Goal: Answer question/provide support: Share knowledge or assist other users

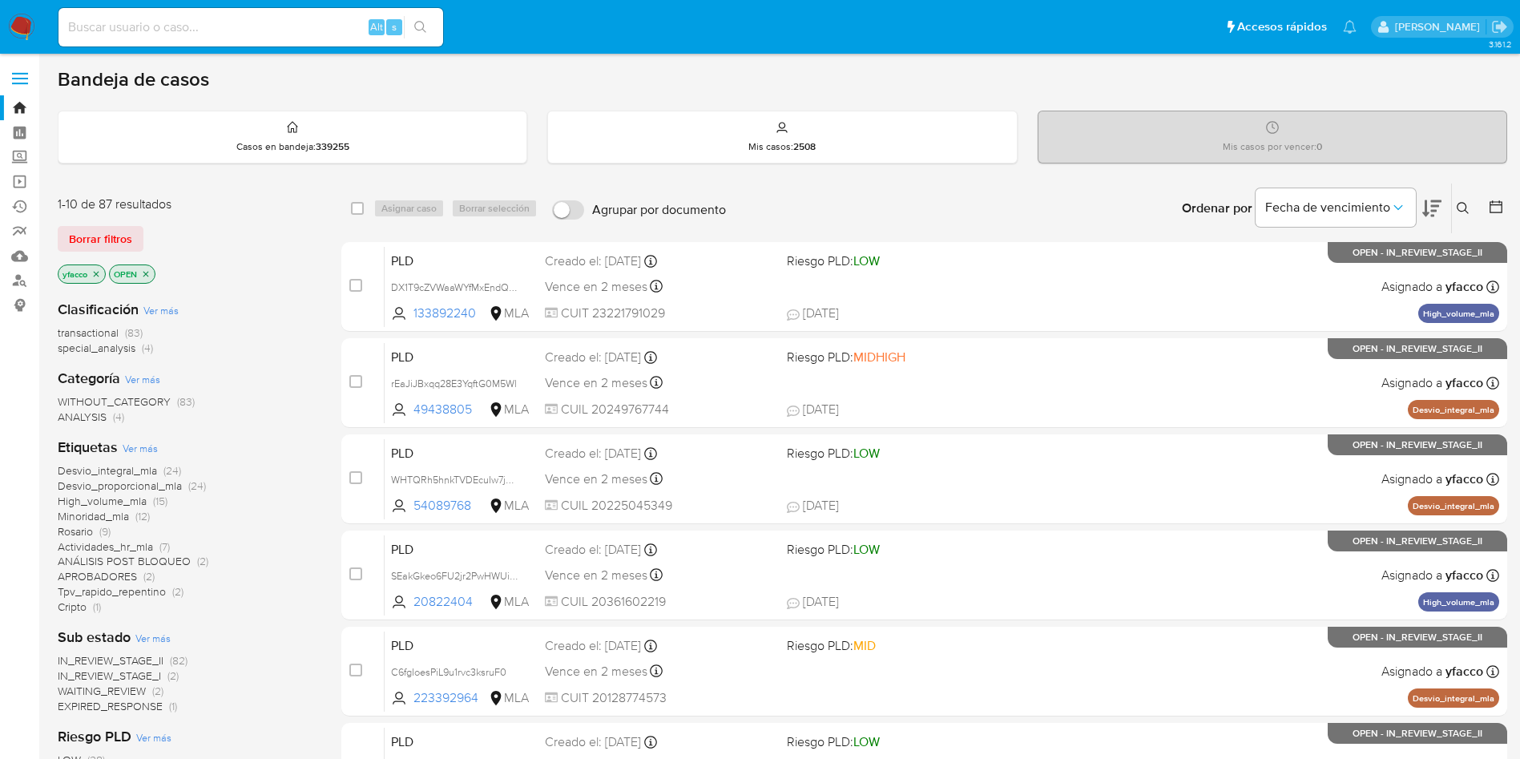
click at [232, 13] on div "Alt s" at bounding box center [251, 27] width 385 height 38
click at [236, 24] on input at bounding box center [251, 27] width 385 height 21
paste input "pmNgnRQPAr4ovUS3WP3ICD9D"
type input "pmNgnRQPAr4ovUS3WP3ICD9D"
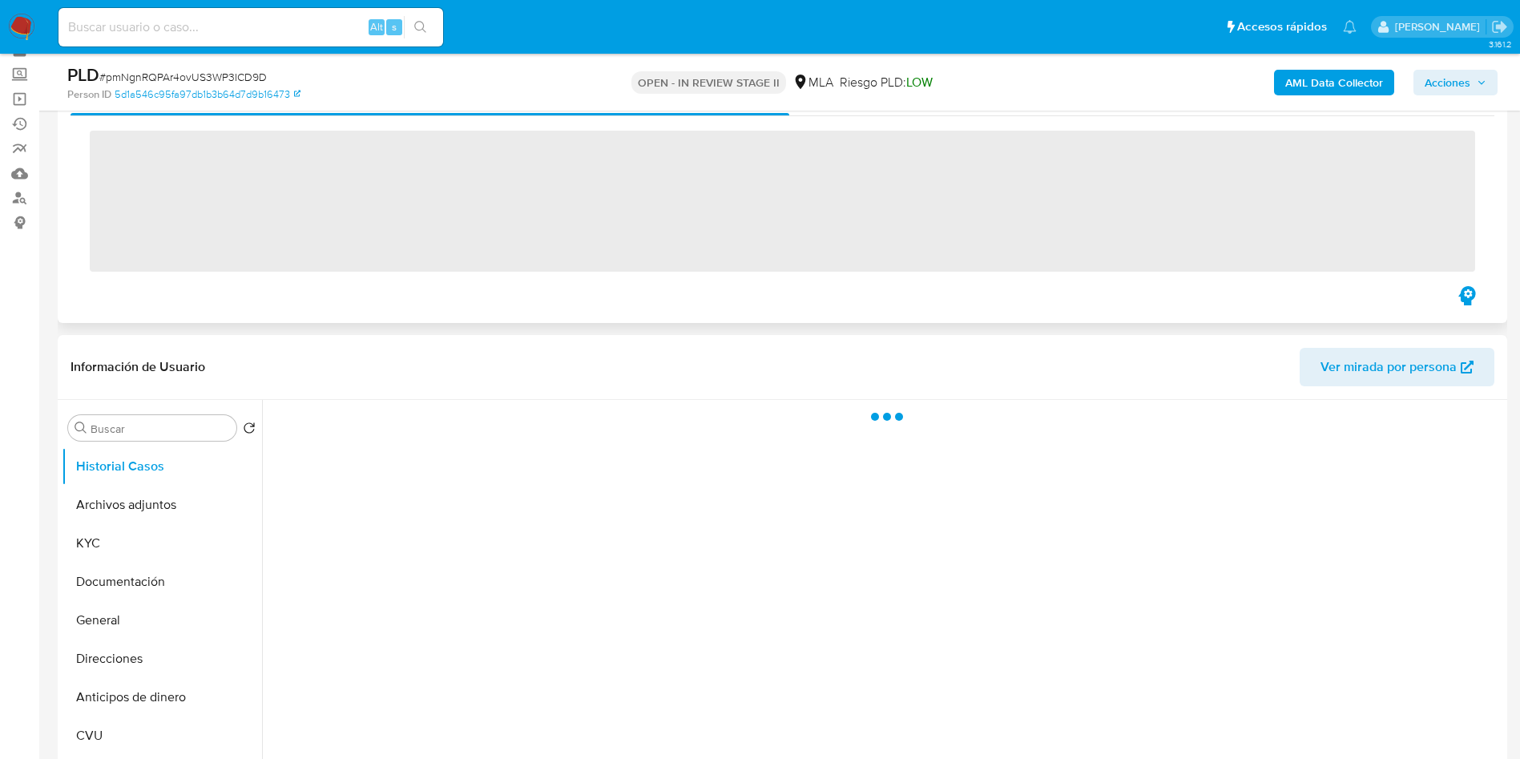
scroll to position [120, 0]
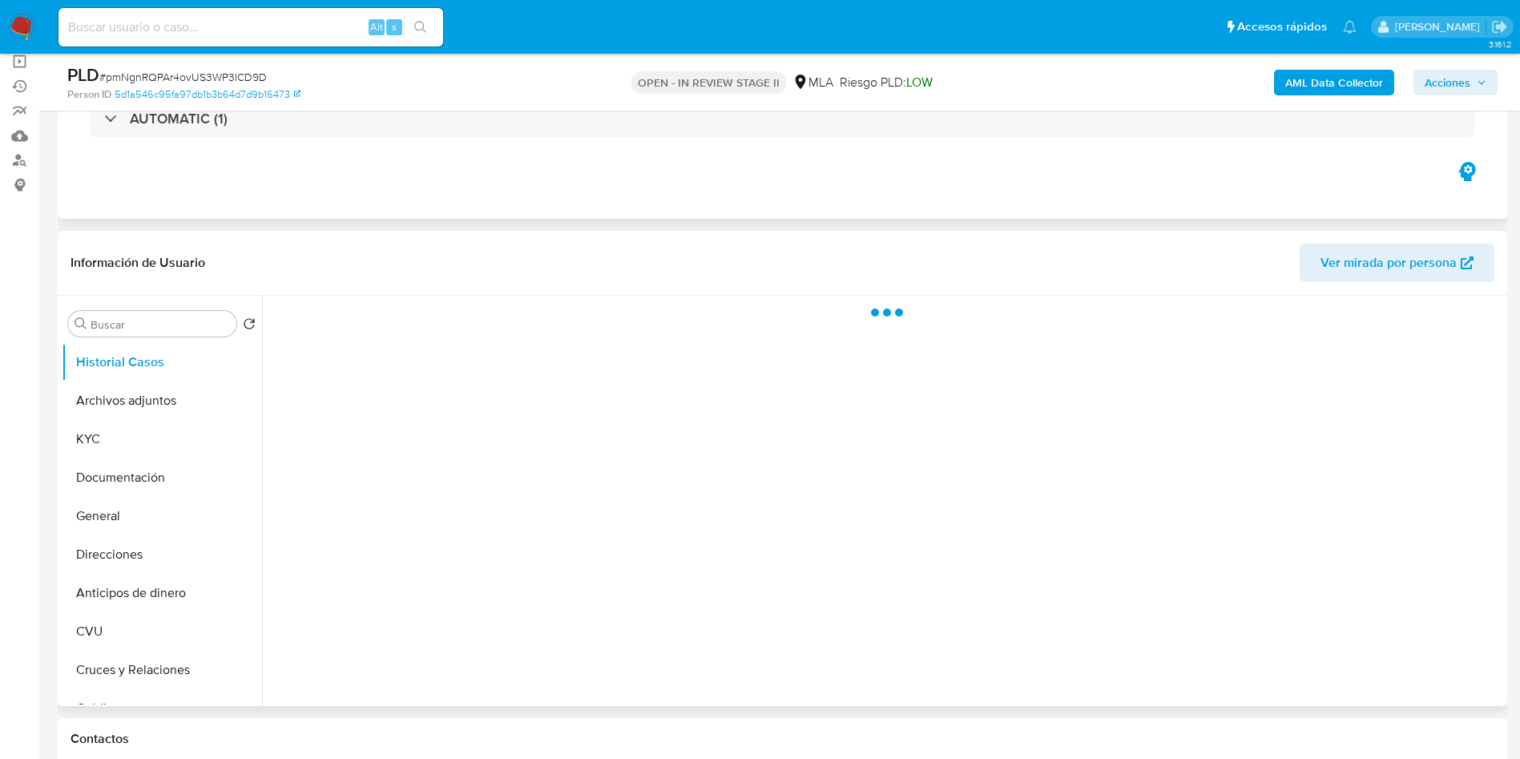
select select "10"
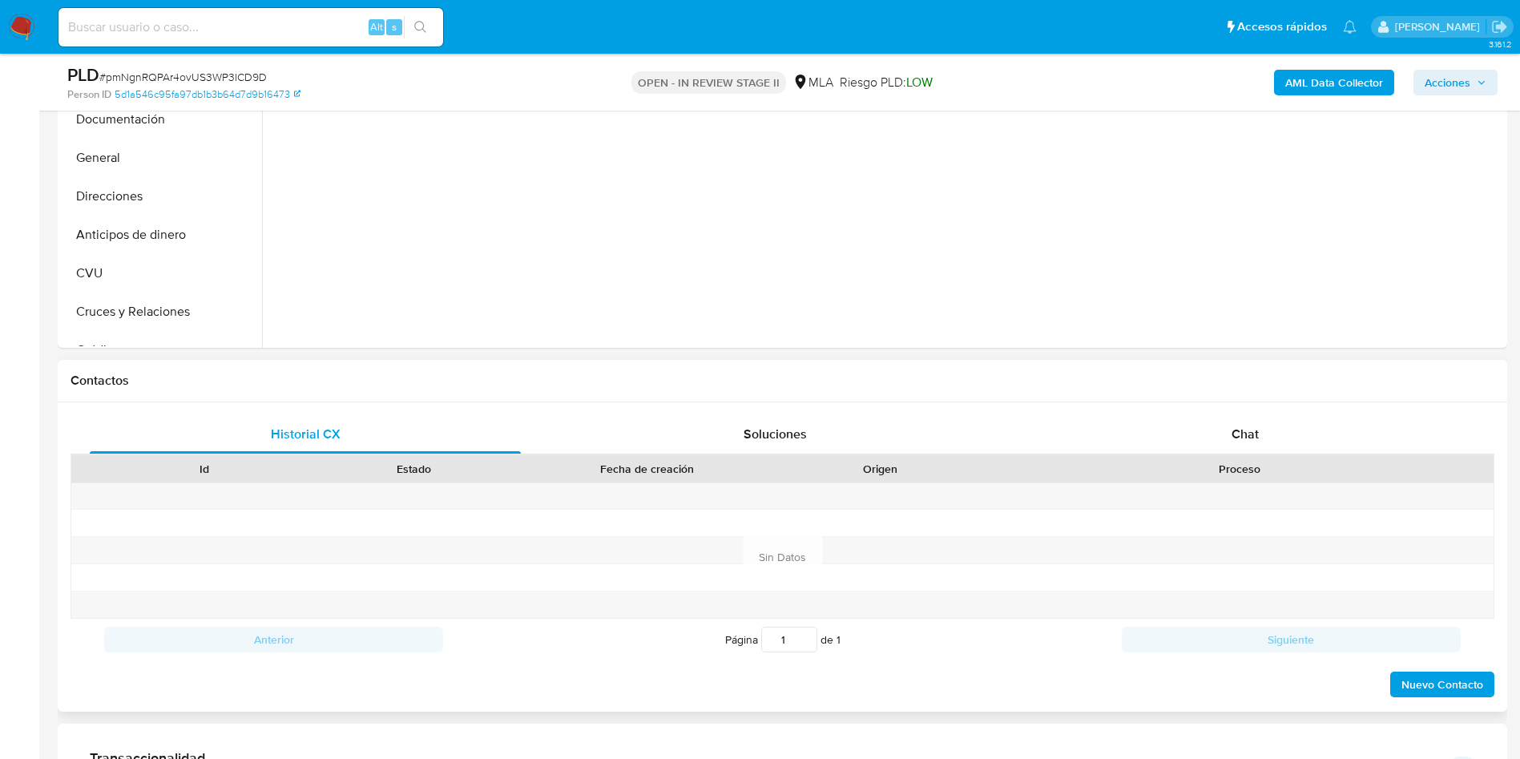
scroll to position [481, 0]
click at [1191, 410] on div "Historial CX Soluciones Chat Id Estado Fecha de creación Origen Proceso Anterio…" at bounding box center [783, 554] width 1450 height 309
click at [1177, 439] on div "Chat" at bounding box center [1245, 432] width 431 height 38
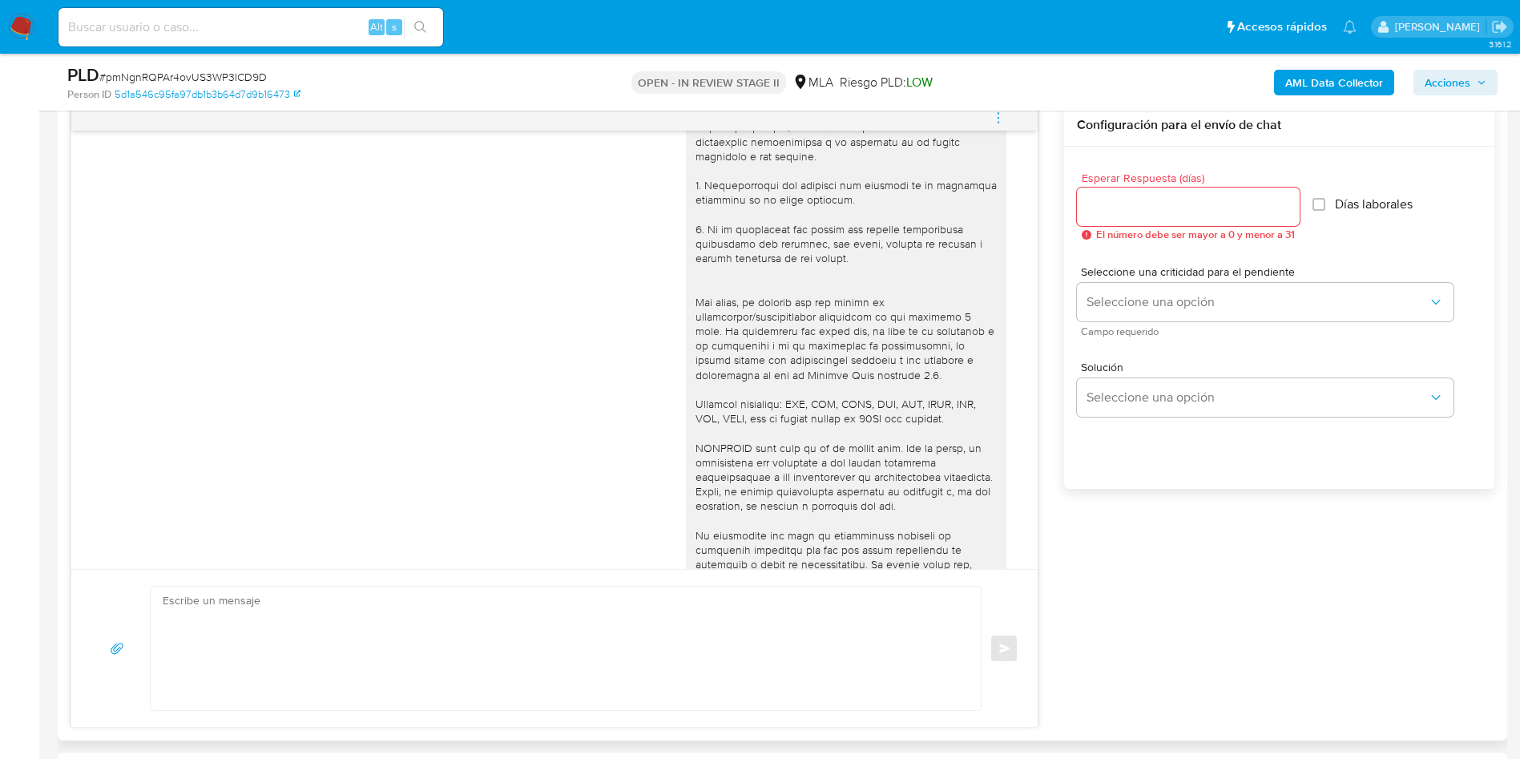
scroll to position [413, 0]
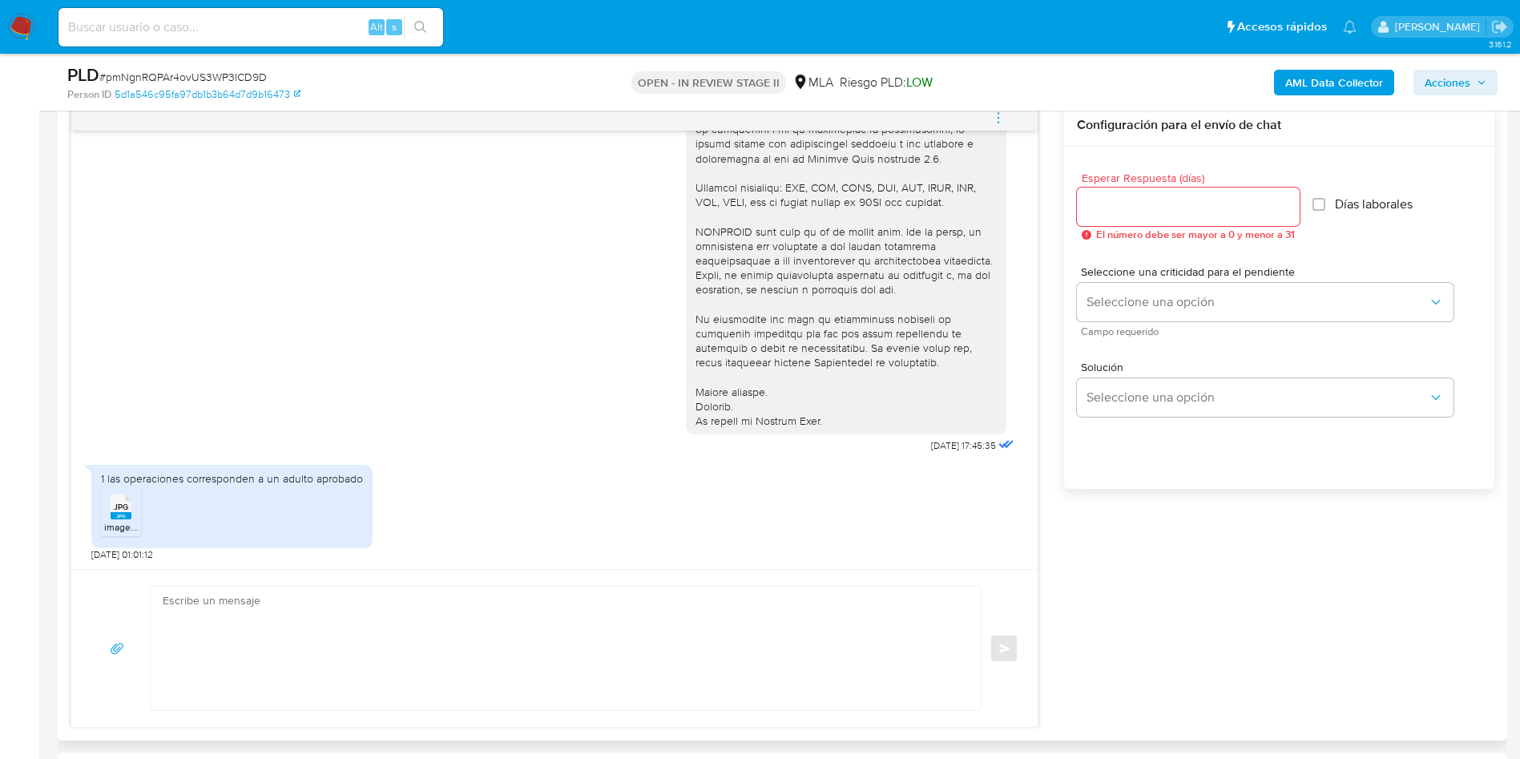
click at [108, 501] on div "JPG JPG" at bounding box center [121, 505] width 34 height 31
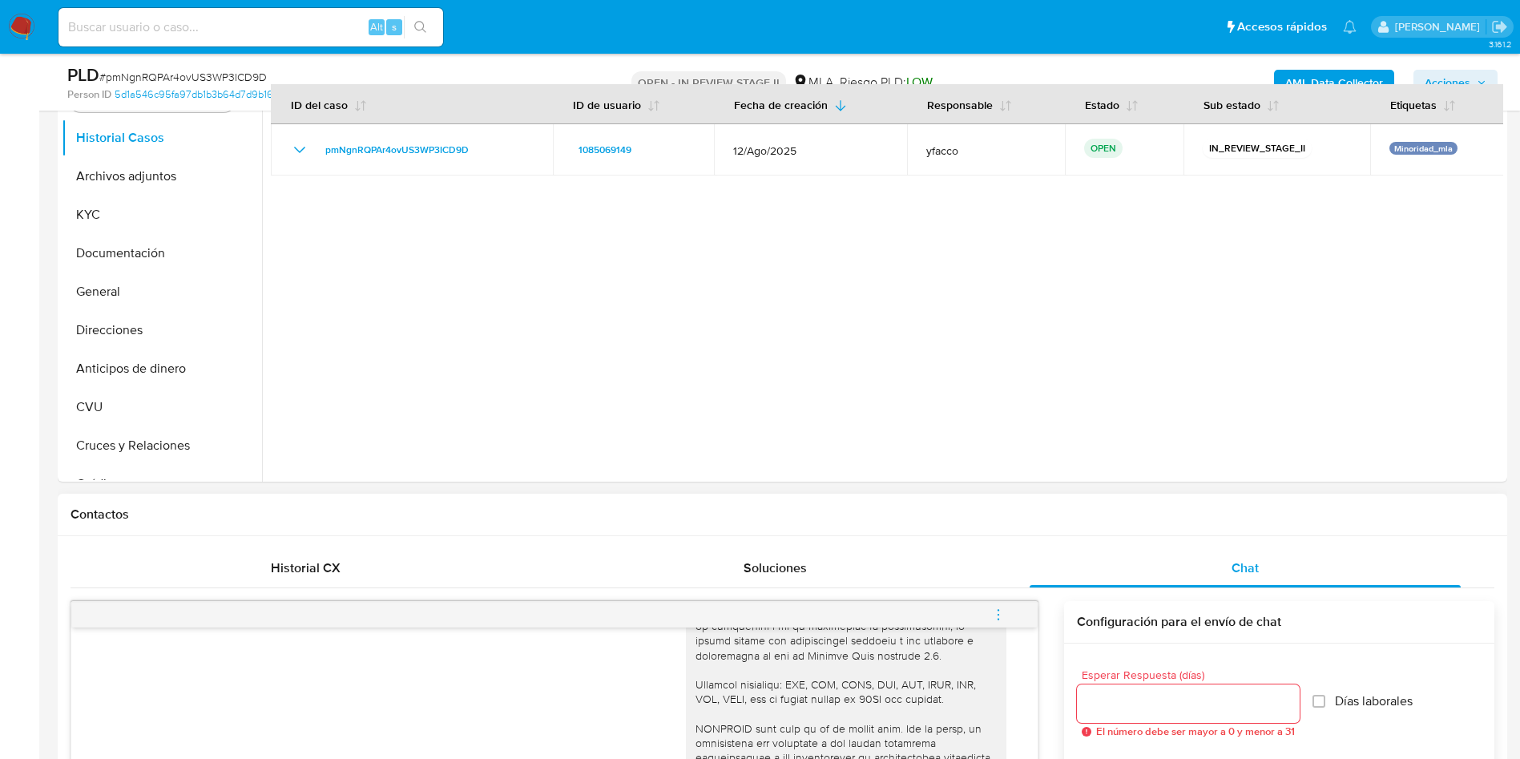
scroll to position [120, 0]
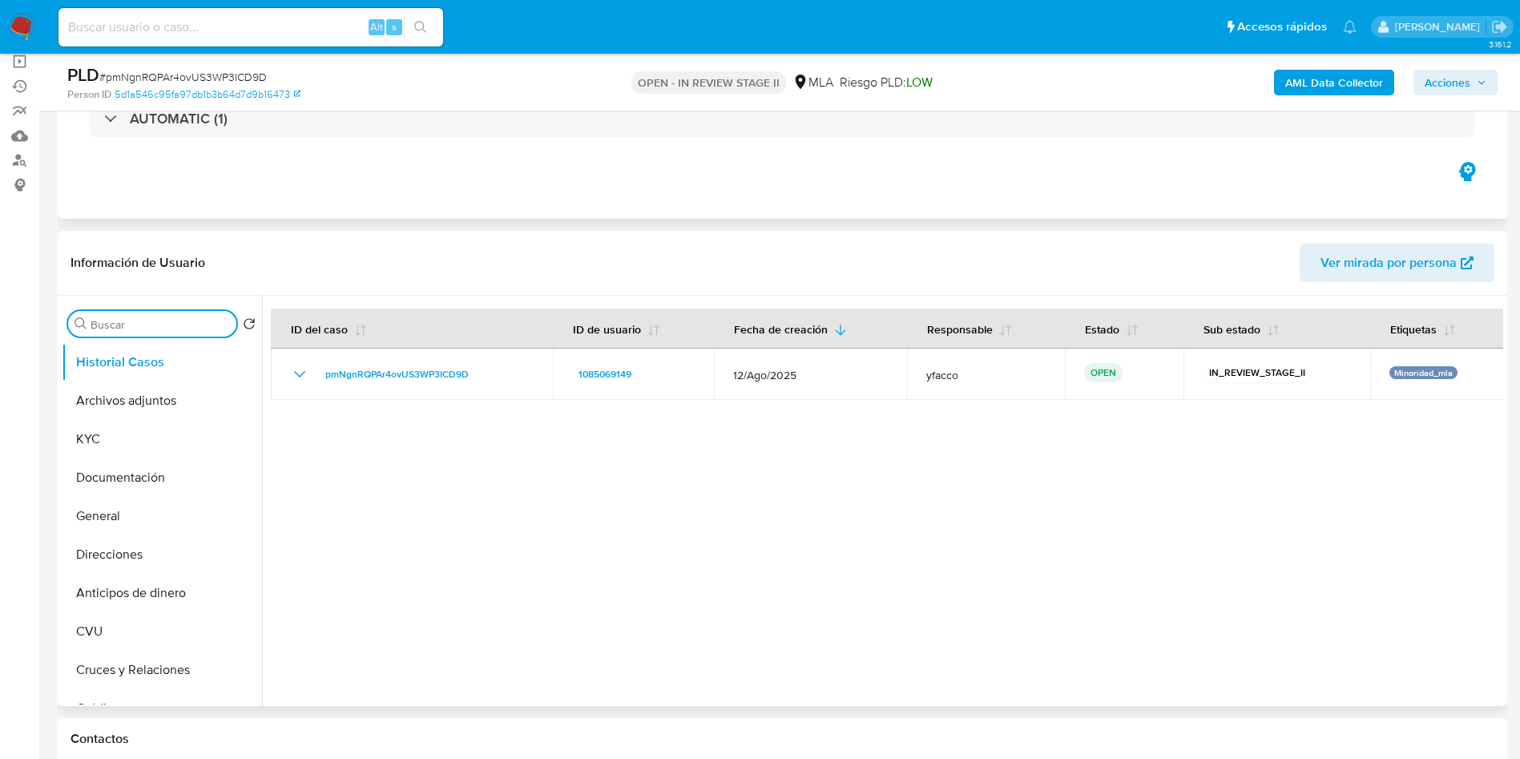
click at [127, 320] on input "Buscar" at bounding box center [160, 324] width 139 height 14
type input "ap"
click at [137, 447] on button "Aprobadores" at bounding box center [156, 439] width 188 height 38
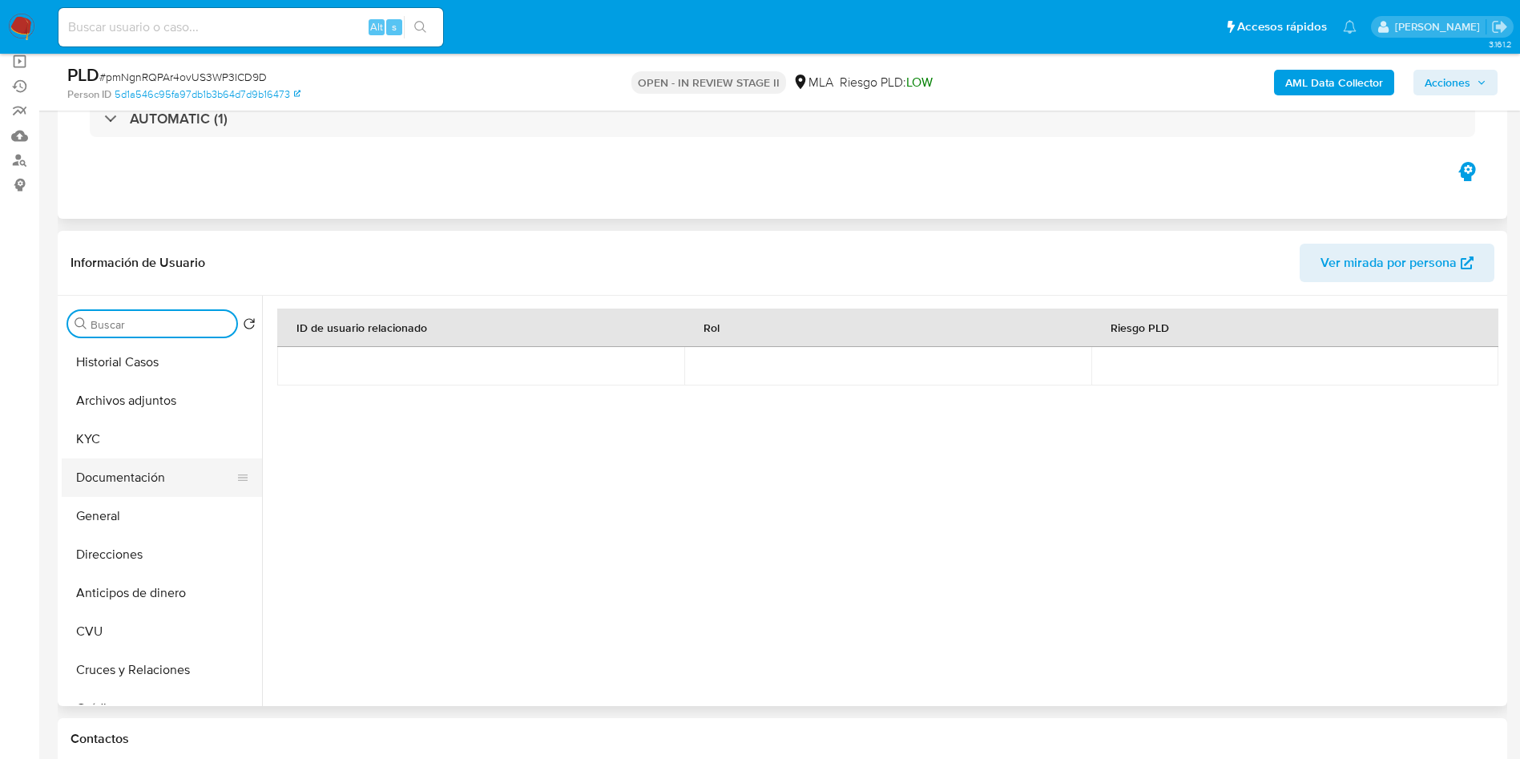
click at [147, 462] on button "Documentación" at bounding box center [156, 477] width 188 height 38
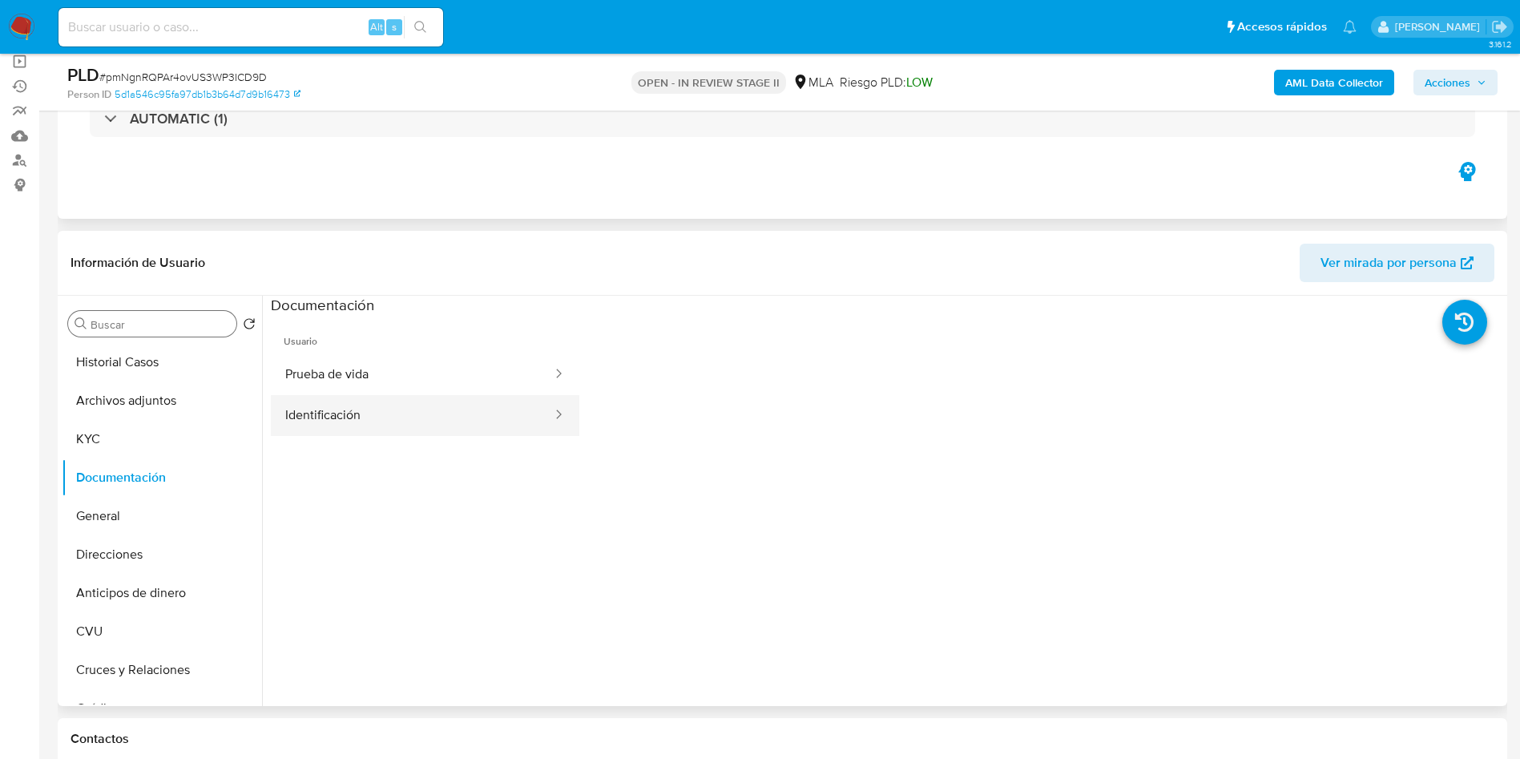
click at [290, 428] on button "Identificación" at bounding box center [412, 415] width 283 height 41
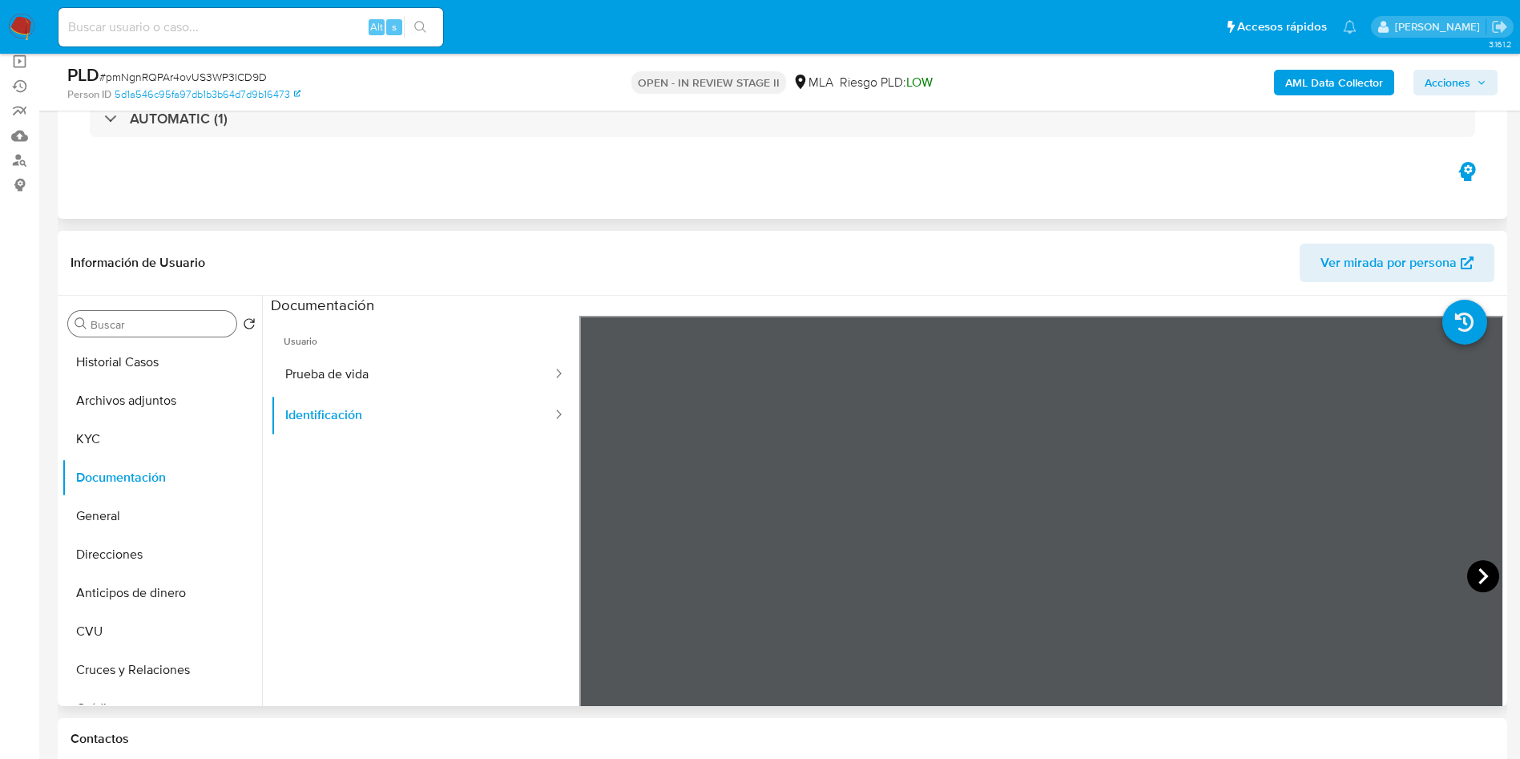
click at [1484, 581] on icon at bounding box center [1483, 576] width 32 height 32
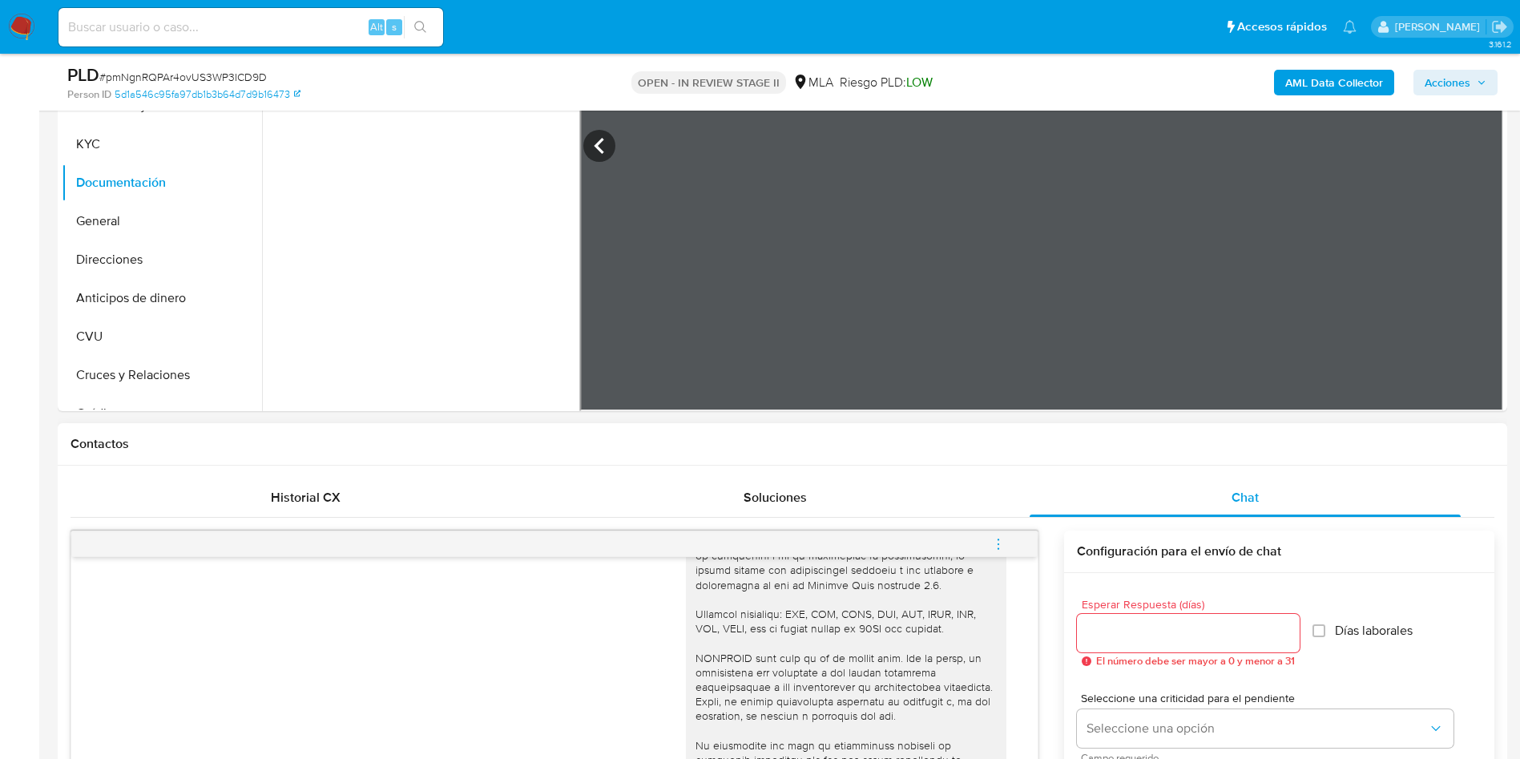
scroll to position [842, 0]
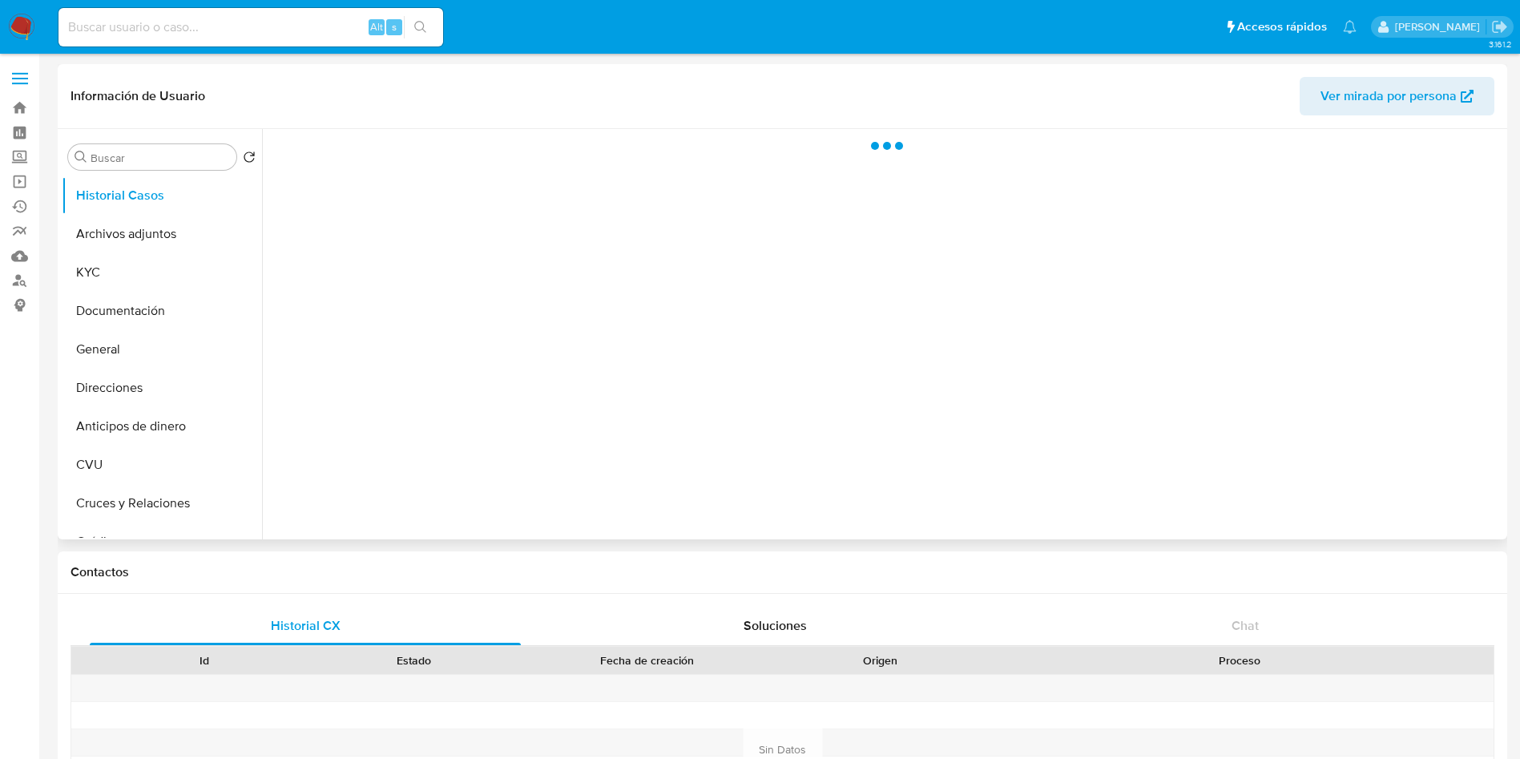
select select "10"
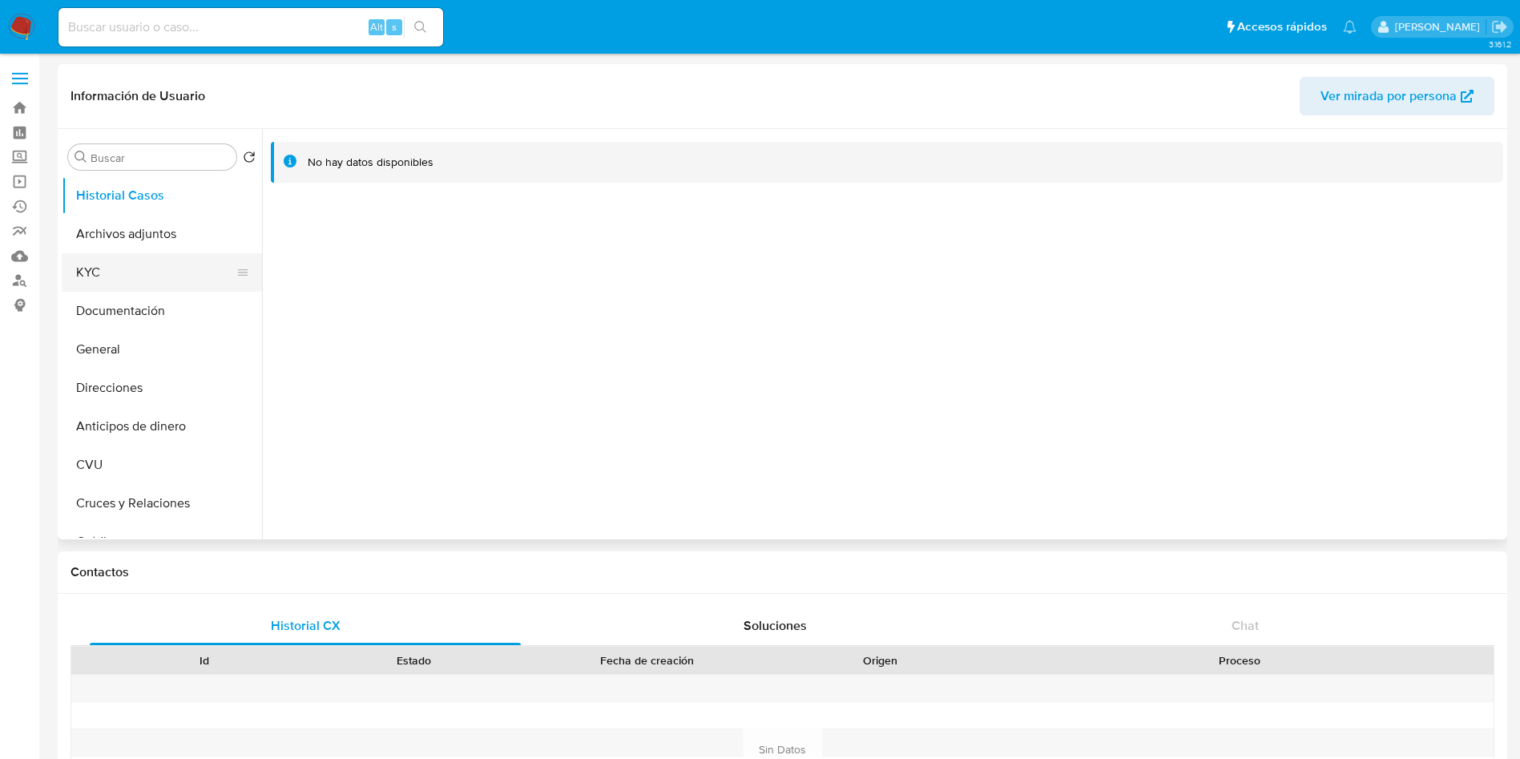
click at [168, 270] on button "KYC" at bounding box center [156, 272] width 188 height 38
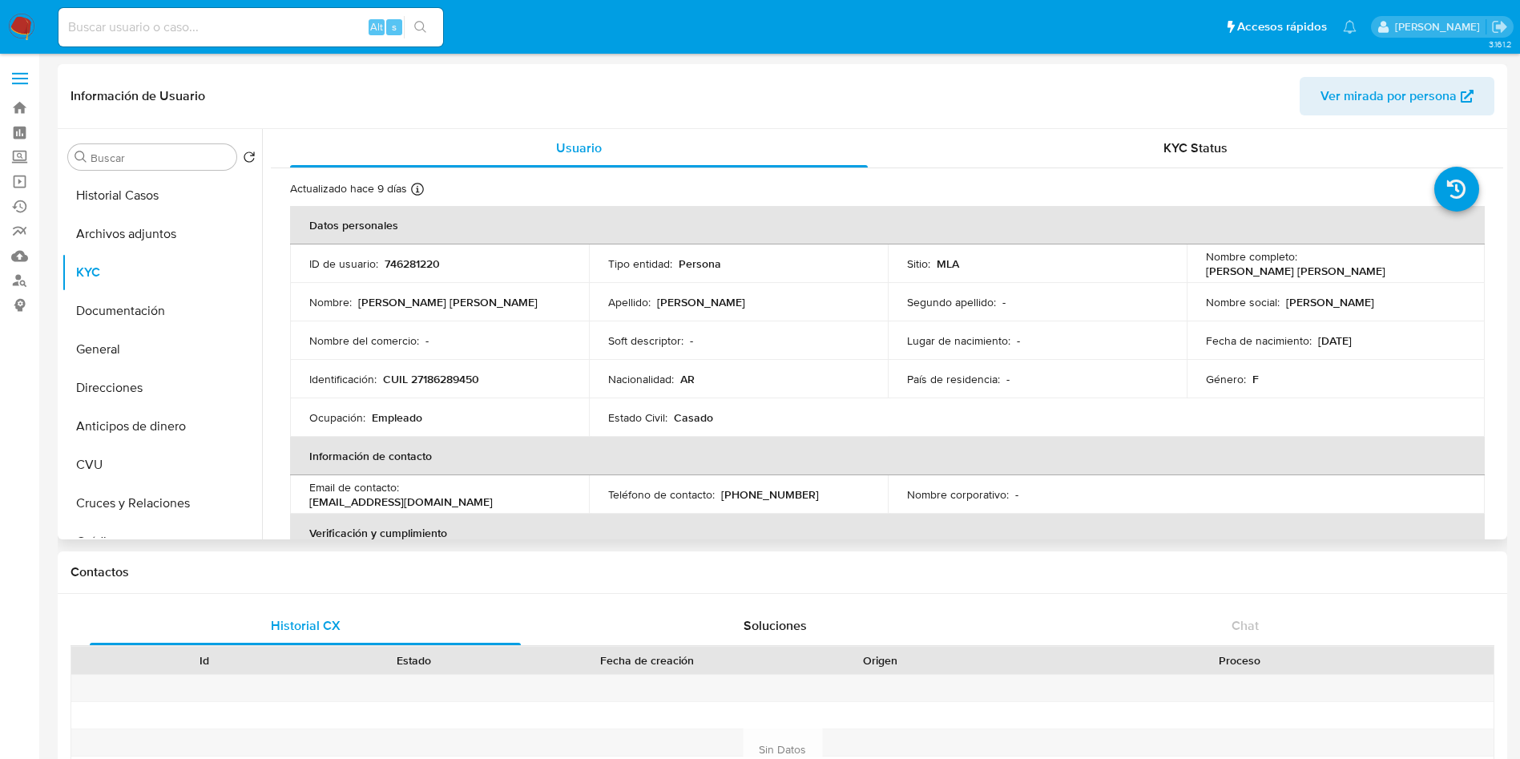
click at [449, 381] on p "CUIL 27186289450" at bounding box center [431, 379] width 96 height 14
copy p "27186289450"
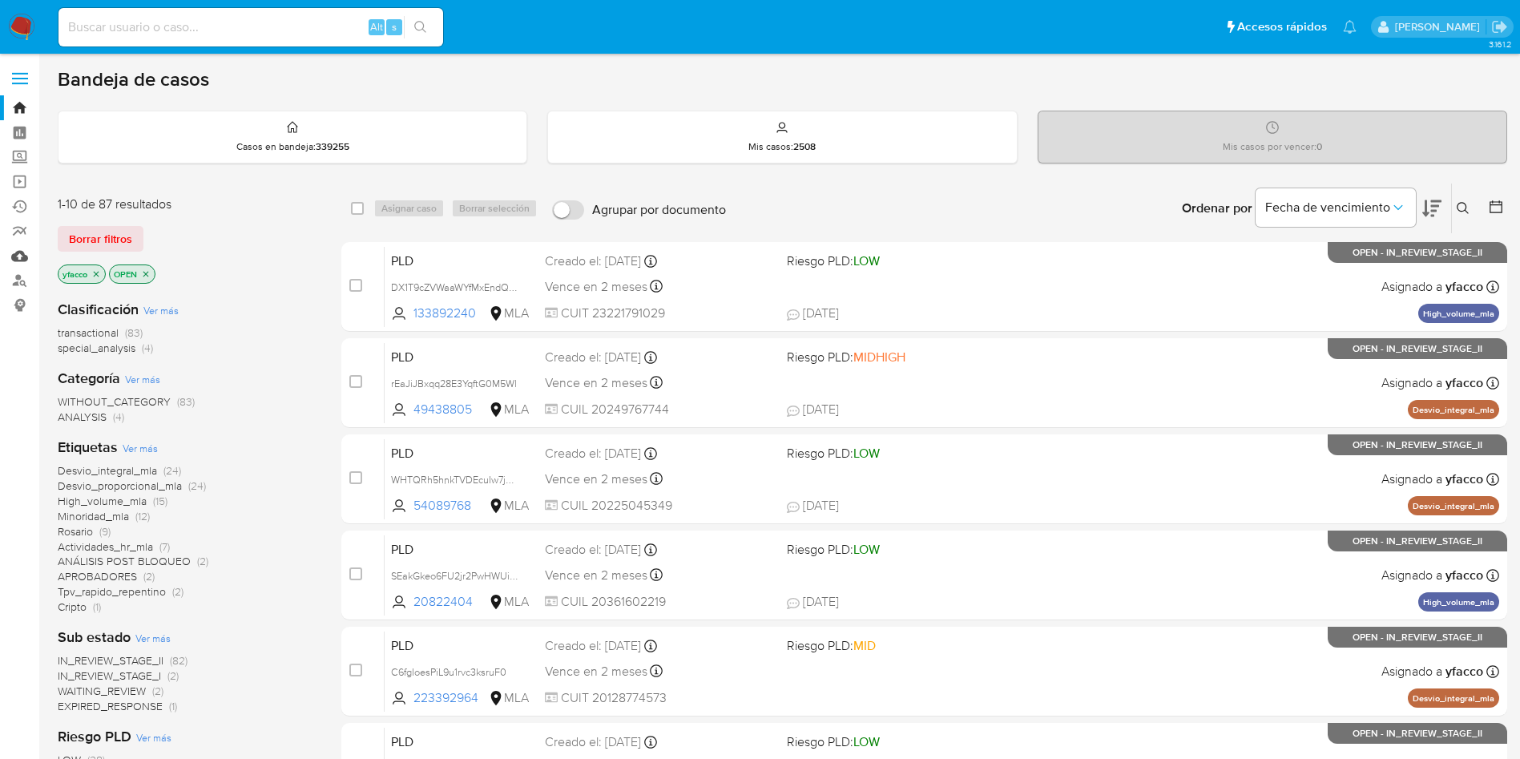
click at [22, 256] on link "Mulan" at bounding box center [95, 256] width 191 height 25
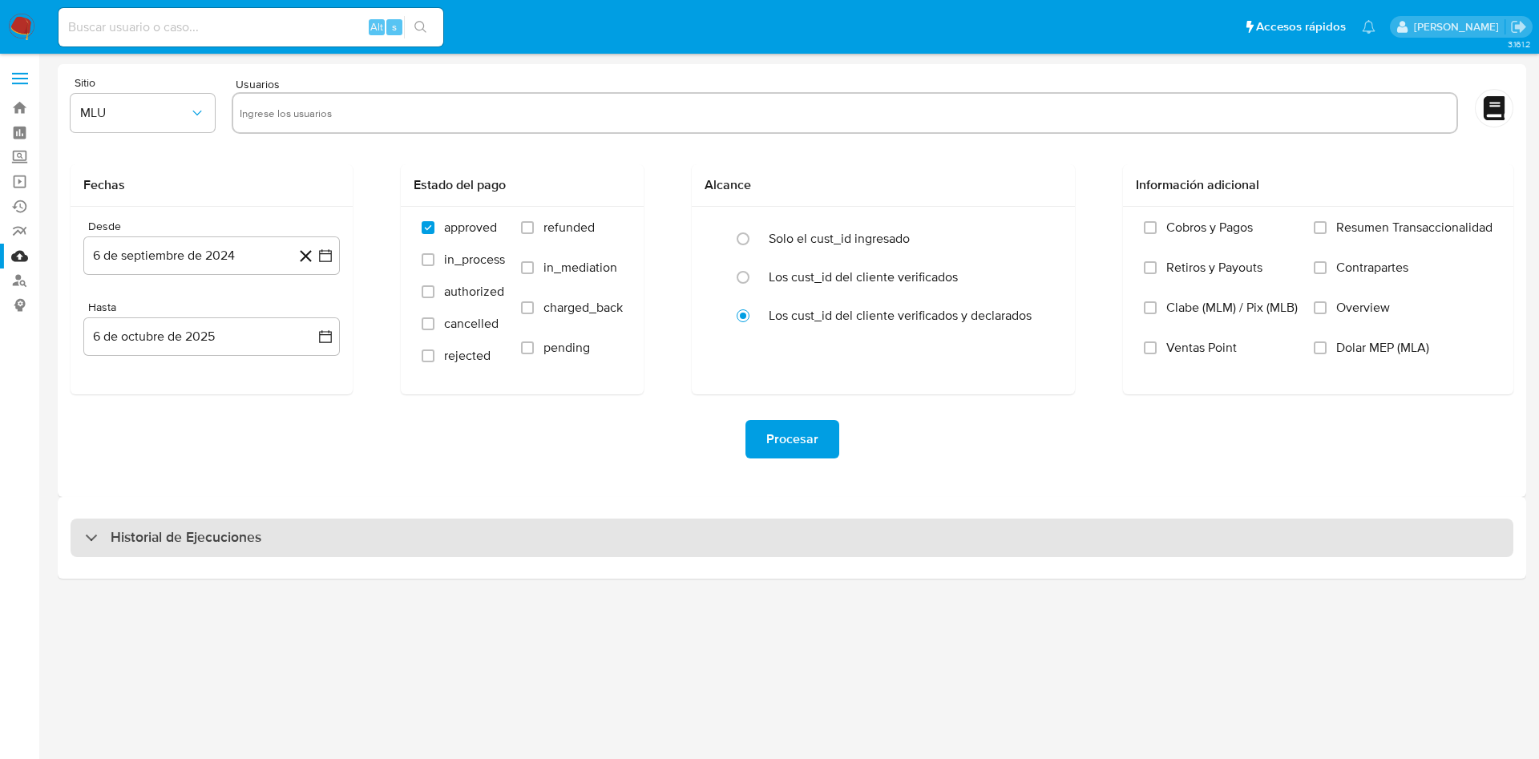
click at [224, 546] on h3 "Historial de Ejecuciones" at bounding box center [186, 537] width 151 height 19
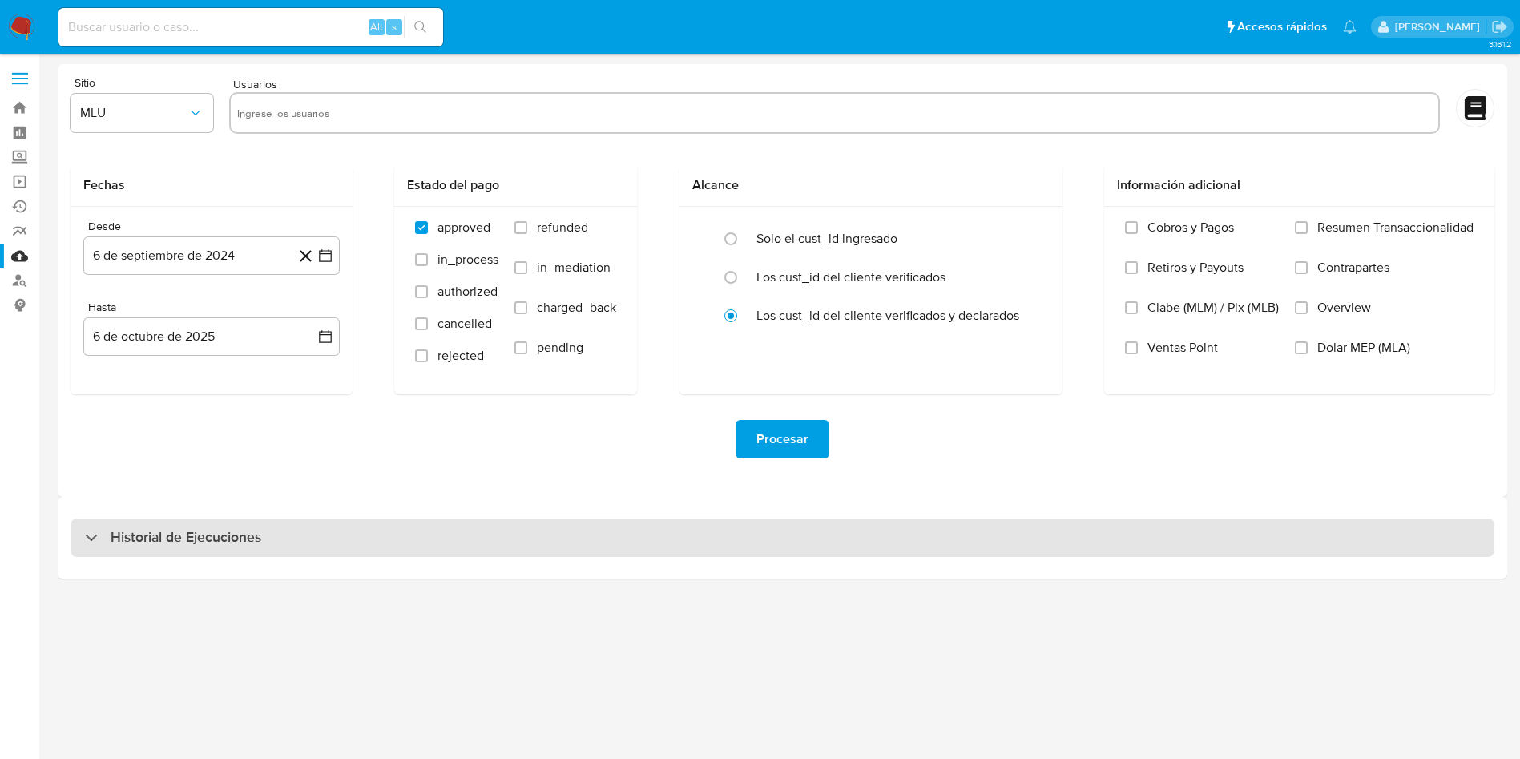
select select "10"
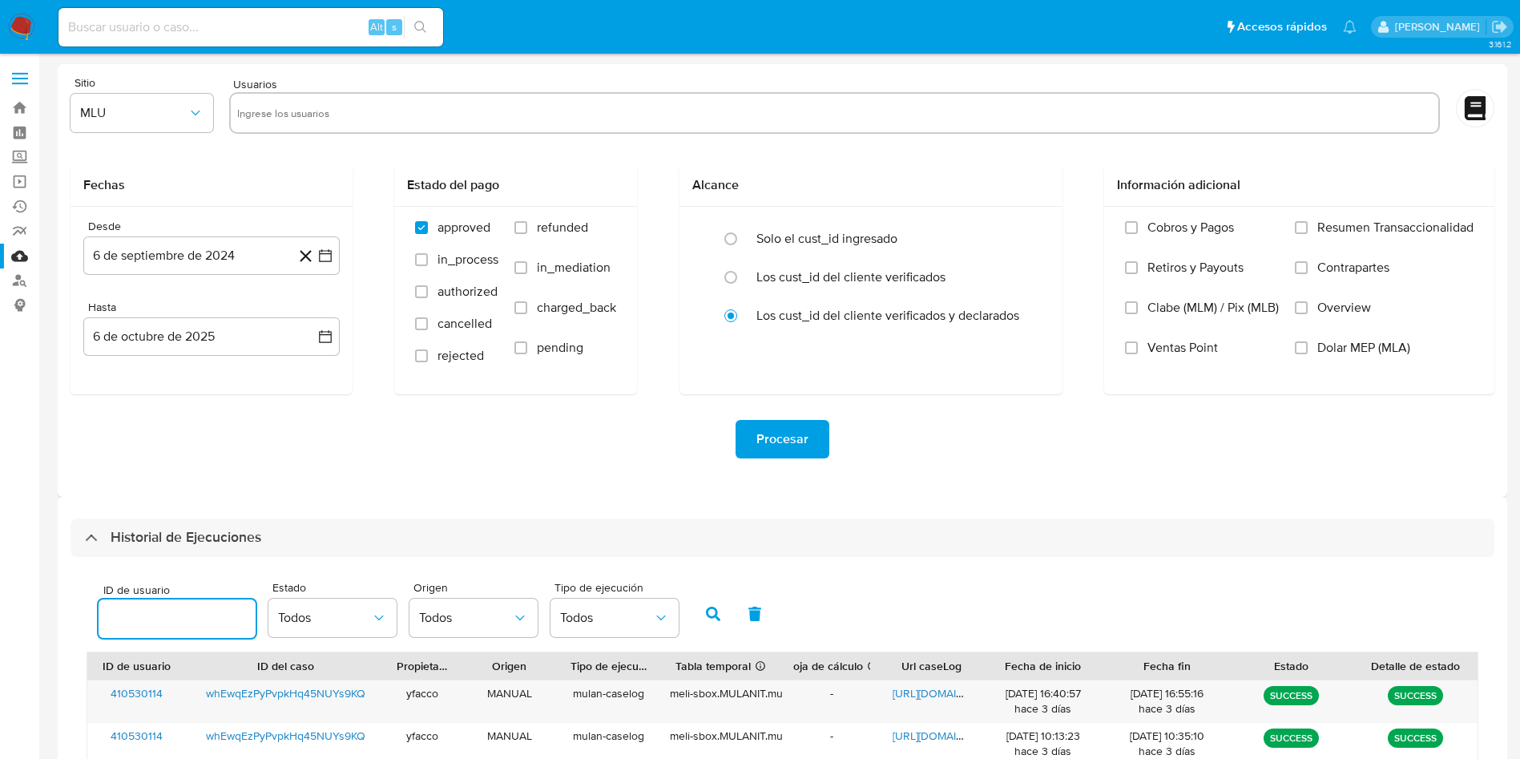
click at [218, 614] on input "number" at bounding box center [177, 618] width 157 height 21
type input "1085069149"
click at [705, 616] on button "button" at bounding box center [713, 614] width 42 height 38
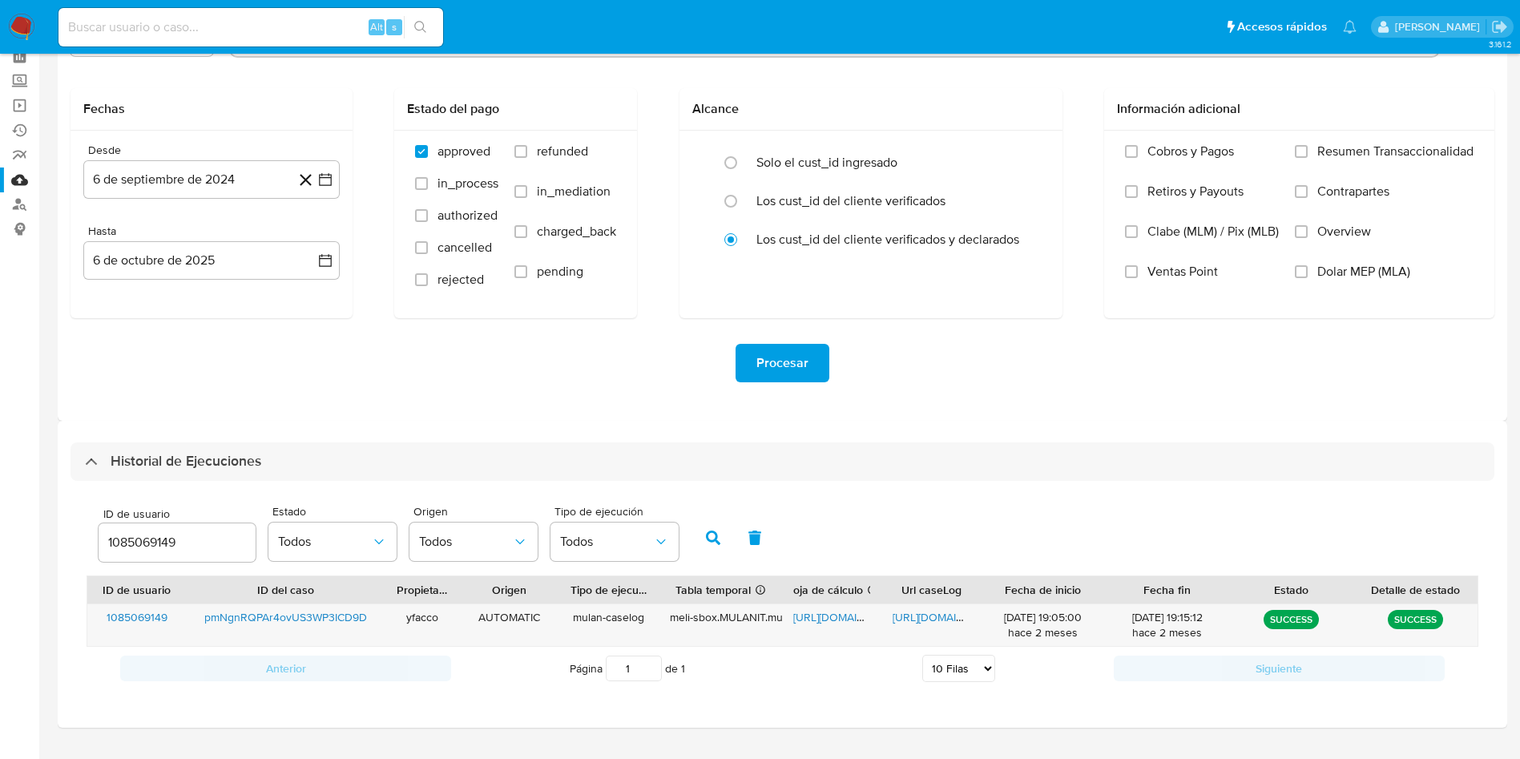
scroll to position [113, 0]
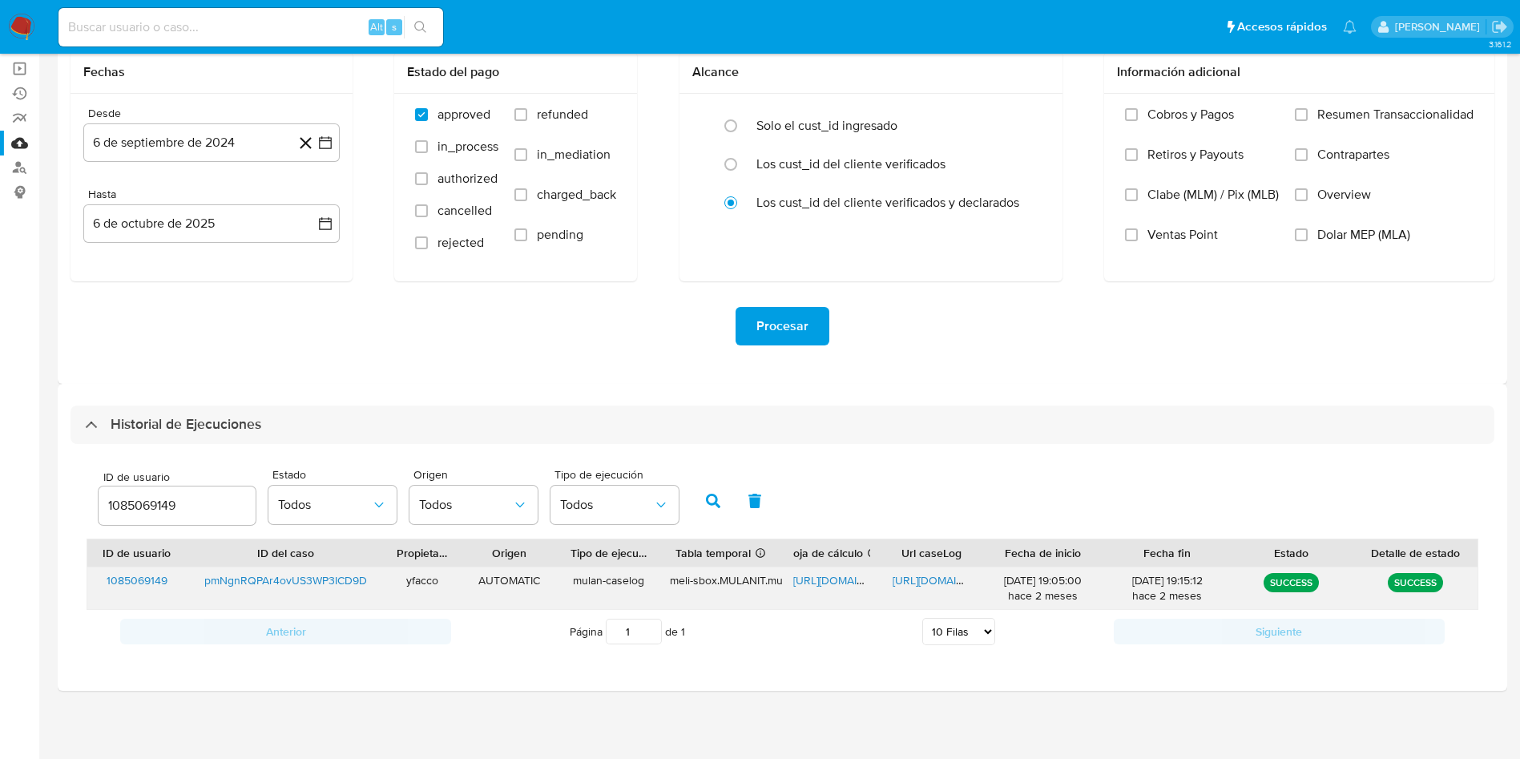
click at [942, 579] on span "[URL][DOMAIN_NAME]" at bounding box center [948, 580] width 111 height 16
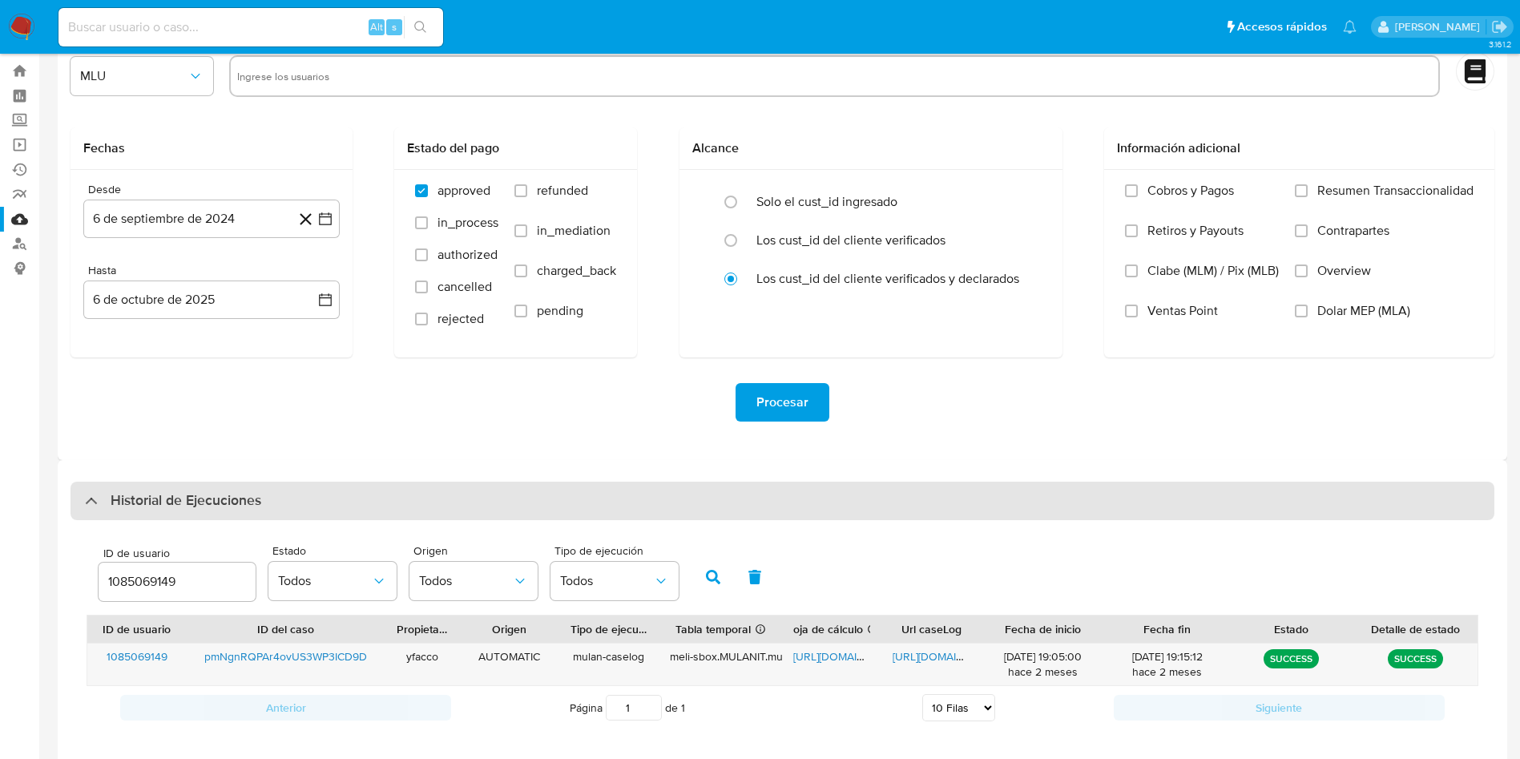
scroll to position [0, 0]
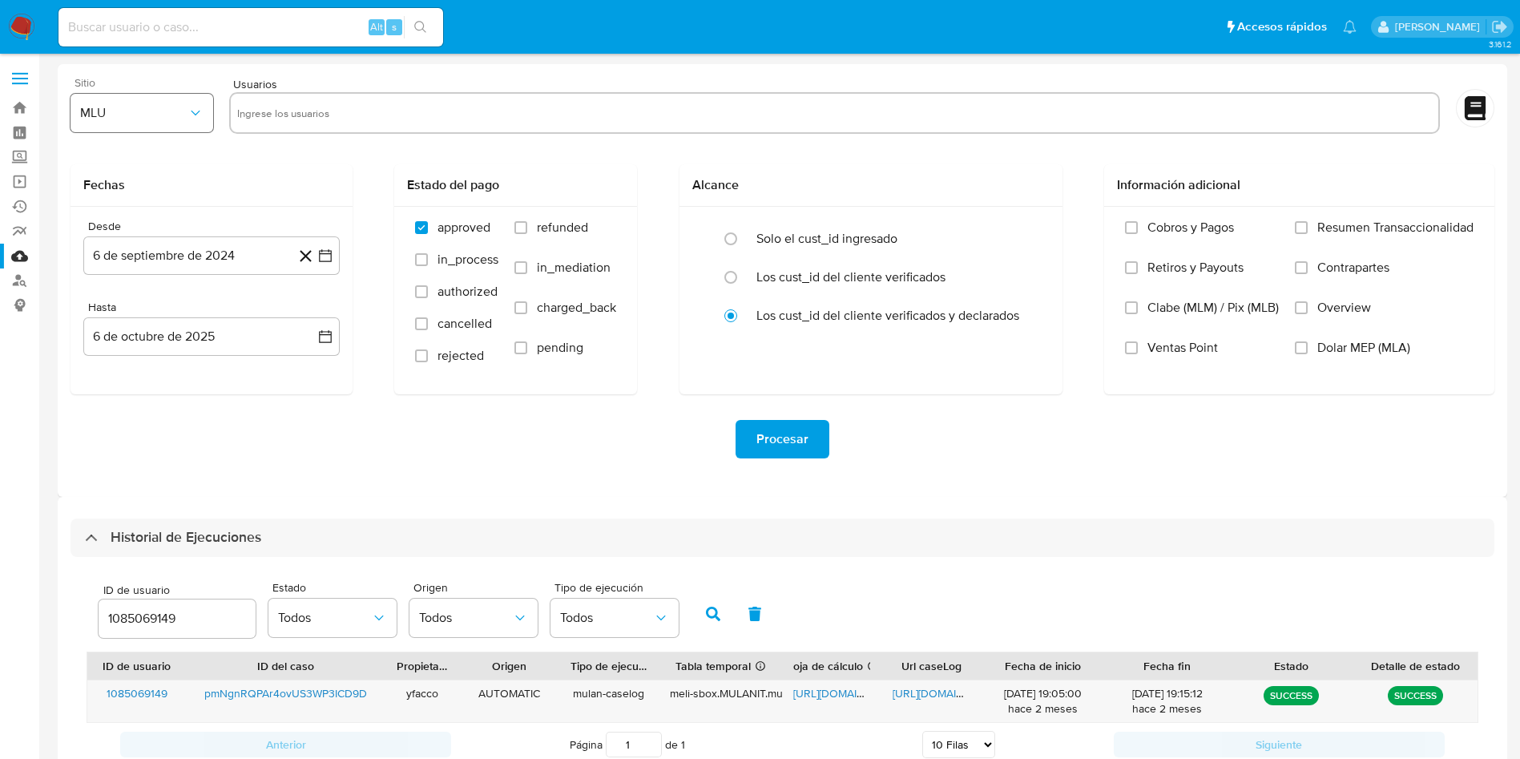
click at [155, 106] on span "MLU" at bounding box center [133, 113] width 107 height 16
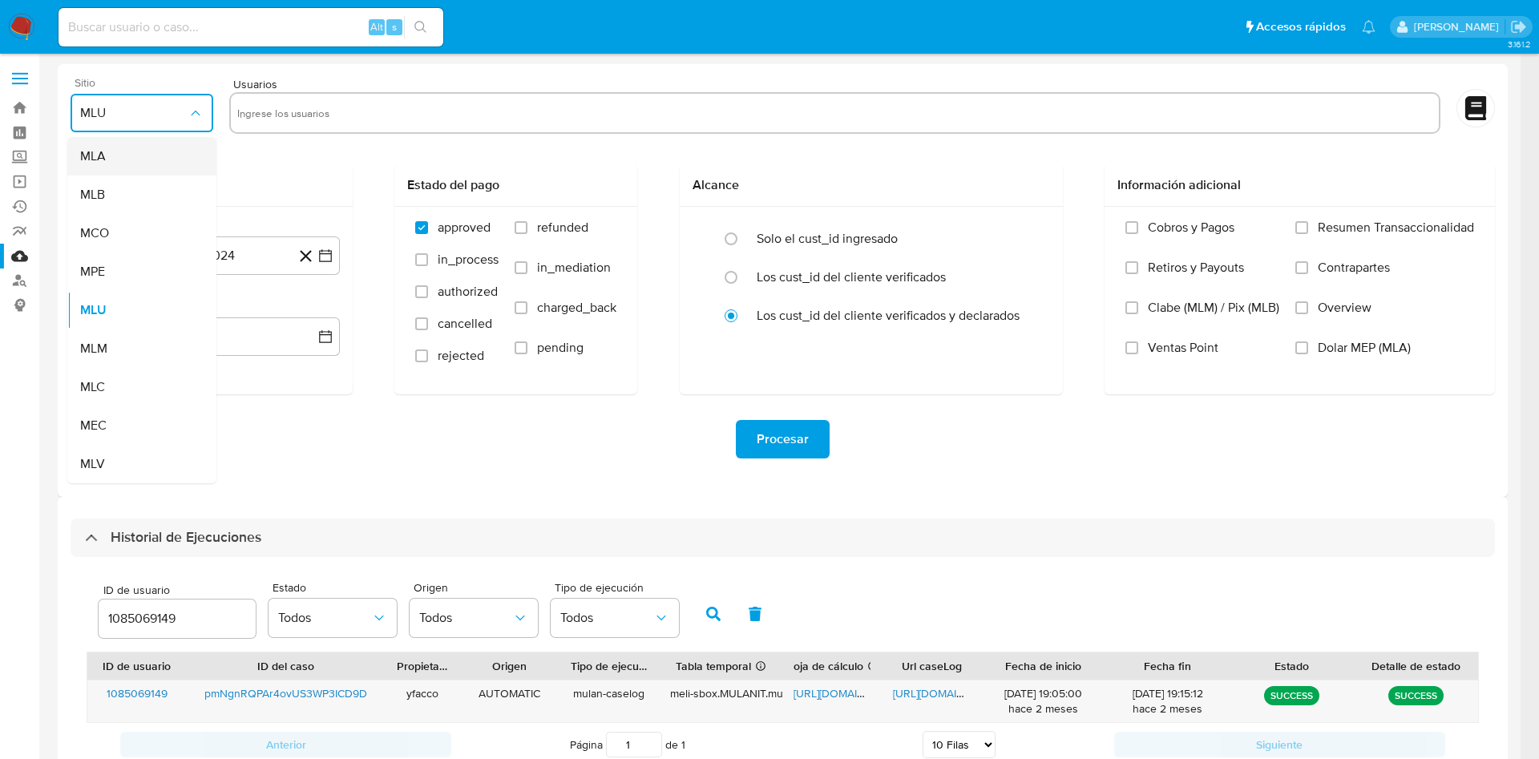
click at [153, 147] on div "MLA" at bounding box center [137, 156] width 114 height 38
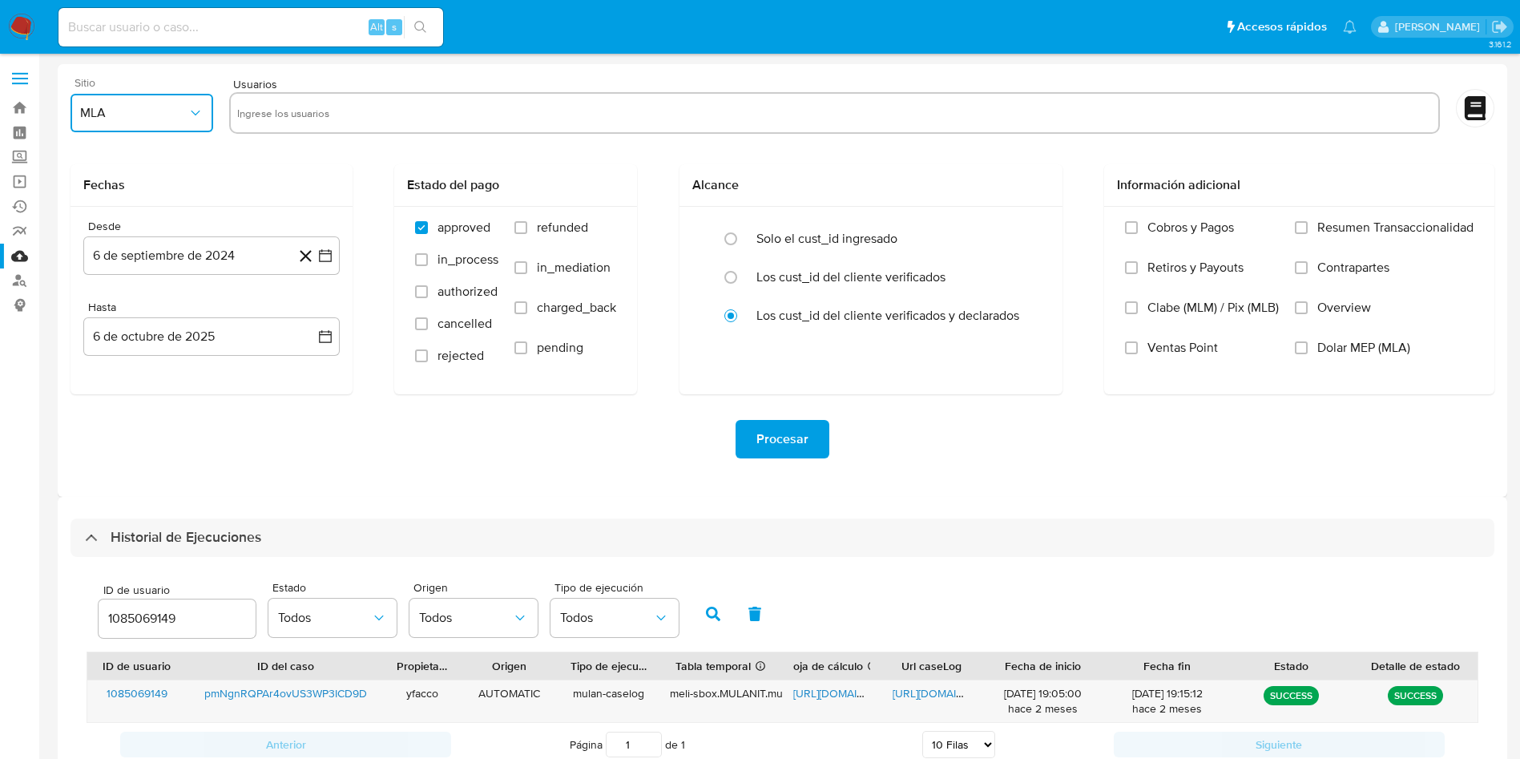
click at [327, 120] on input "text" at bounding box center [834, 113] width 1194 height 26
type input "130876042"
click at [221, 349] on button "6 de octubre de 2025" at bounding box center [211, 336] width 256 height 38
click at [119, 394] on icon "Mes anterior" at bounding box center [112, 394] width 19 height 19
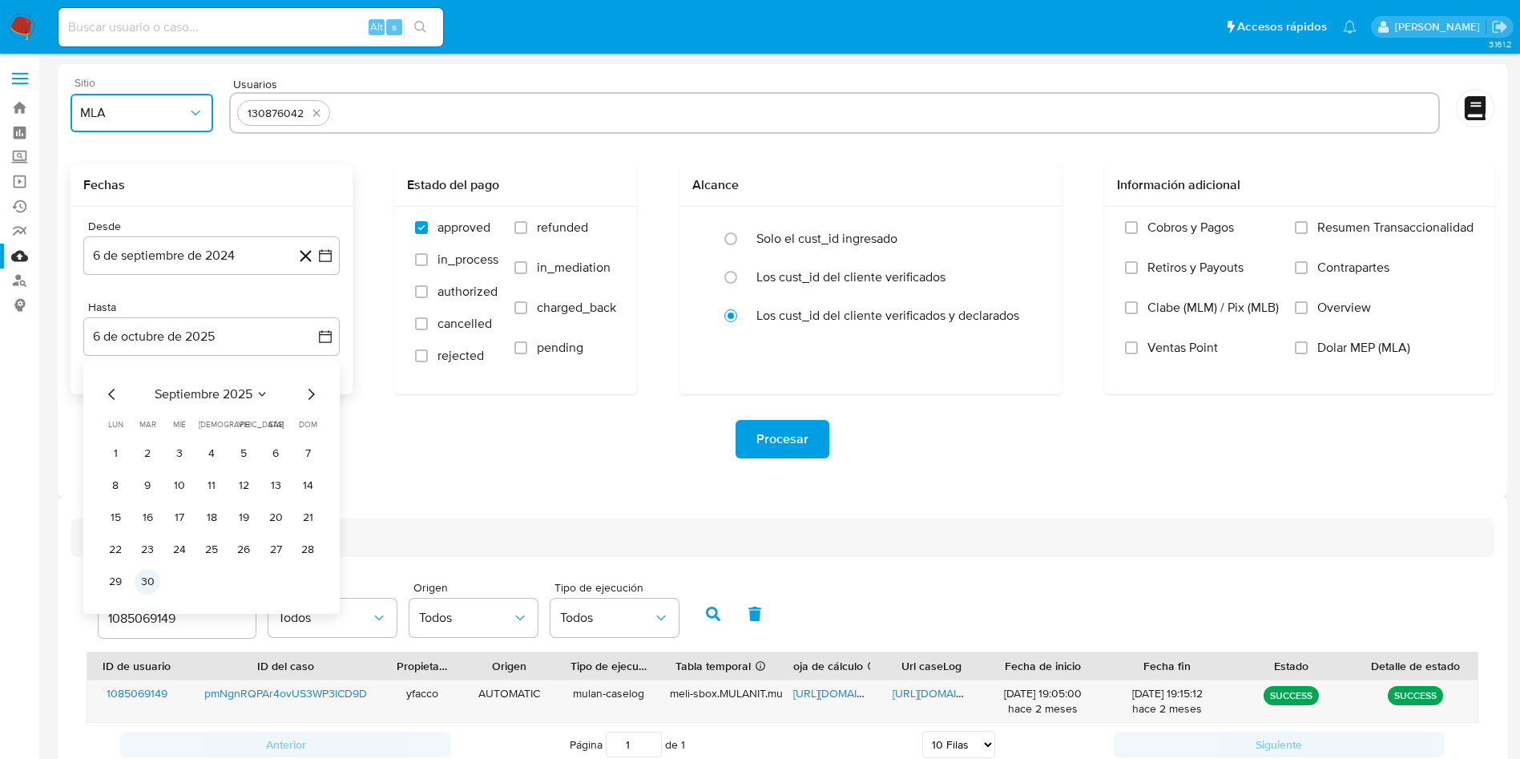
click at [146, 581] on button "30" at bounding box center [148, 582] width 26 height 26
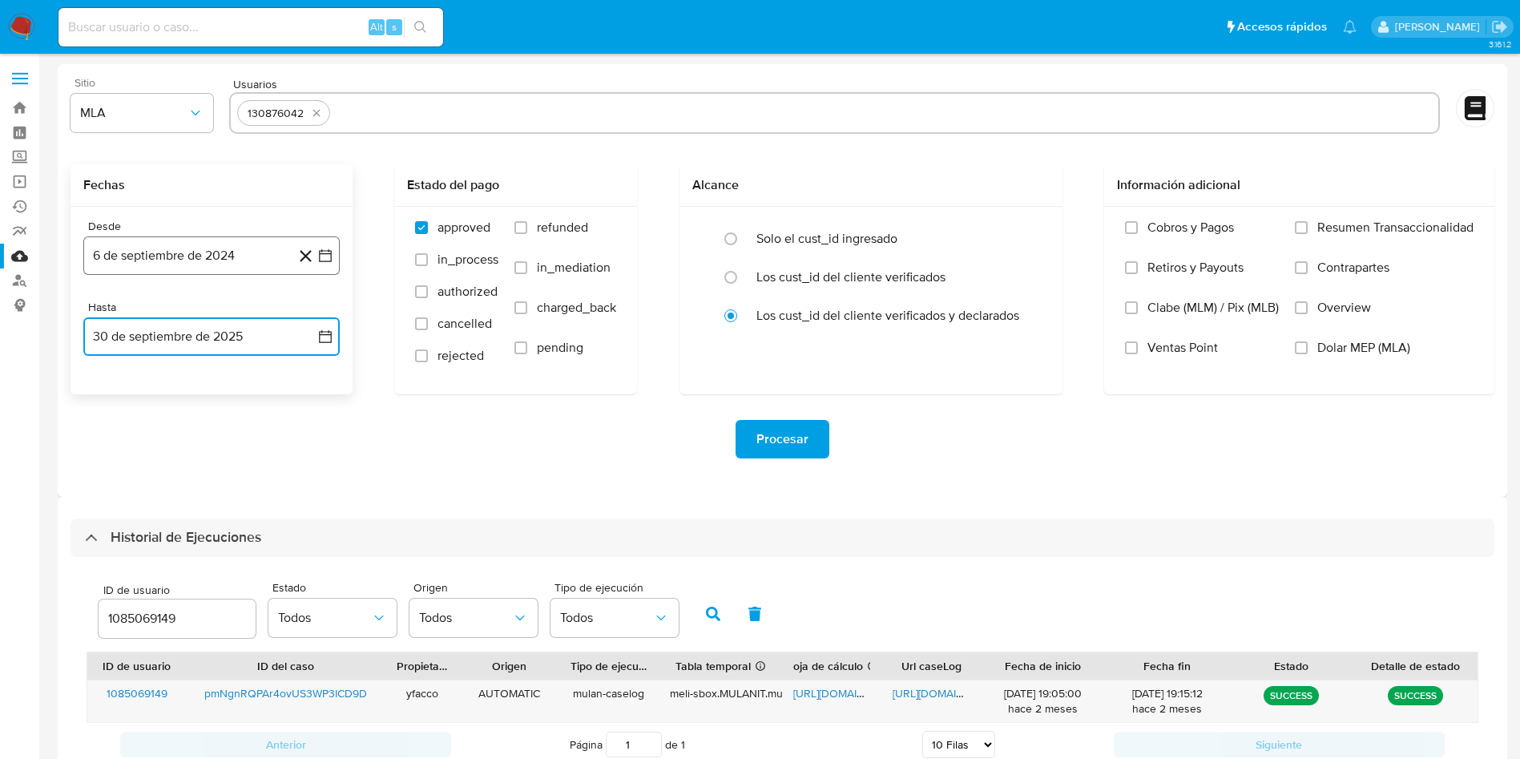
click at [158, 244] on button "6 de septiembre de 2024" at bounding box center [211, 255] width 256 height 38
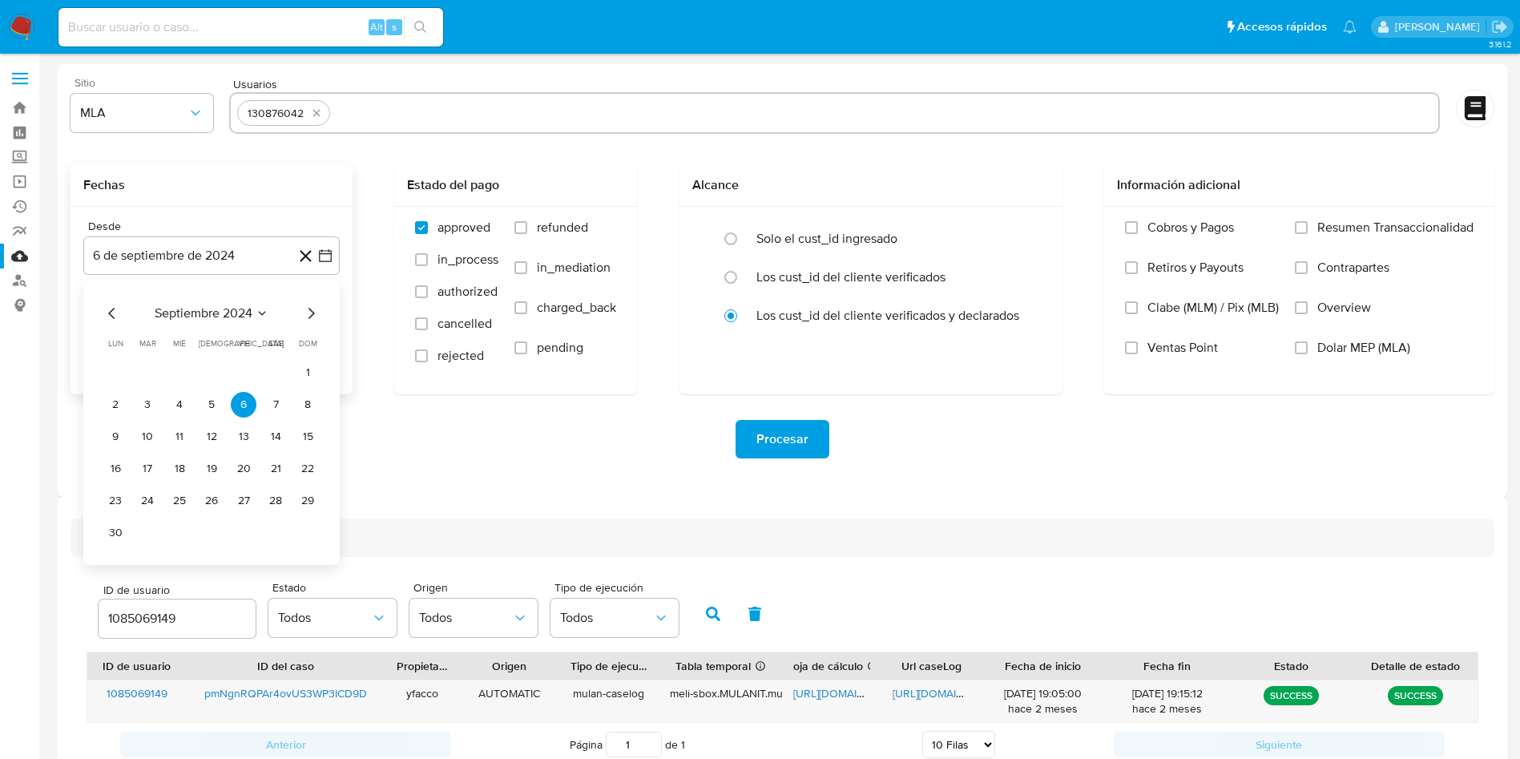
click at [188, 317] on span "septiembre 2024" at bounding box center [204, 313] width 98 height 16
click at [307, 317] on icon "Año siguiente" at bounding box center [308, 313] width 6 height 11
click at [286, 421] on span "jun" at bounding box center [279, 416] width 18 height 13
click at [305, 371] on button "1" at bounding box center [308, 373] width 26 height 26
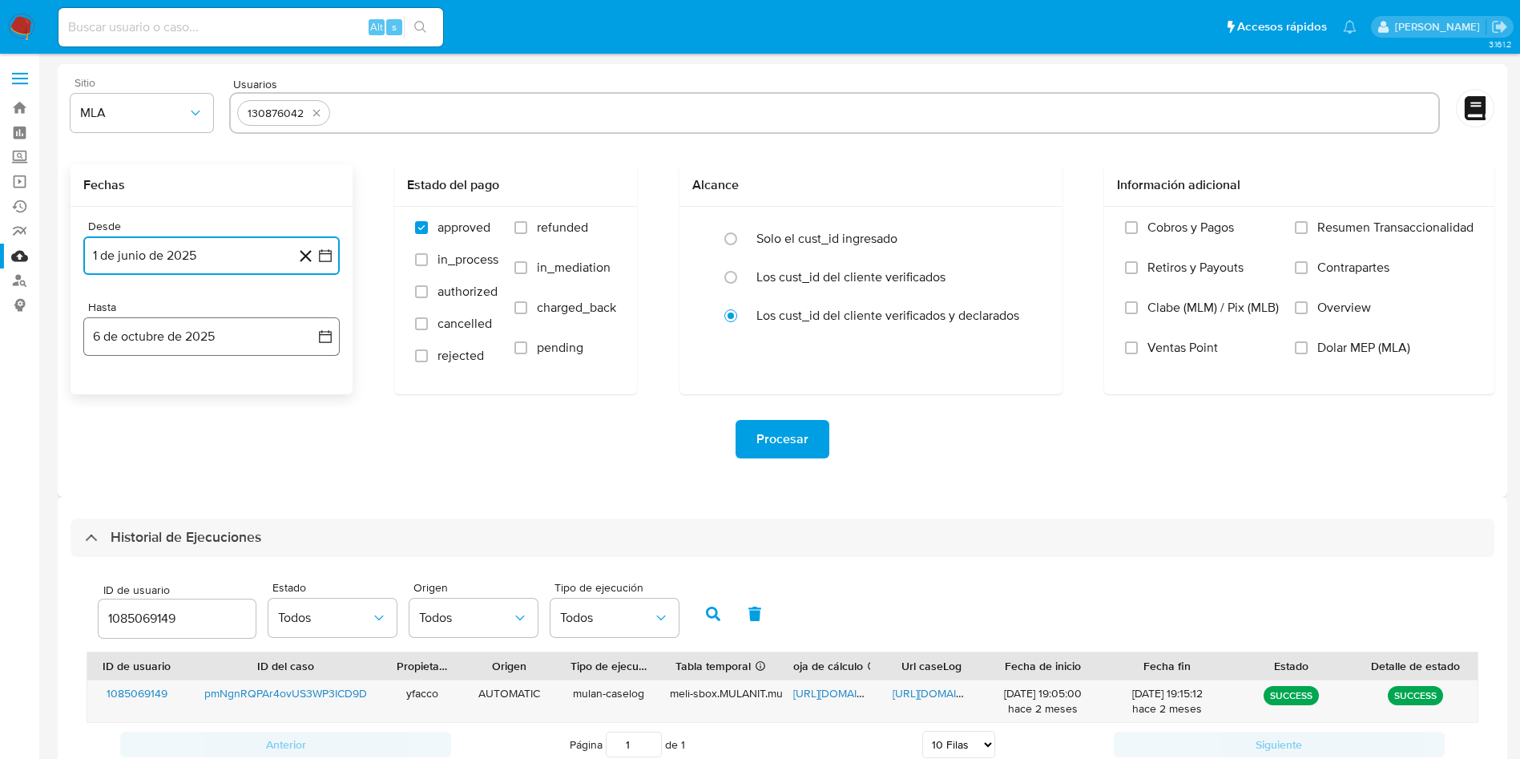
click at [214, 347] on button "6 de octubre de 2025" at bounding box center [211, 336] width 256 height 38
click at [108, 394] on icon "Mes anterior" at bounding box center [112, 394] width 19 height 19
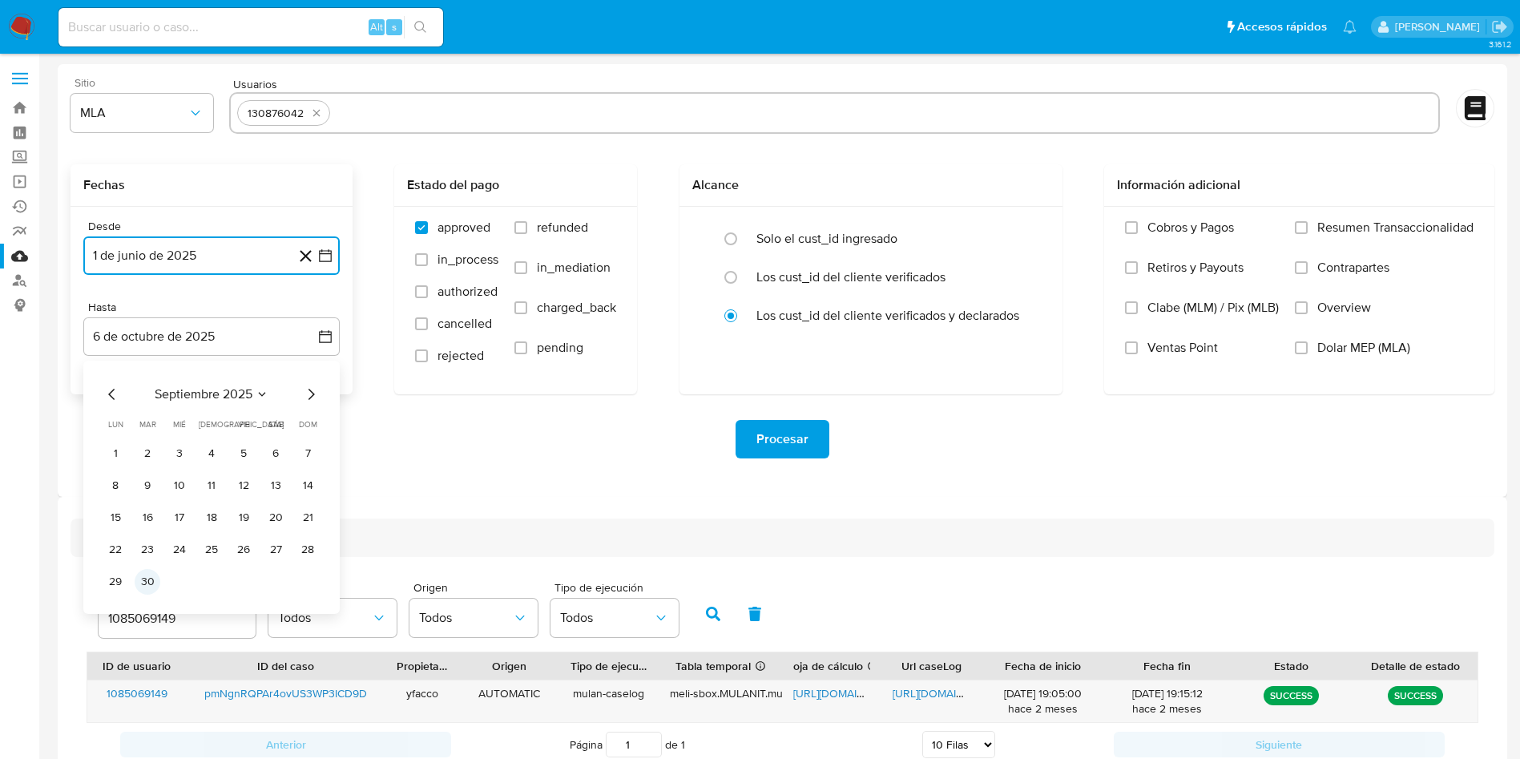
click at [148, 583] on button "30" at bounding box center [148, 582] width 26 height 26
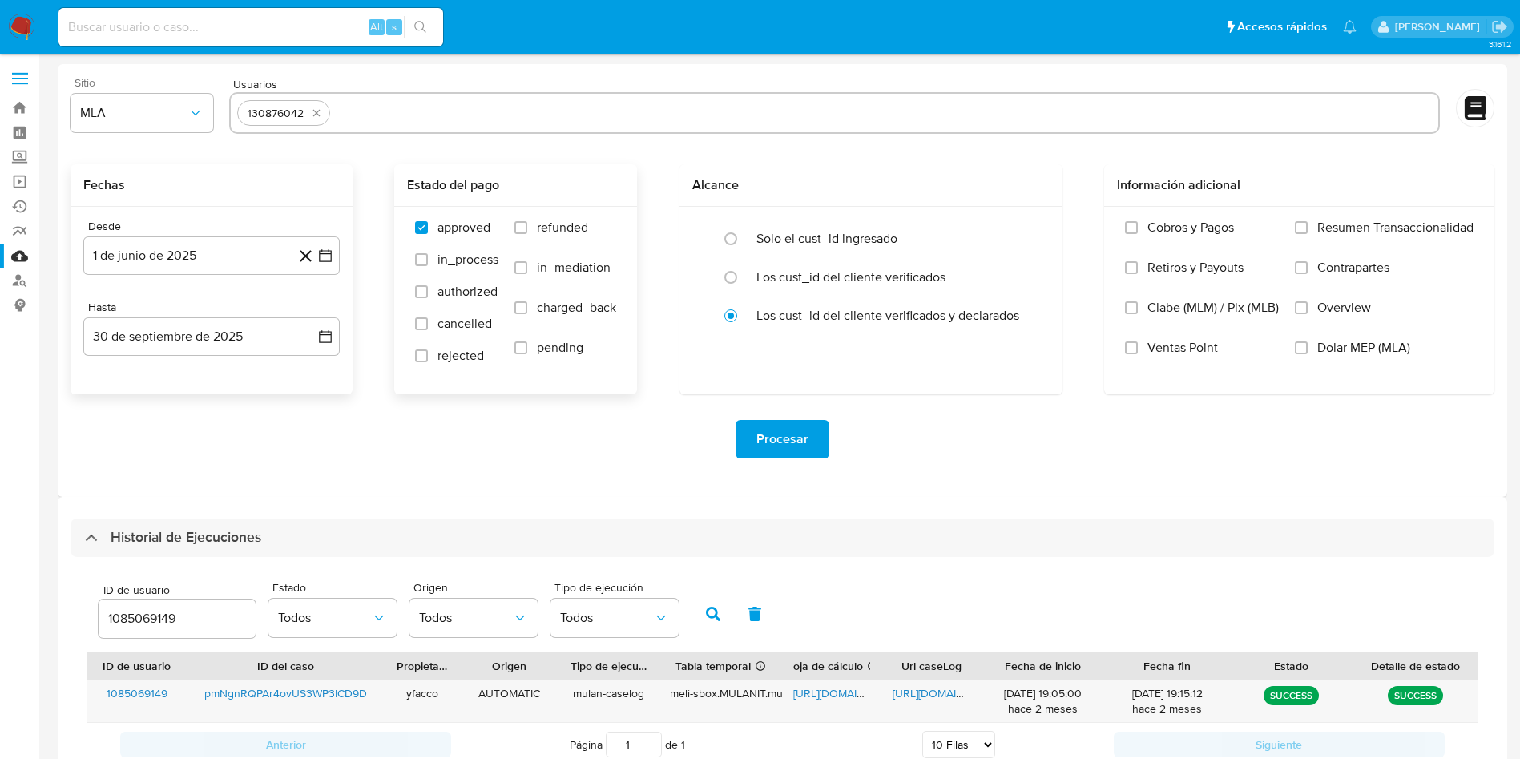
click at [554, 220] on span "refunded" at bounding box center [562, 228] width 51 height 16
click at [527, 221] on input "refunded" at bounding box center [521, 227] width 13 height 13
checkbox input "true"
click at [1336, 353] on span "Dolar MEP (MLA)" at bounding box center [1364, 348] width 93 height 16
click at [1308, 353] on input "Dolar MEP (MLA)" at bounding box center [1301, 347] width 13 height 13
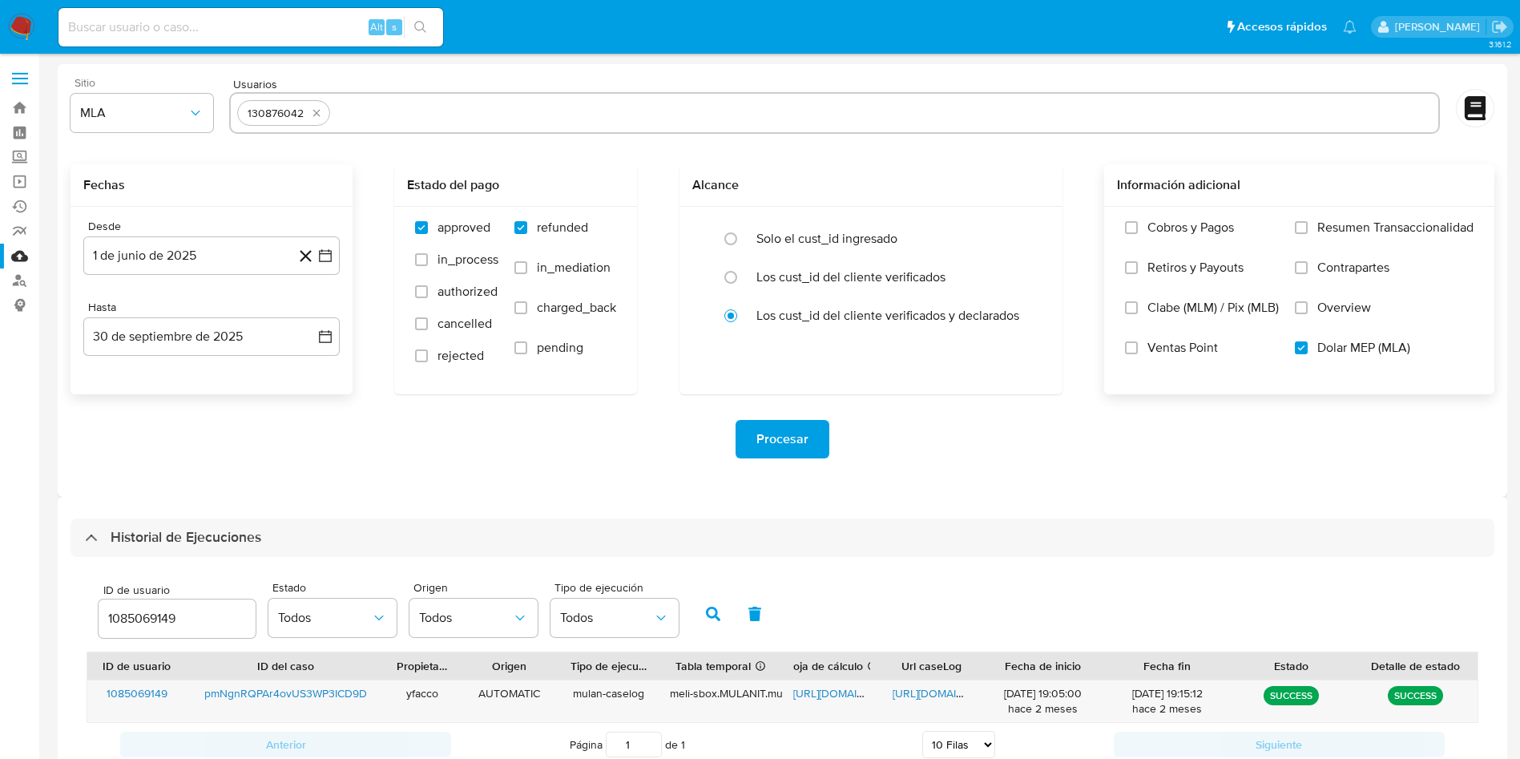
click at [789, 442] on span "Procesar" at bounding box center [783, 439] width 52 height 35
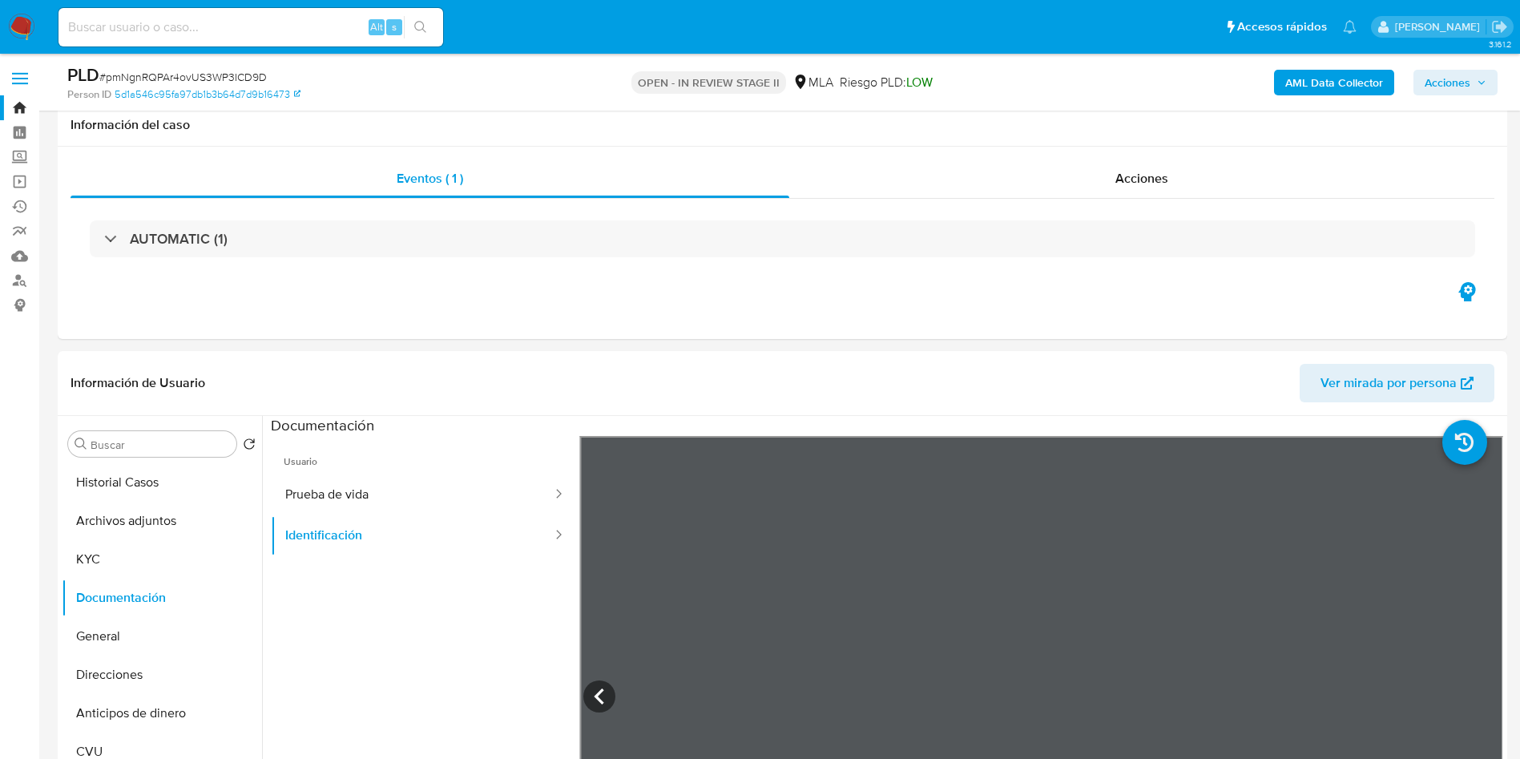
select select "10"
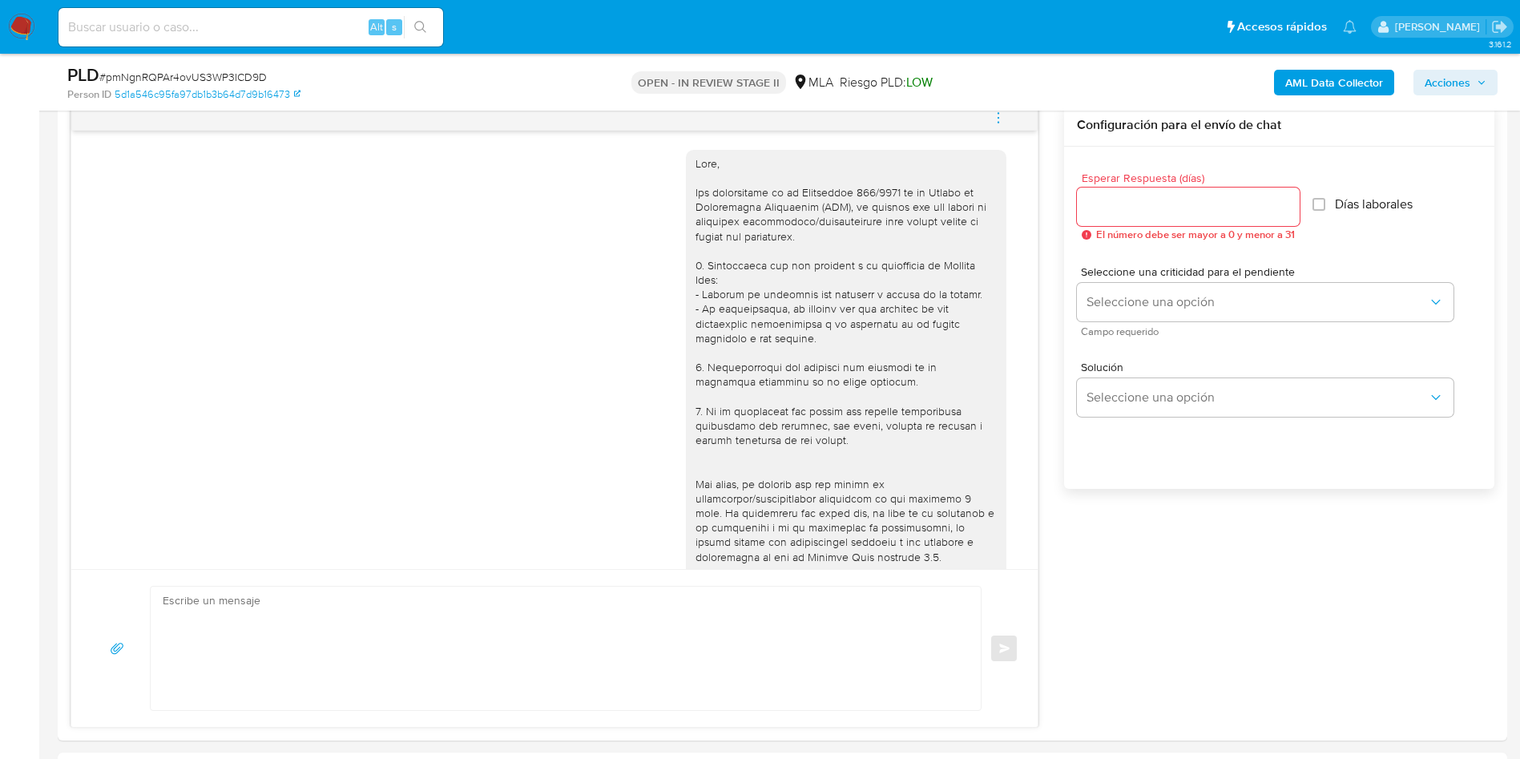
scroll to position [413, 0]
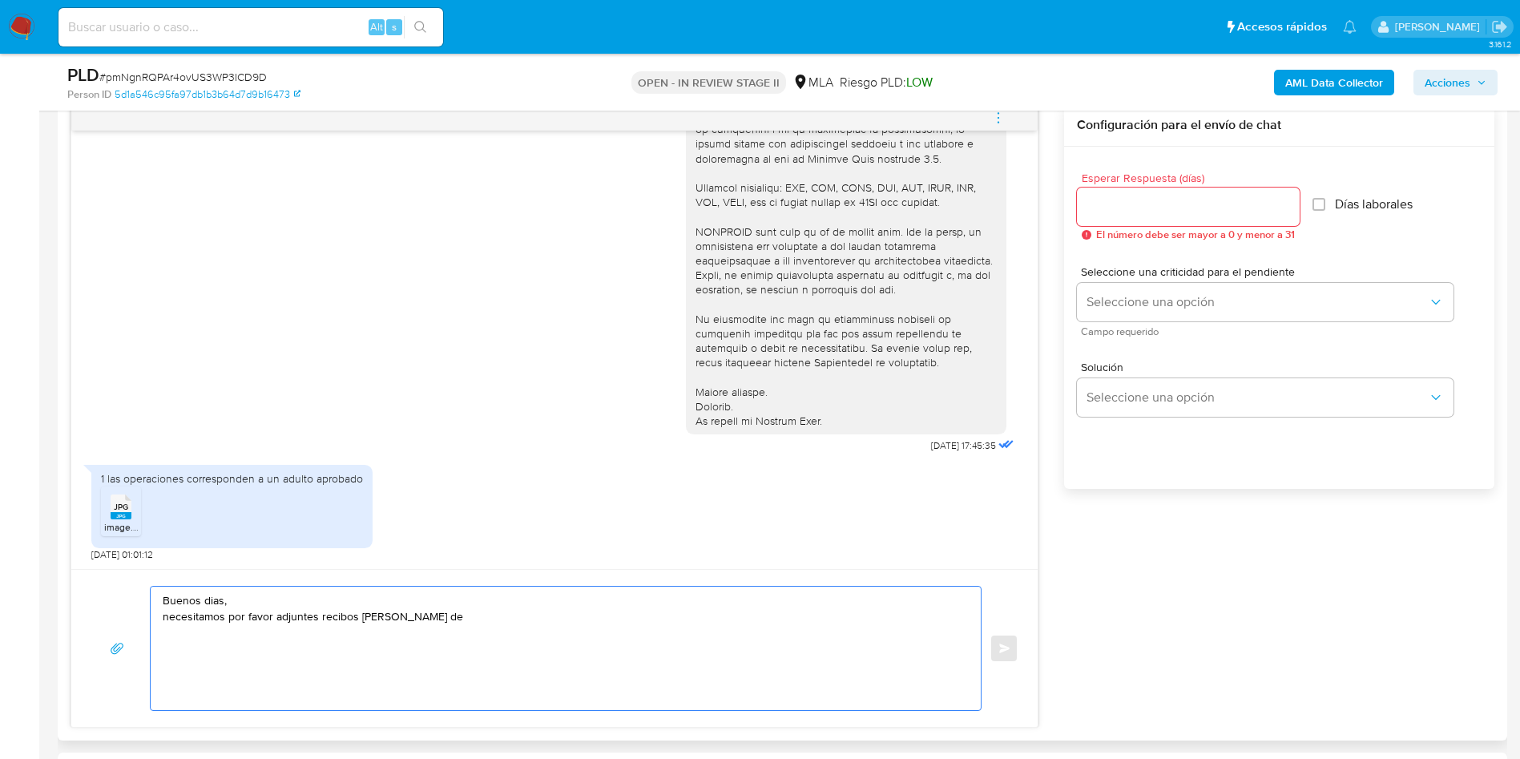
paste textarea "[PERSON_NAME]"
paste textarea "20131034971"
click at [689, 619] on textarea "Buenos dias, necesitamos por favor adjuntes recibos de [PERSON_NAME] [PERSON_NA…" at bounding box center [562, 648] width 798 height 123
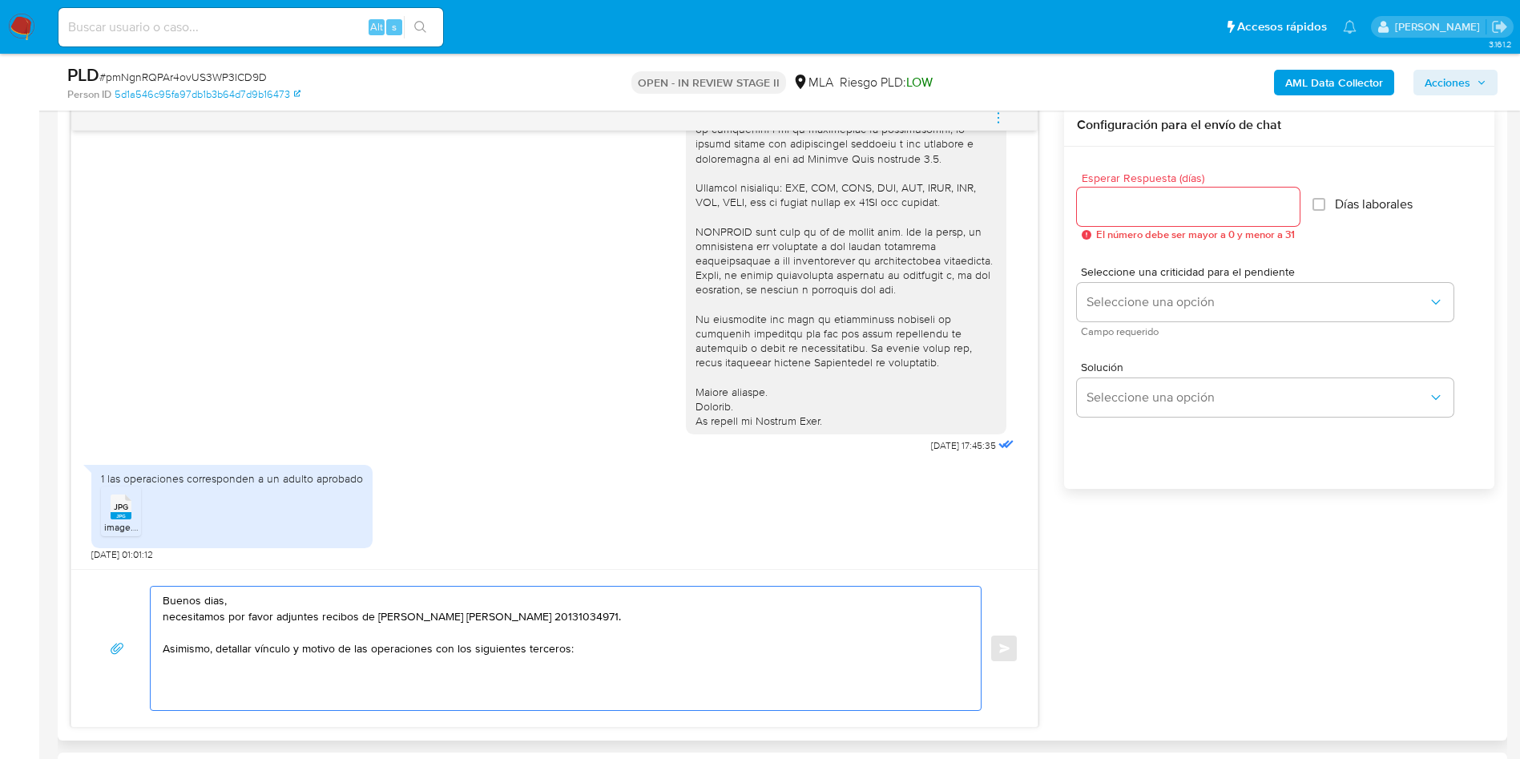
paste textarea "- [PERSON_NAME] - CUIT 20043538560 (ACTIVIDAD: ) , a quien le envía 2 transfere…"
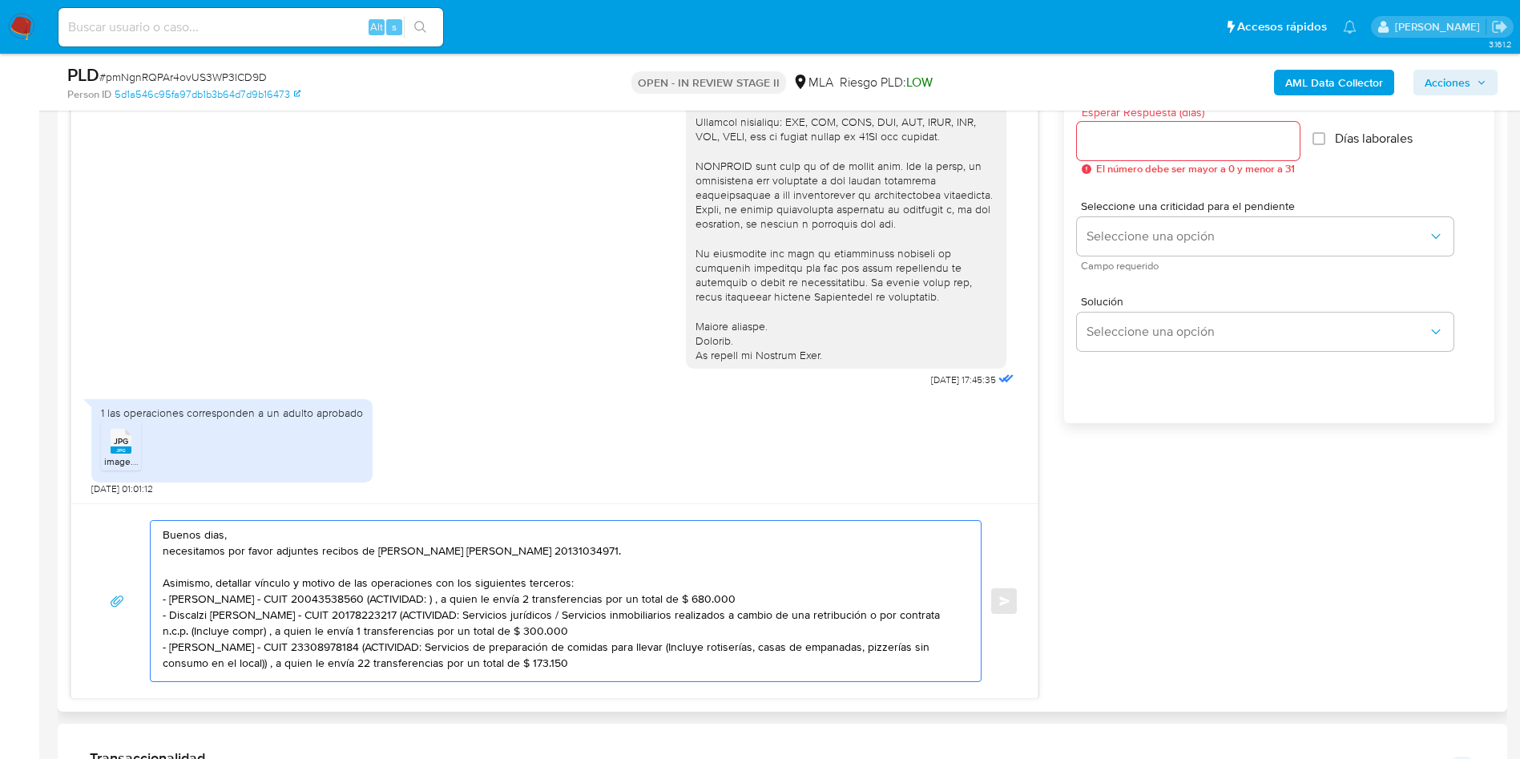
scroll to position [962, 0]
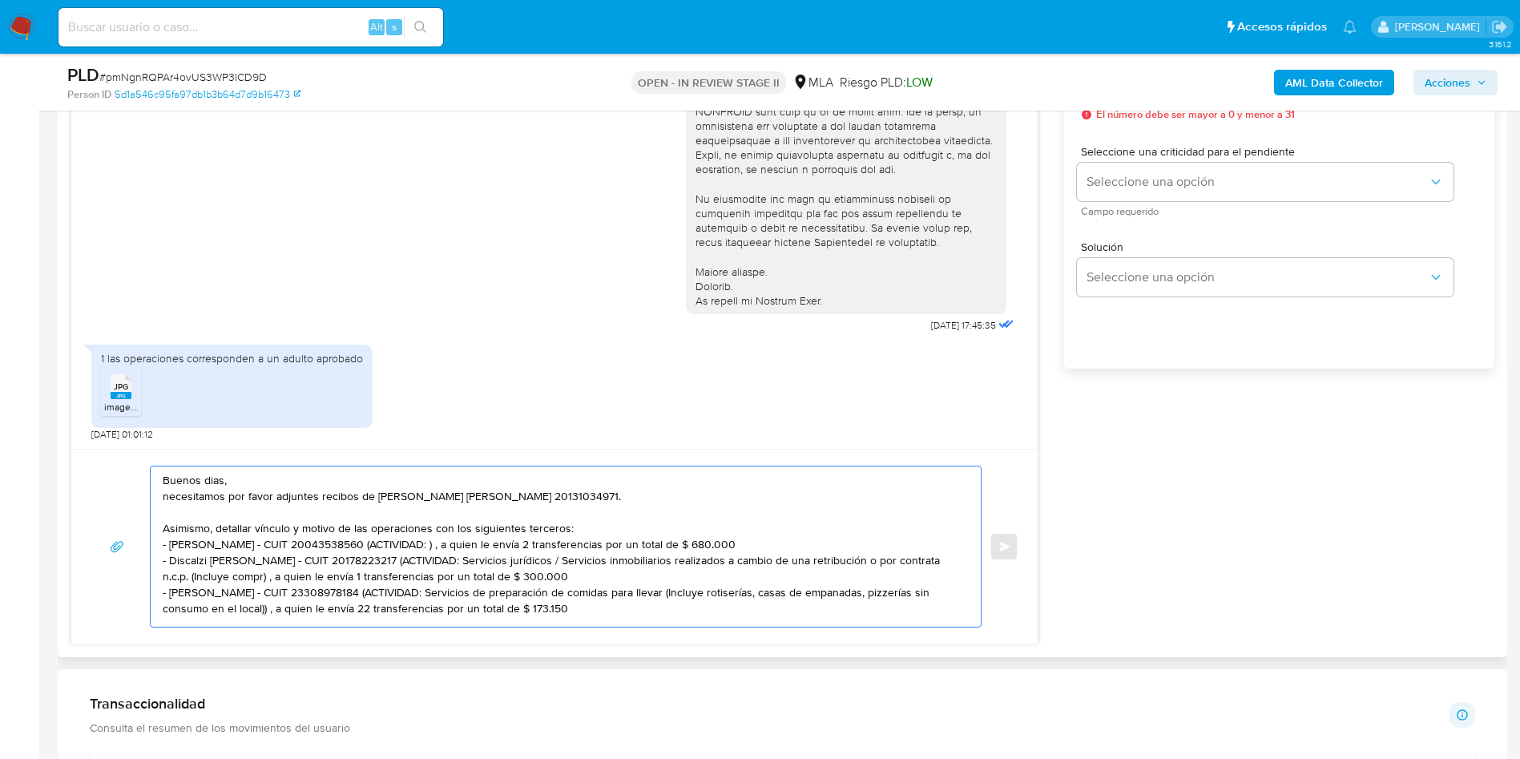
drag, startPoint x: 393, startPoint y: 535, endPoint x: 776, endPoint y: 534, distance: 383.1
click at [776, 534] on textarea "Buenos dias, necesitamos por favor adjuntes recibos de sueldo de CARRIZO LUIS A…" at bounding box center [562, 546] width 798 height 160
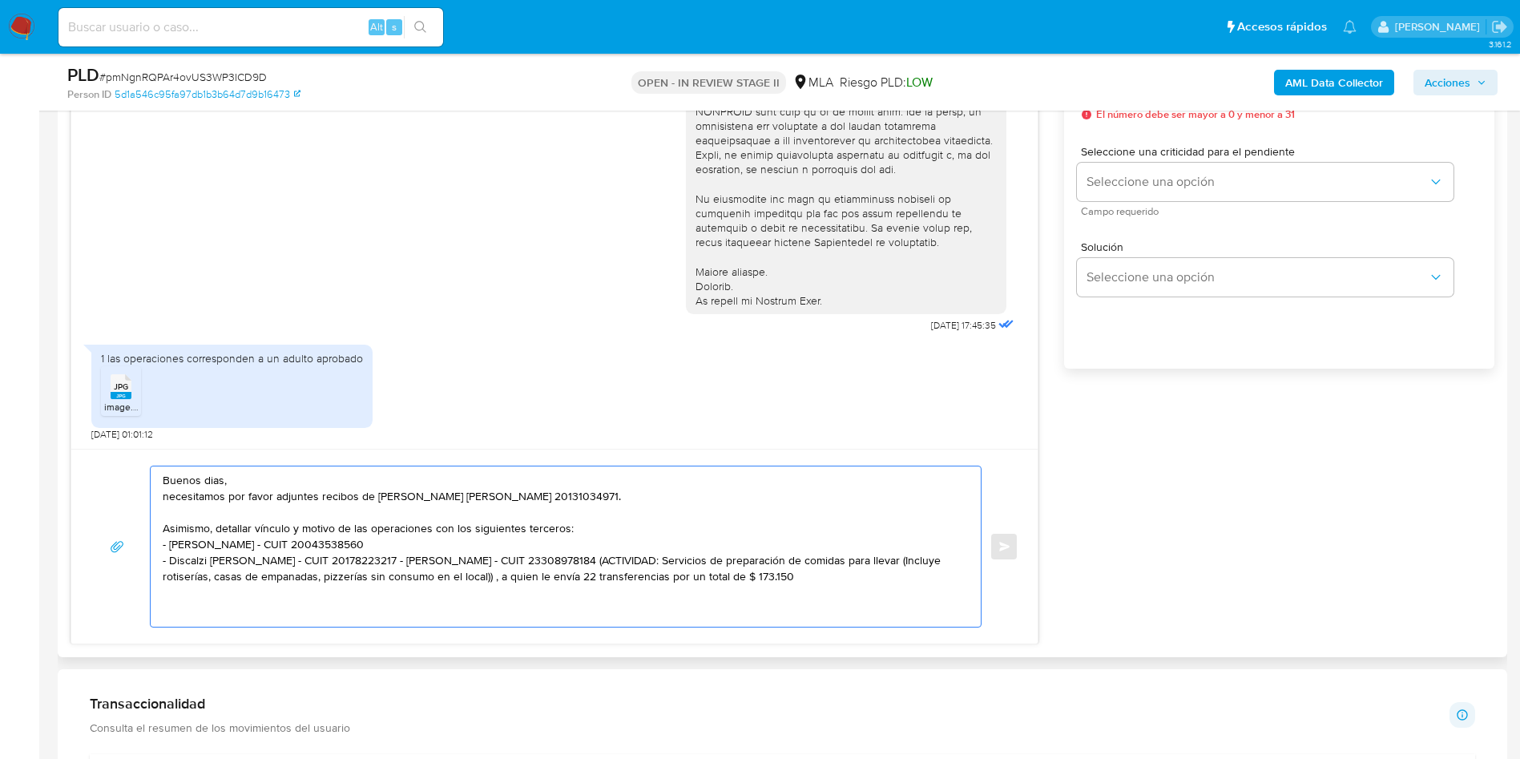
scroll to position [0, 0]
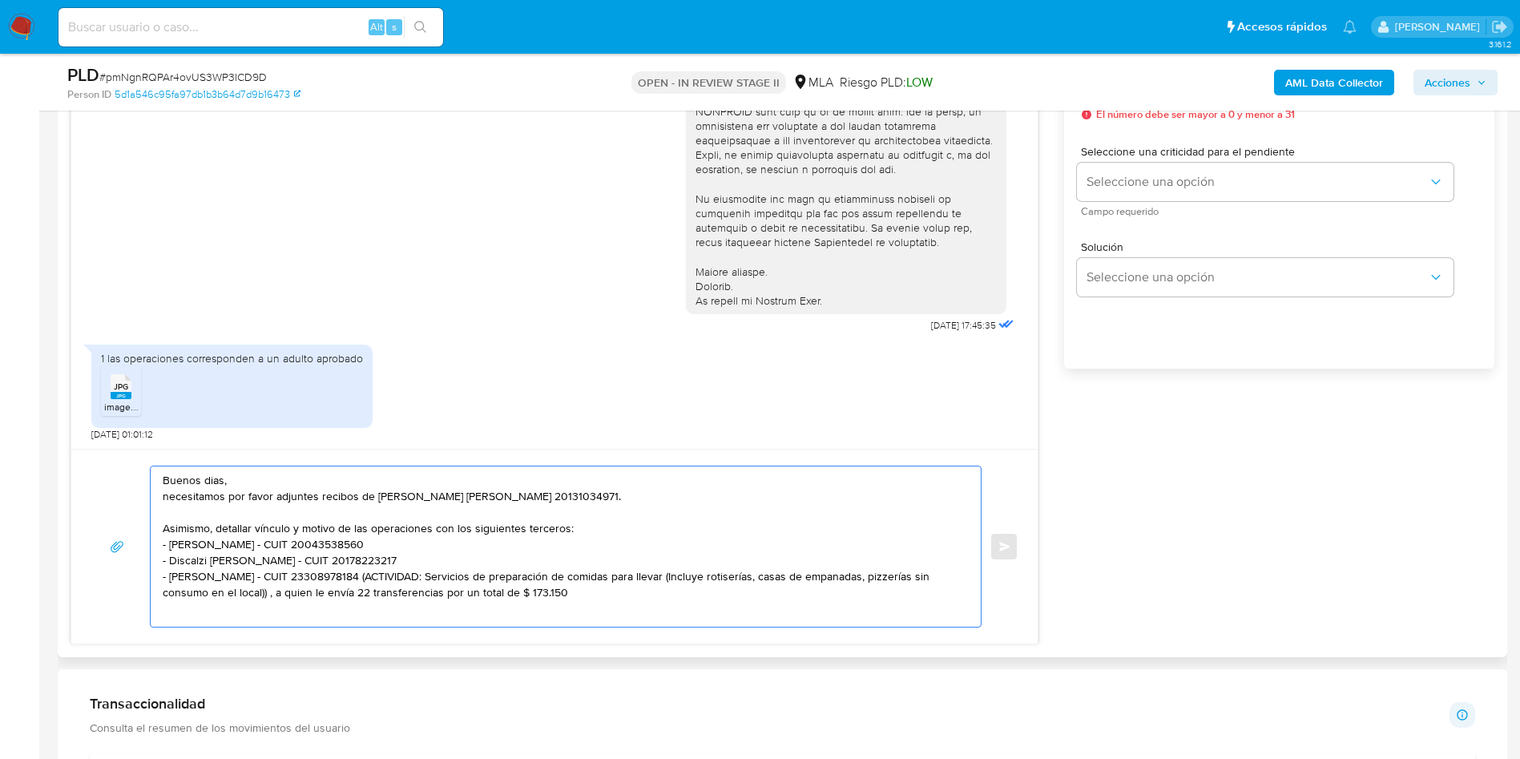
drag, startPoint x: 402, startPoint y: 581, endPoint x: 704, endPoint y: 588, distance: 301.4
click at [704, 588] on textarea "Buenos dias, necesitamos por favor adjuntes recibos de sueldo de CARRIZO LUIS A…" at bounding box center [562, 546] width 798 height 160
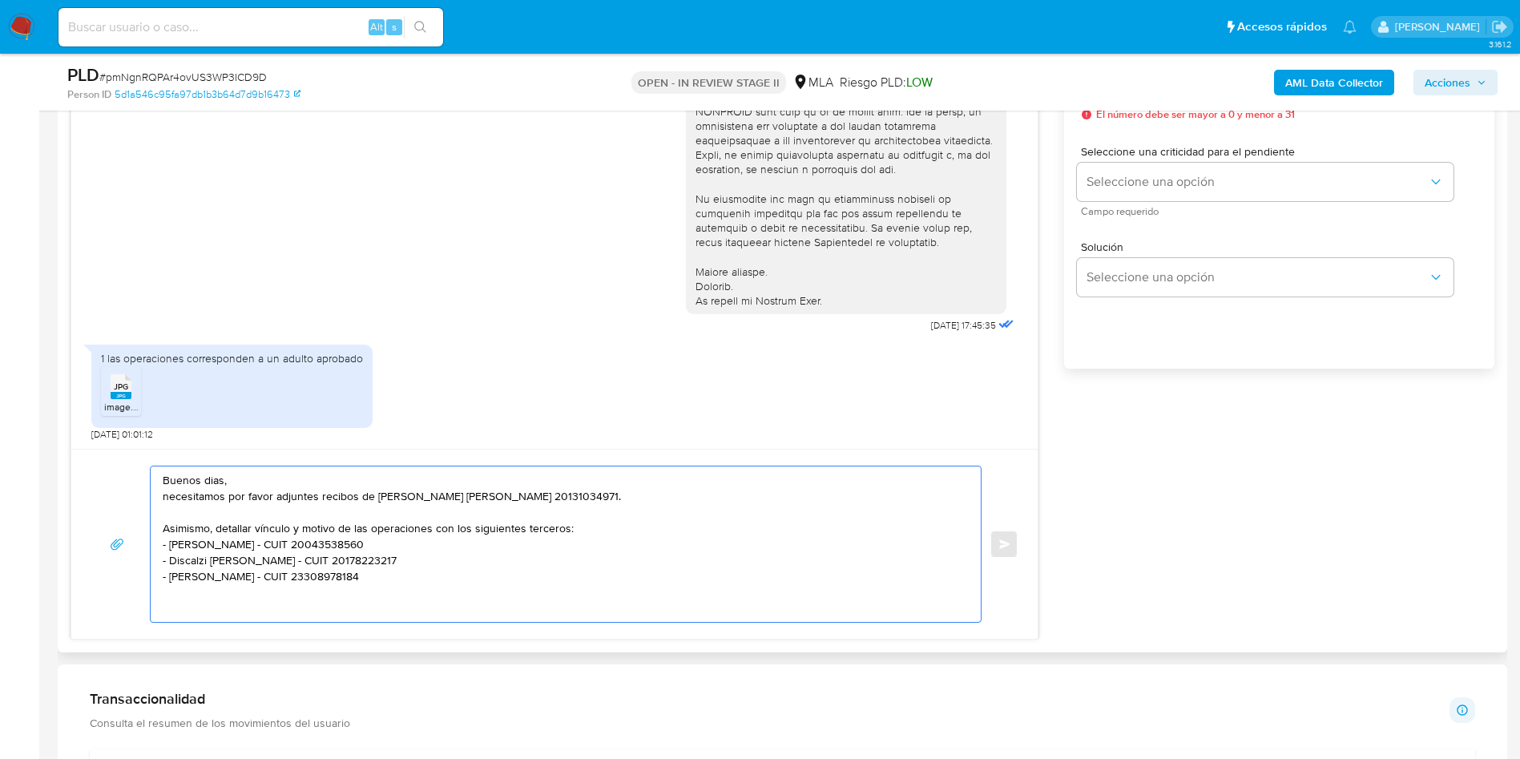
click at [628, 527] on textarea "Buenos dias, necesitamos por favor adjuntes recibos de sueldo de CARRIZO LUIS A…" at bounding box center [562, 543] width 798 height 155
click at [530, 595] on textarea "Buenos dias, necesitamos por favor adjuntes recibos de sueldo de CARRIZO LUIS A…" at bounding box center [562, 546] width 798 height 160
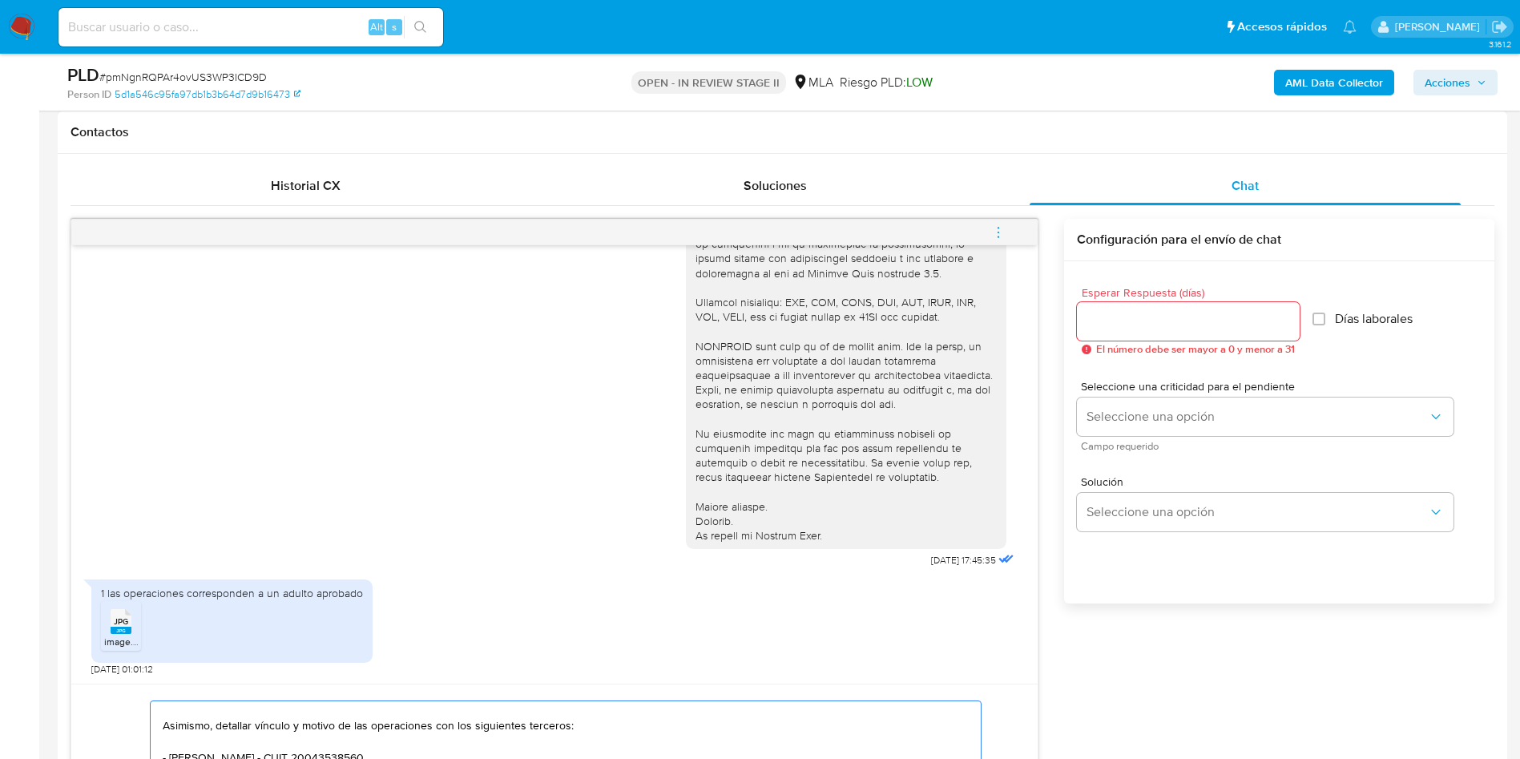
scroll to position [721, 0]
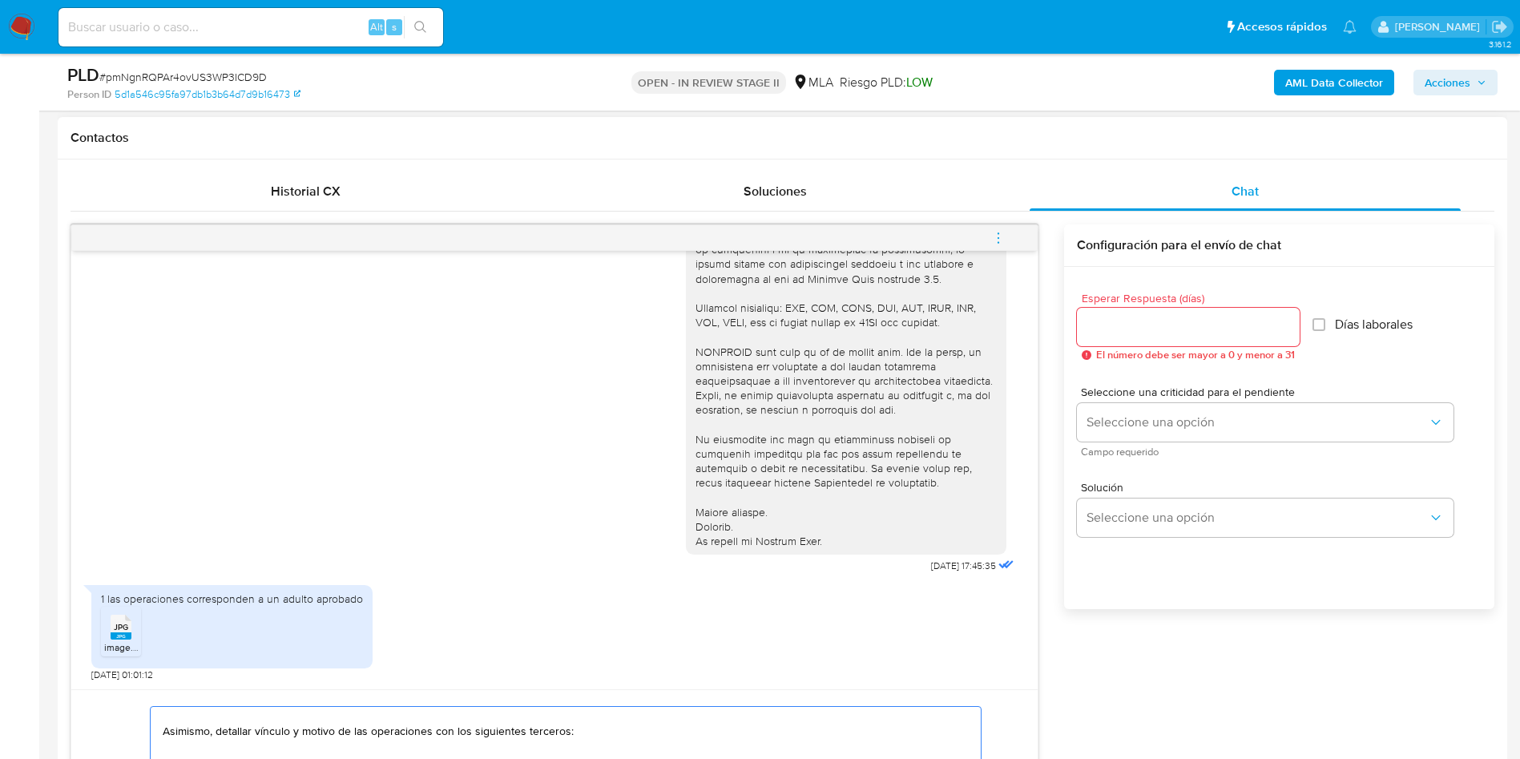
type textarea "Buenos dias, necesitamos por favor adjuntes recibos de sueldo de CARRIZO [PERSO…"
click at [1118, 326] on input "Esperar Respuesta (días)" at bounding box center [1188, 327] width 223 height 21
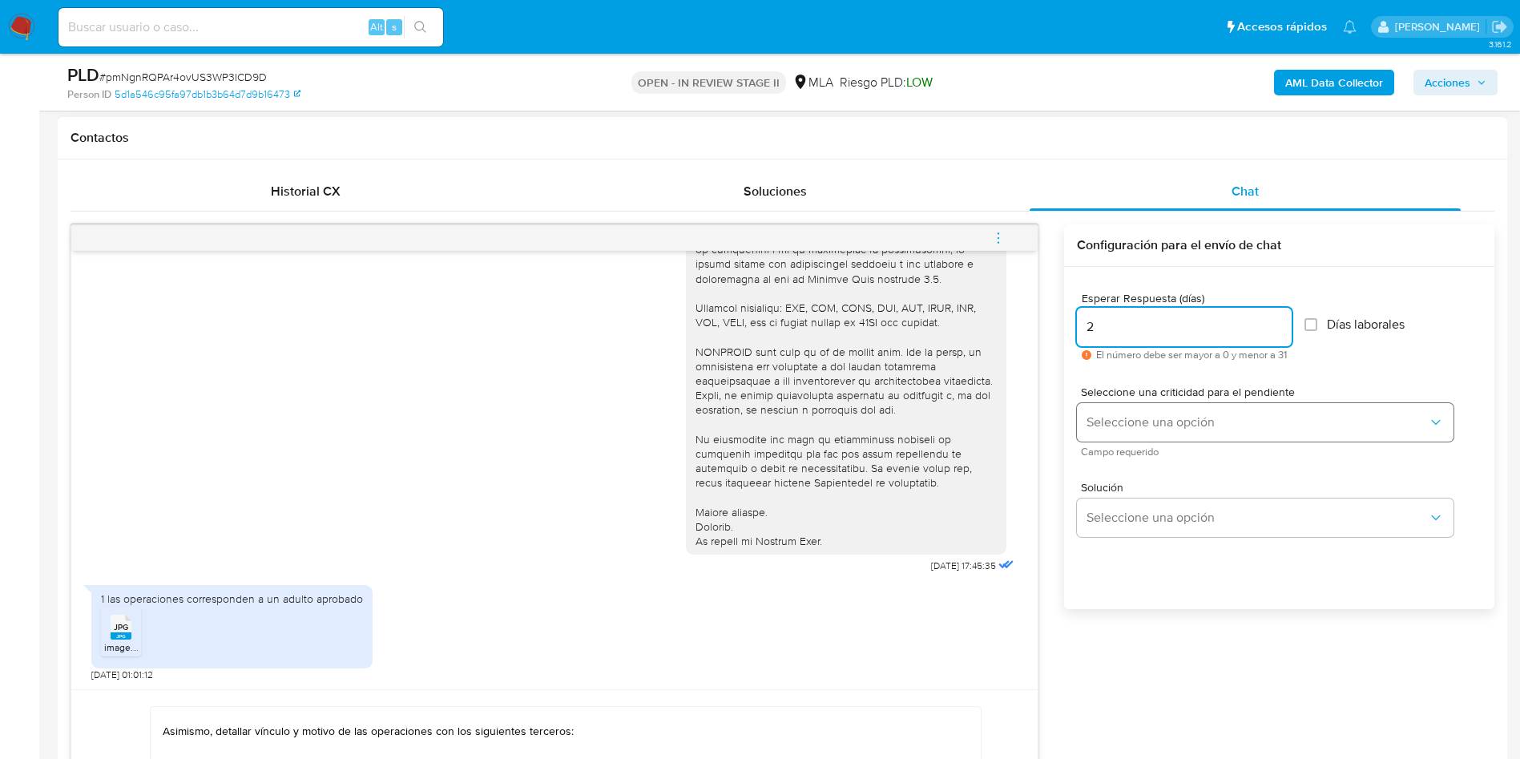
type input "2"
click at [1154, 434] on button "Seleccione una opción" at bounding box center [1265, 422] width 377 height 38
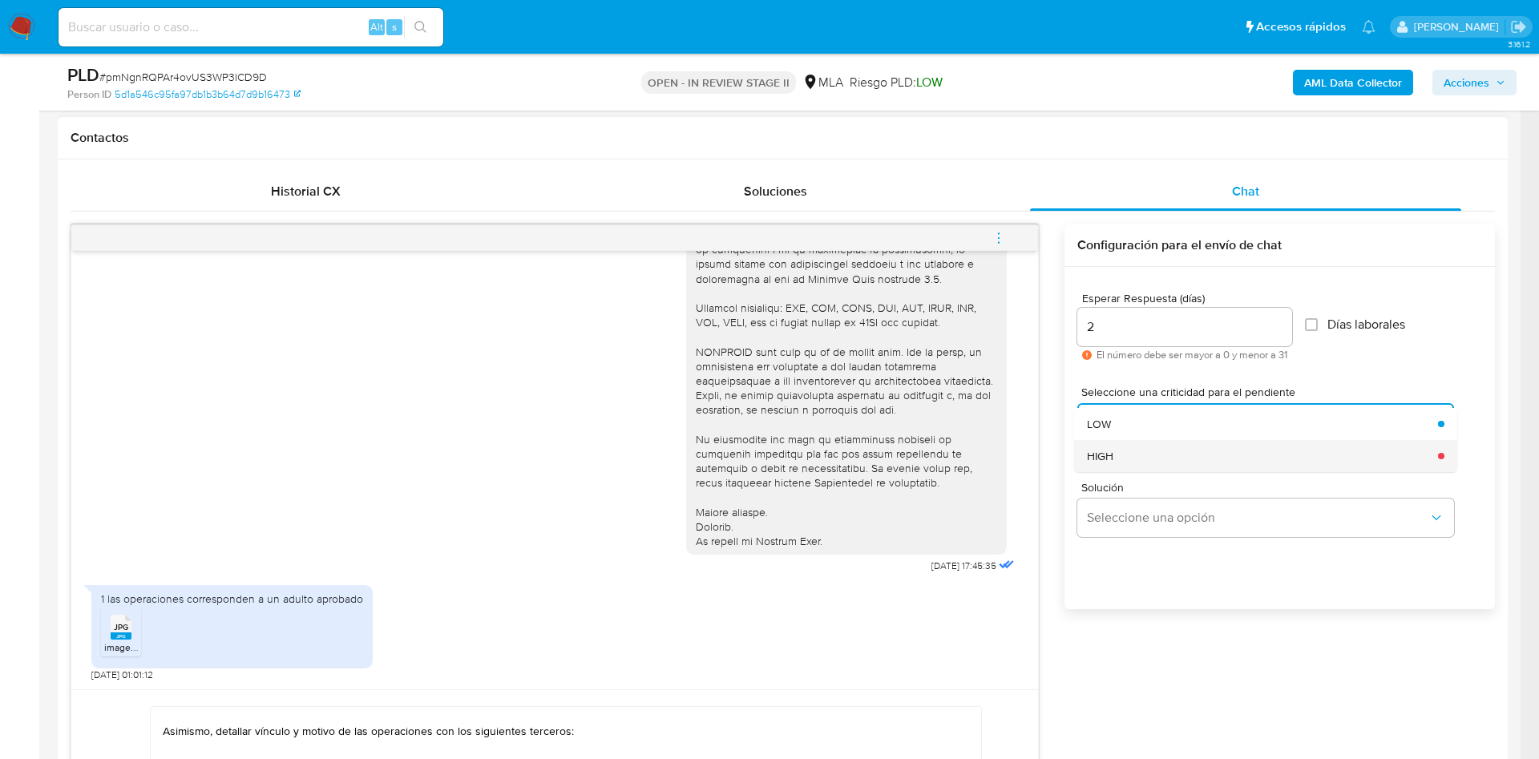
click at [1148, 465] on div "HIGH" at bounding box center [1257, 456] width 341 height 32
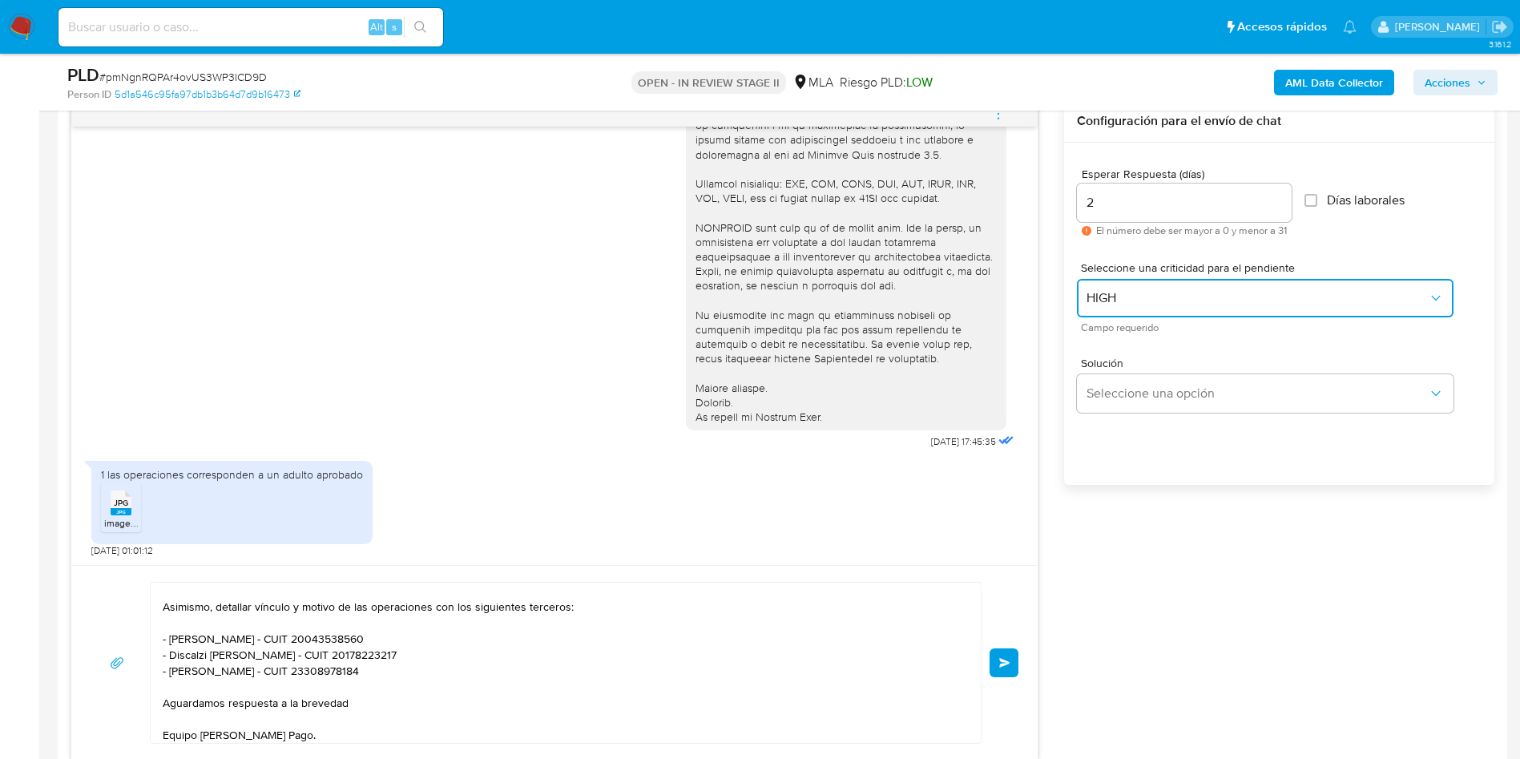
scroll to position [962, 0]
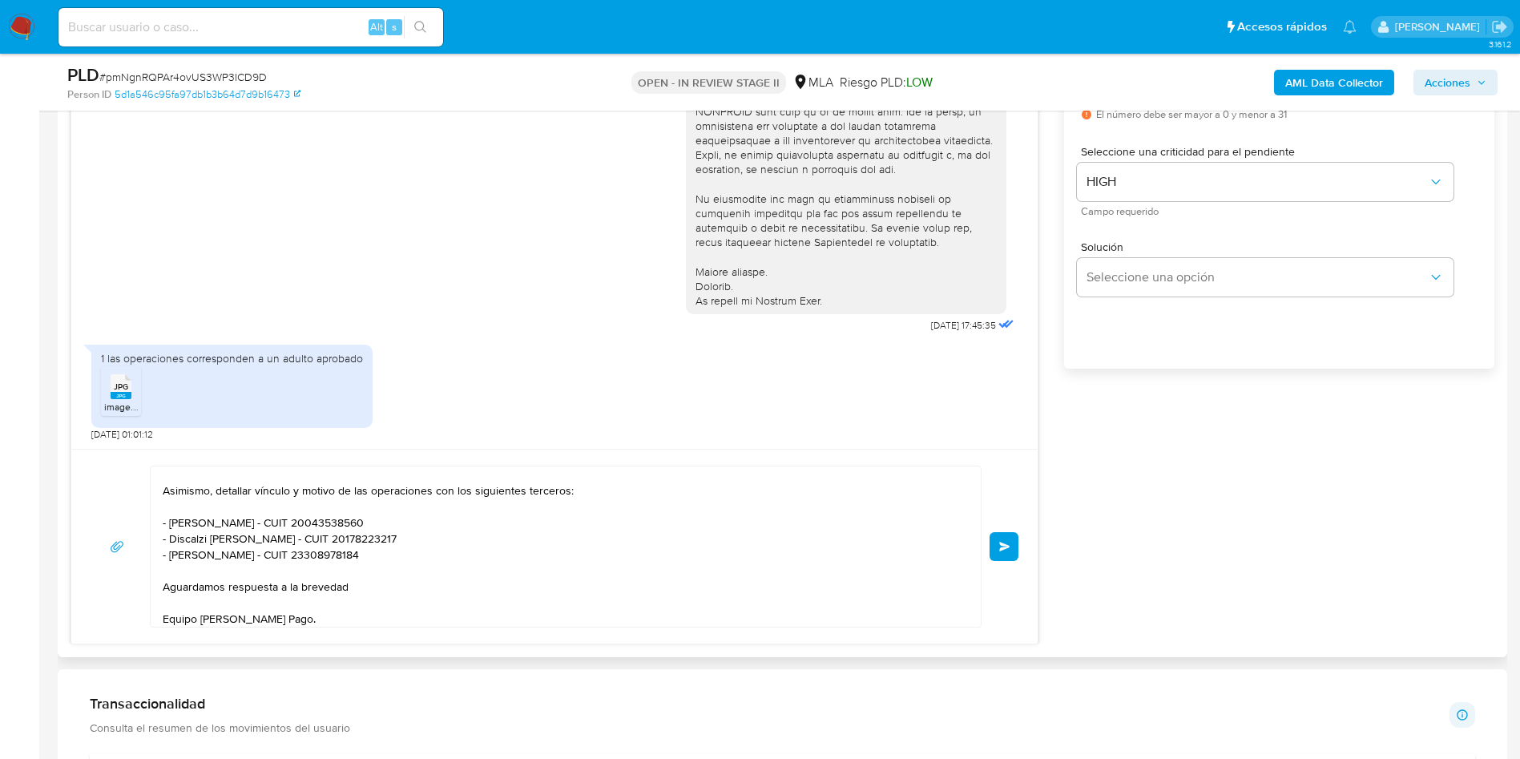
click at [1009, 552] on button "Enviar" at bounding box center [1004, 546] width 29 height 29
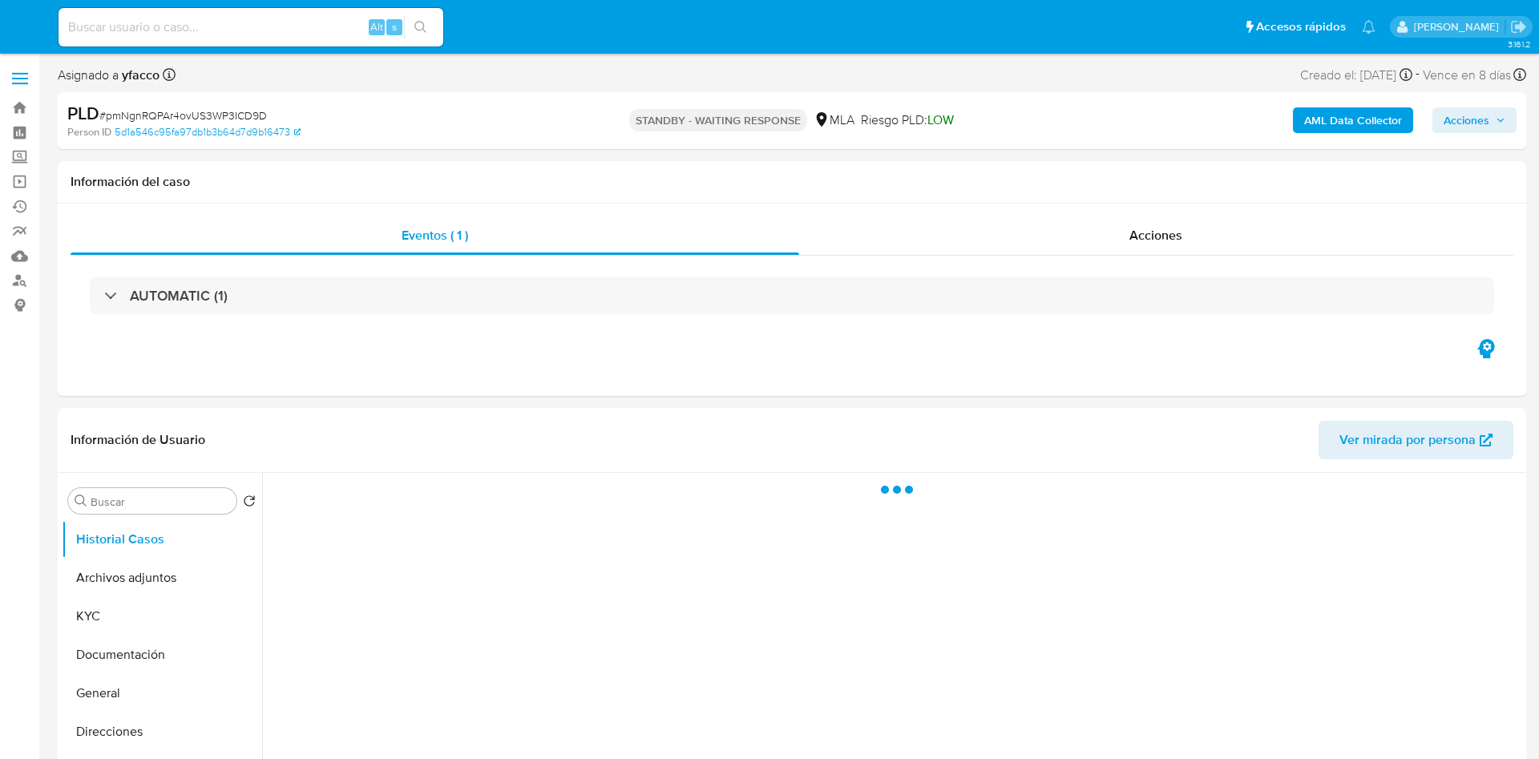
select select "10"
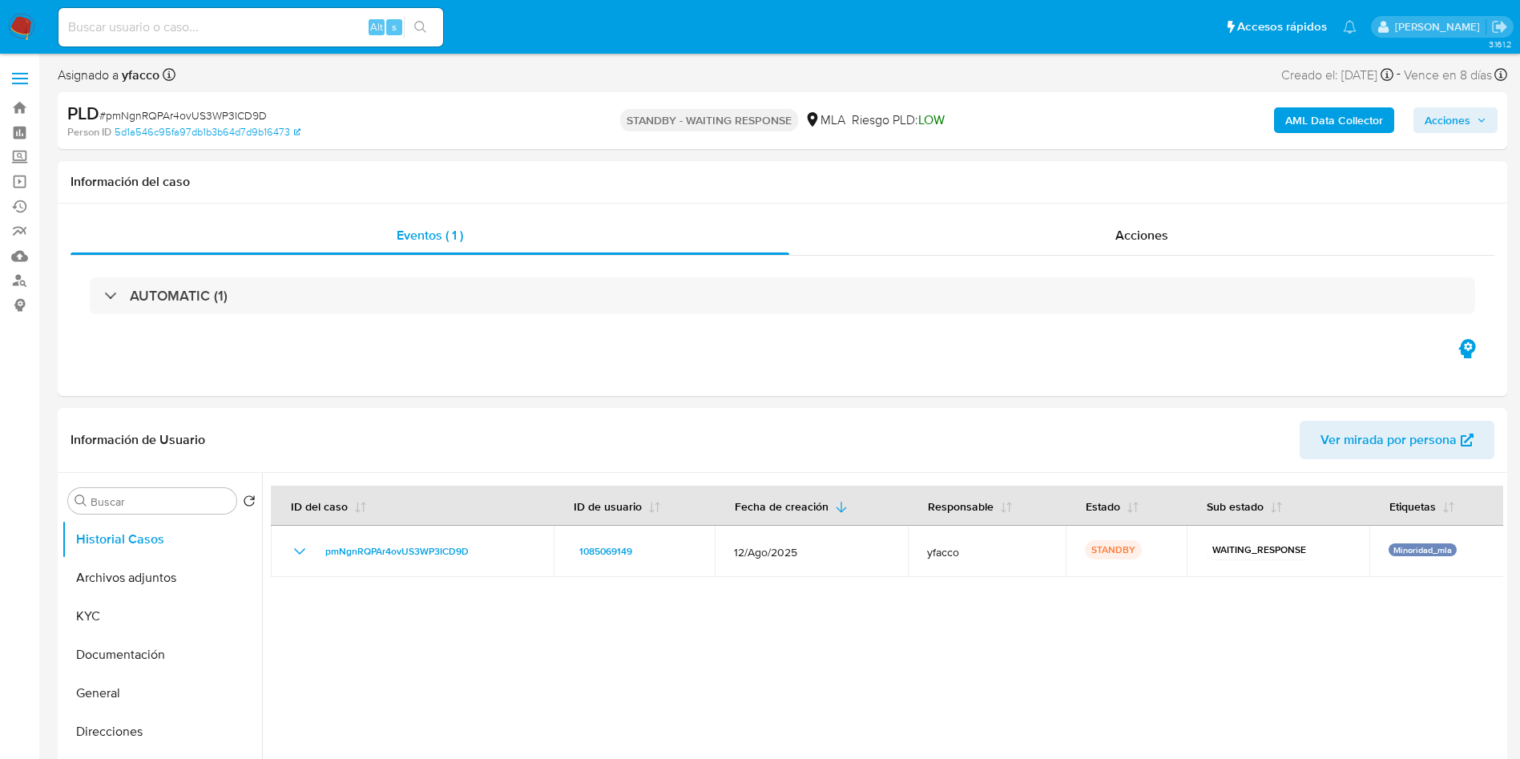
click at [333, 30] on input at bounding box center [251, 27] width 385 height 21
click at [341, 23] on input at bounding box center [251, 27] width 385 height 21
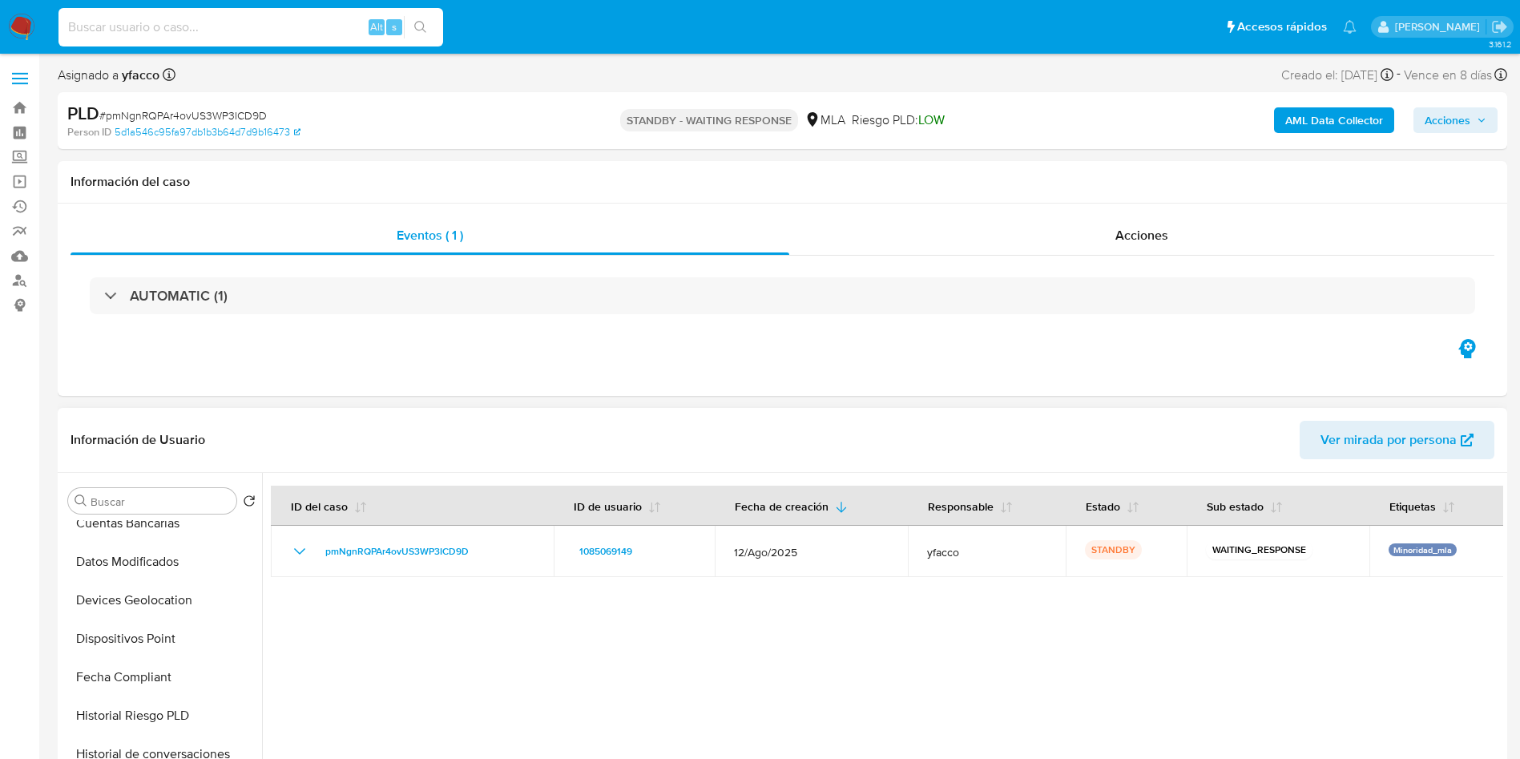
scroll to position [481, 0]
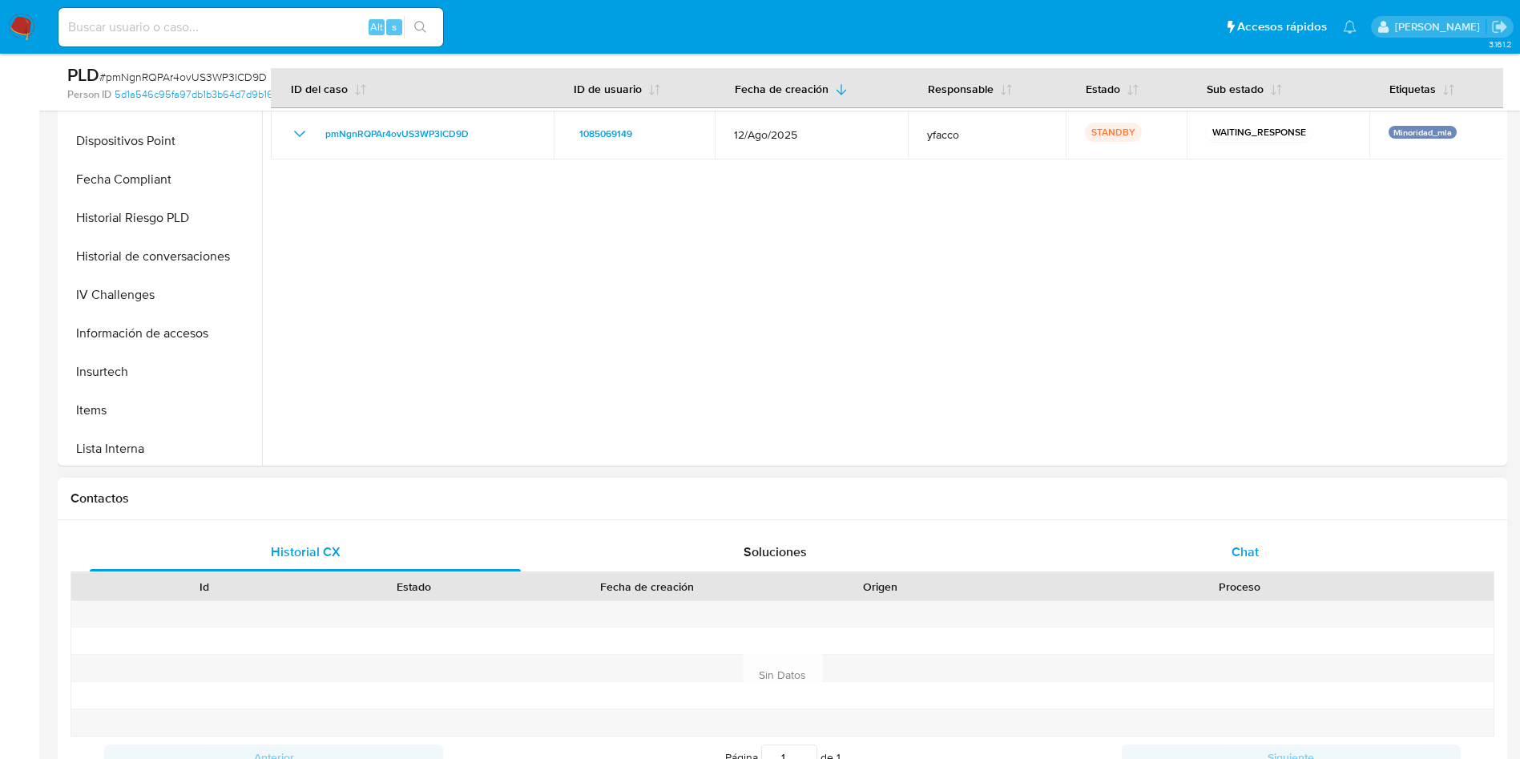
click at [1189, 560] on div "Chat" at bounding box center [1245, 552] width 431 height 38
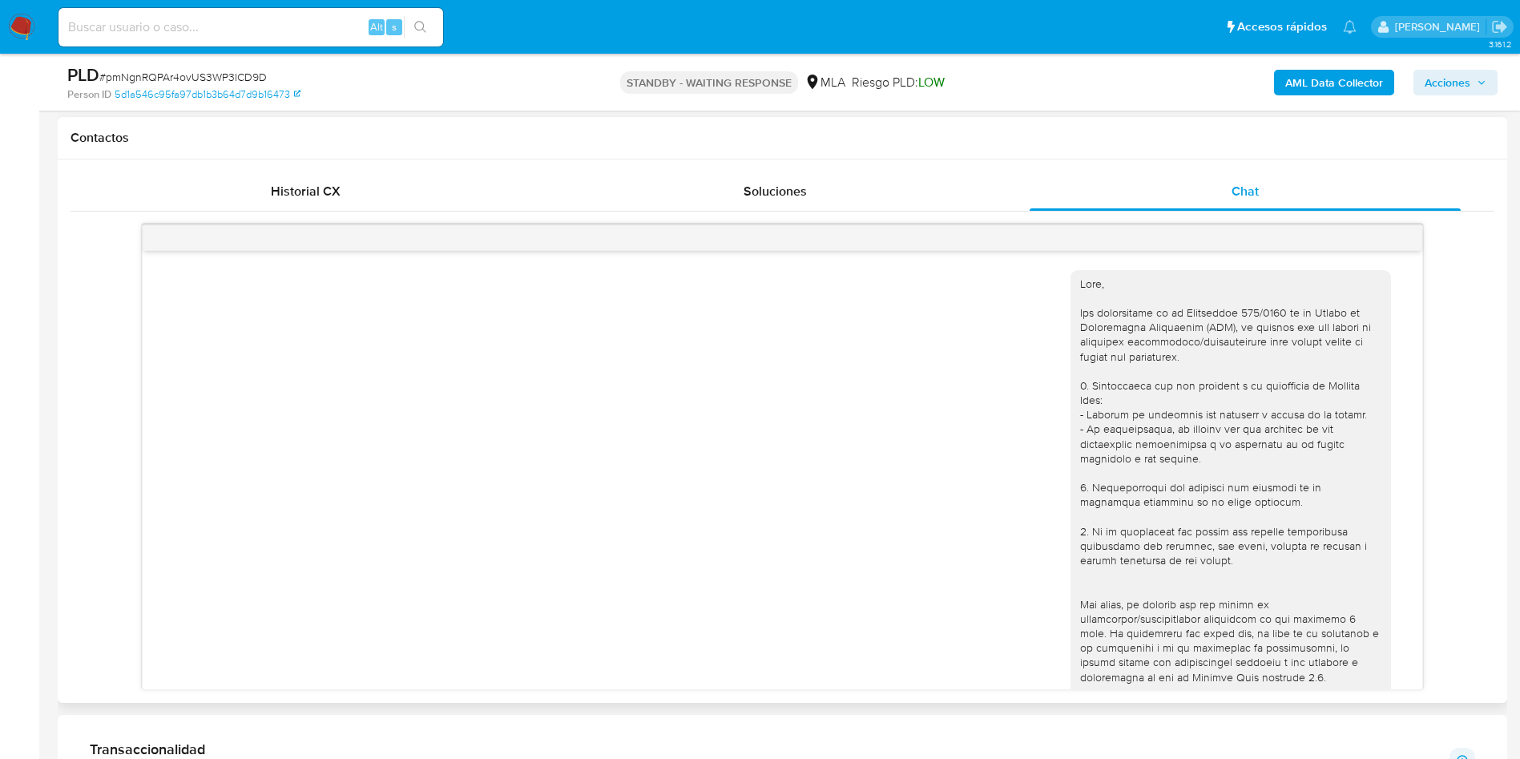
scroll to position [678, 0]
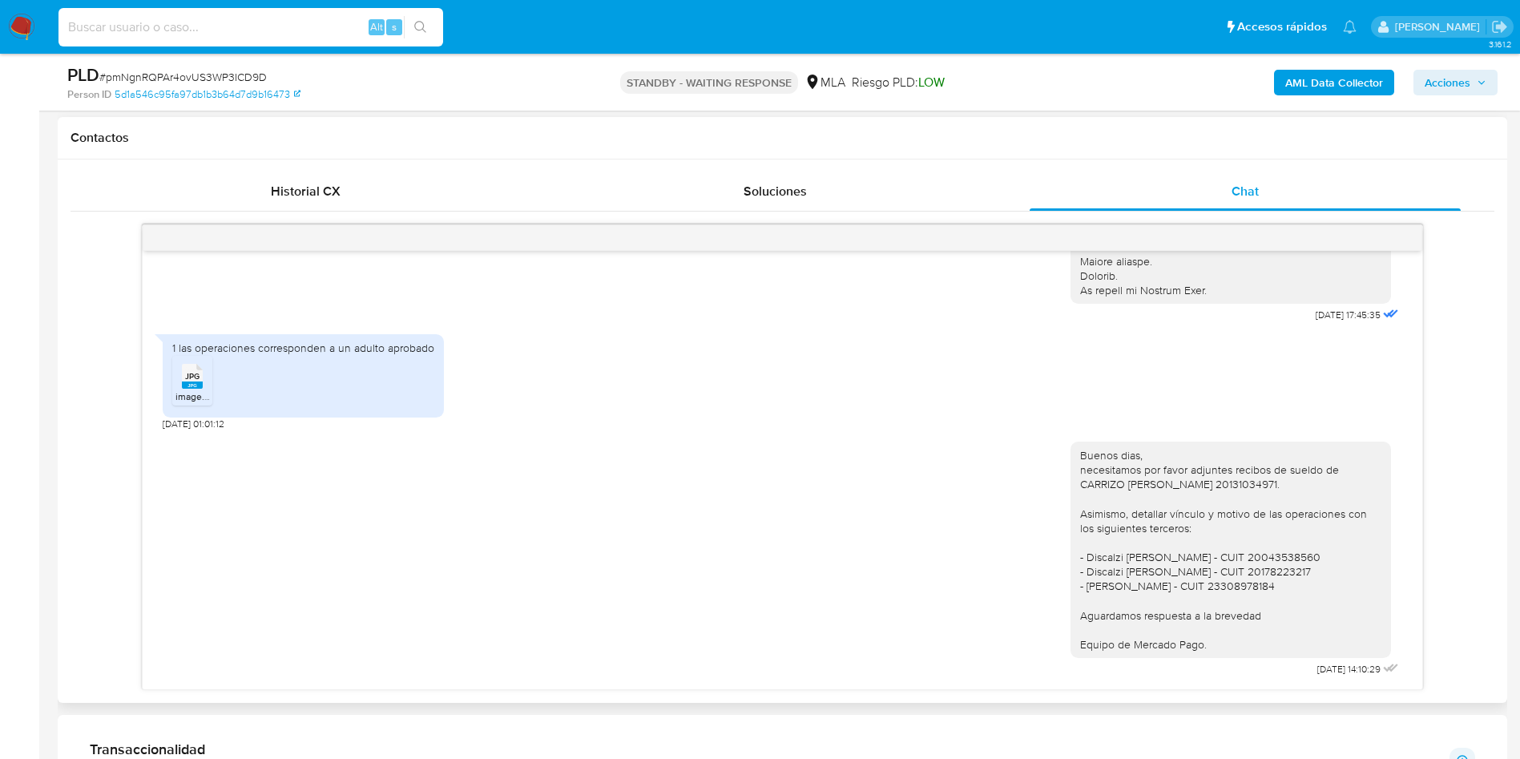
click at [212, 27] on input at bounding box center [251, 27] width 385 height 21
paste input "kkXfG6YSYU9YdwUKkkOc3bYY"
type input "kkXfG6YSYU9YdwUKkkOc3bYY"
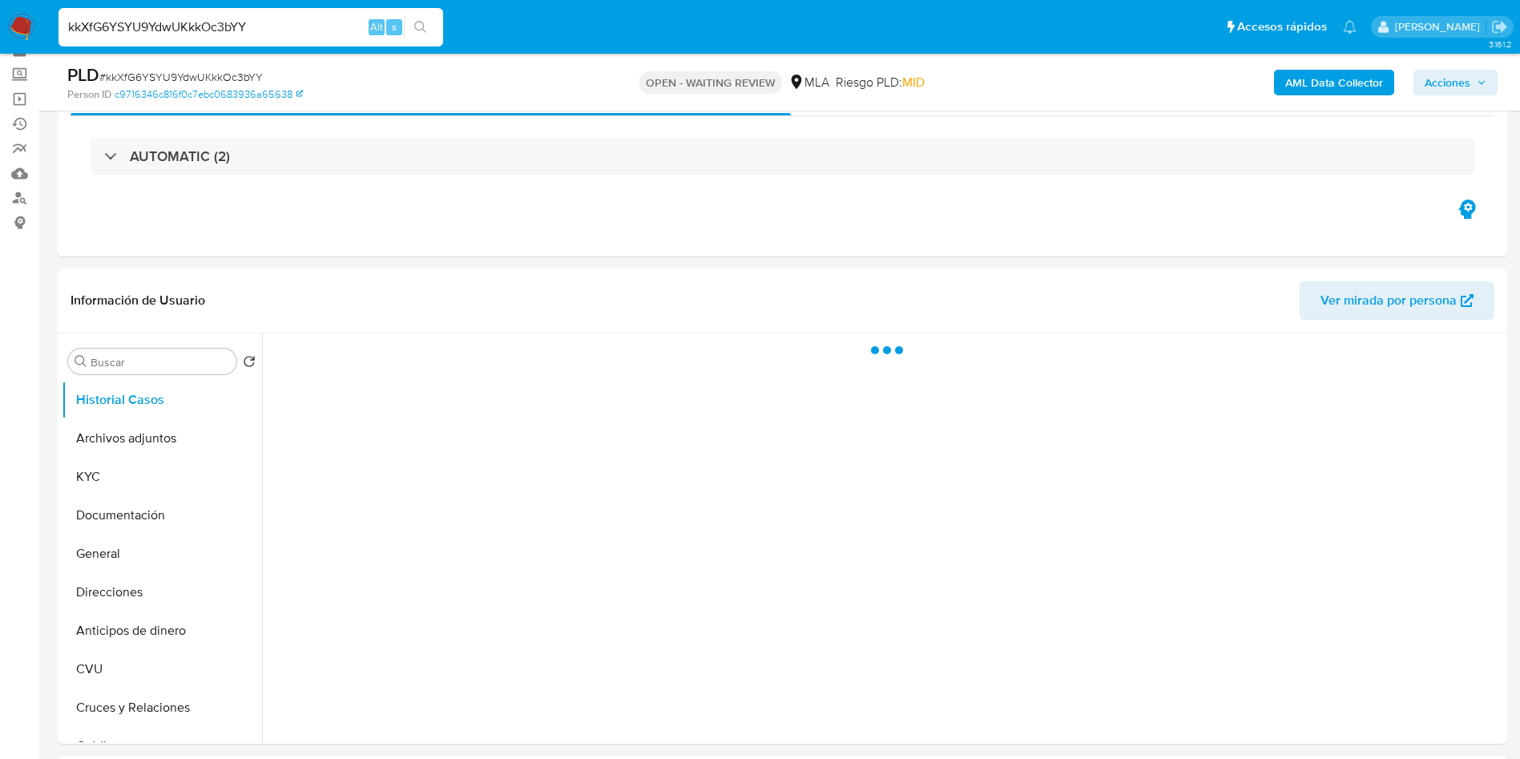
scroll to position [120, 0]
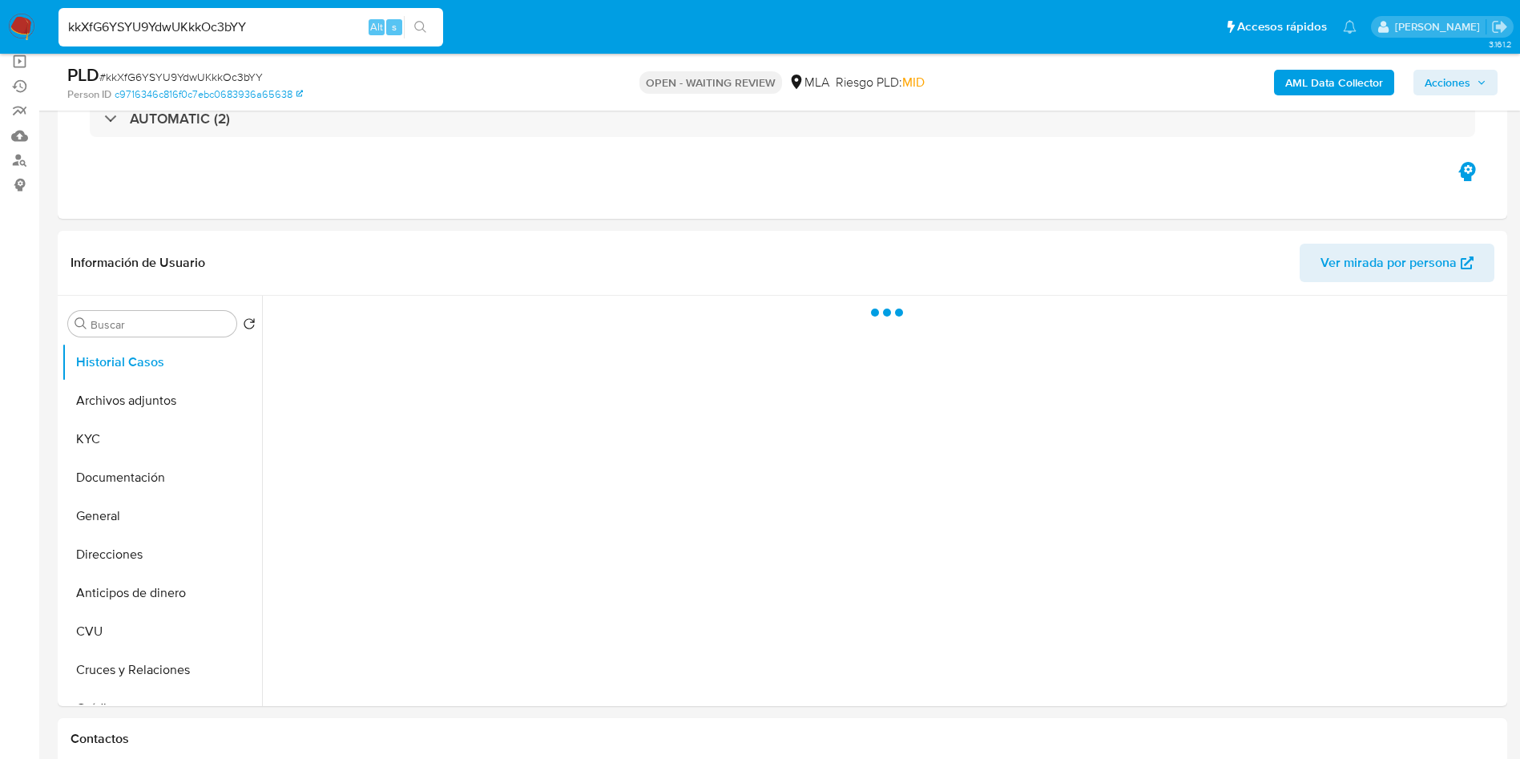
select select "10"
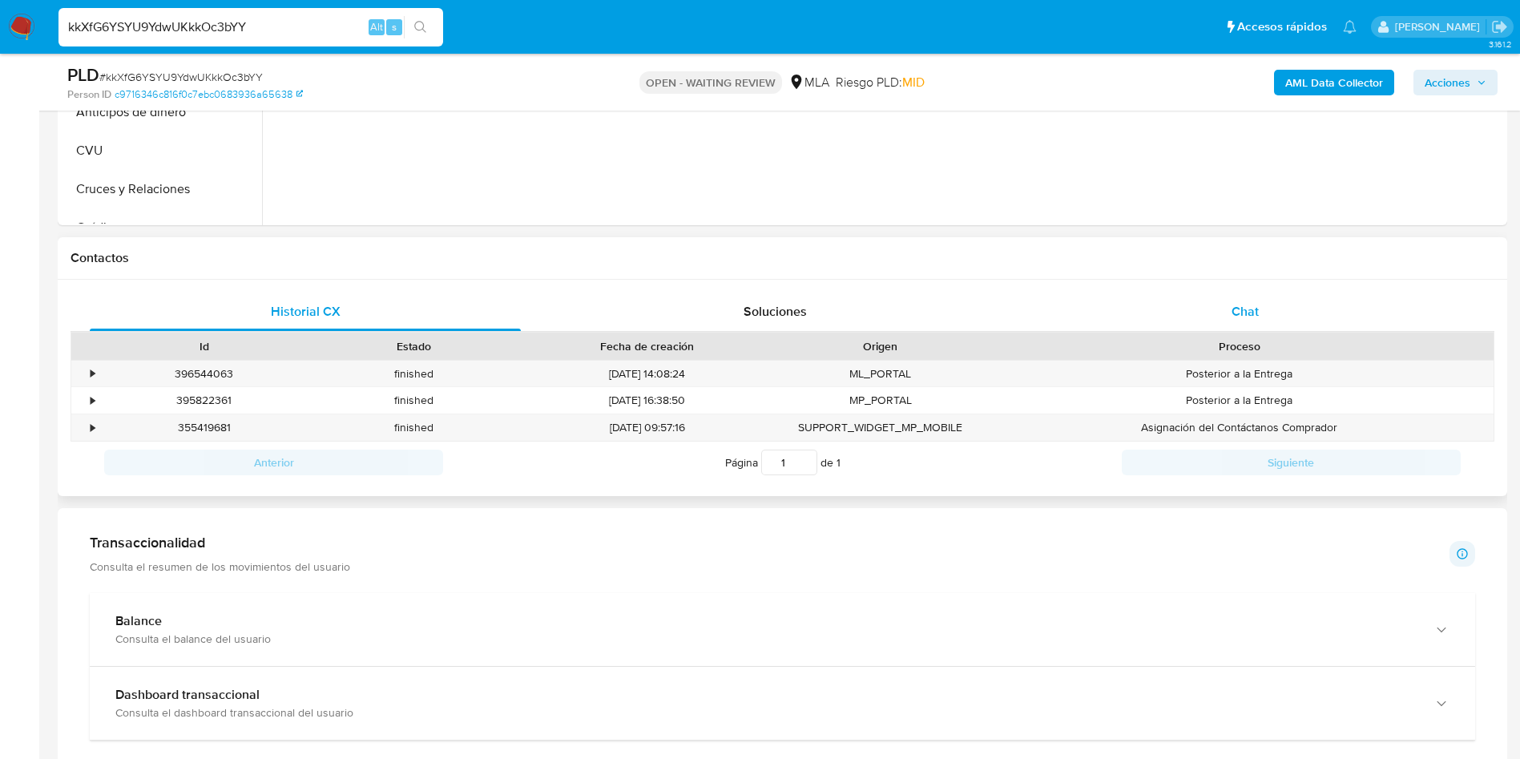
click at [1233, 329] on div "Chat" at bounding box center [1245, 312] width 431 height 38
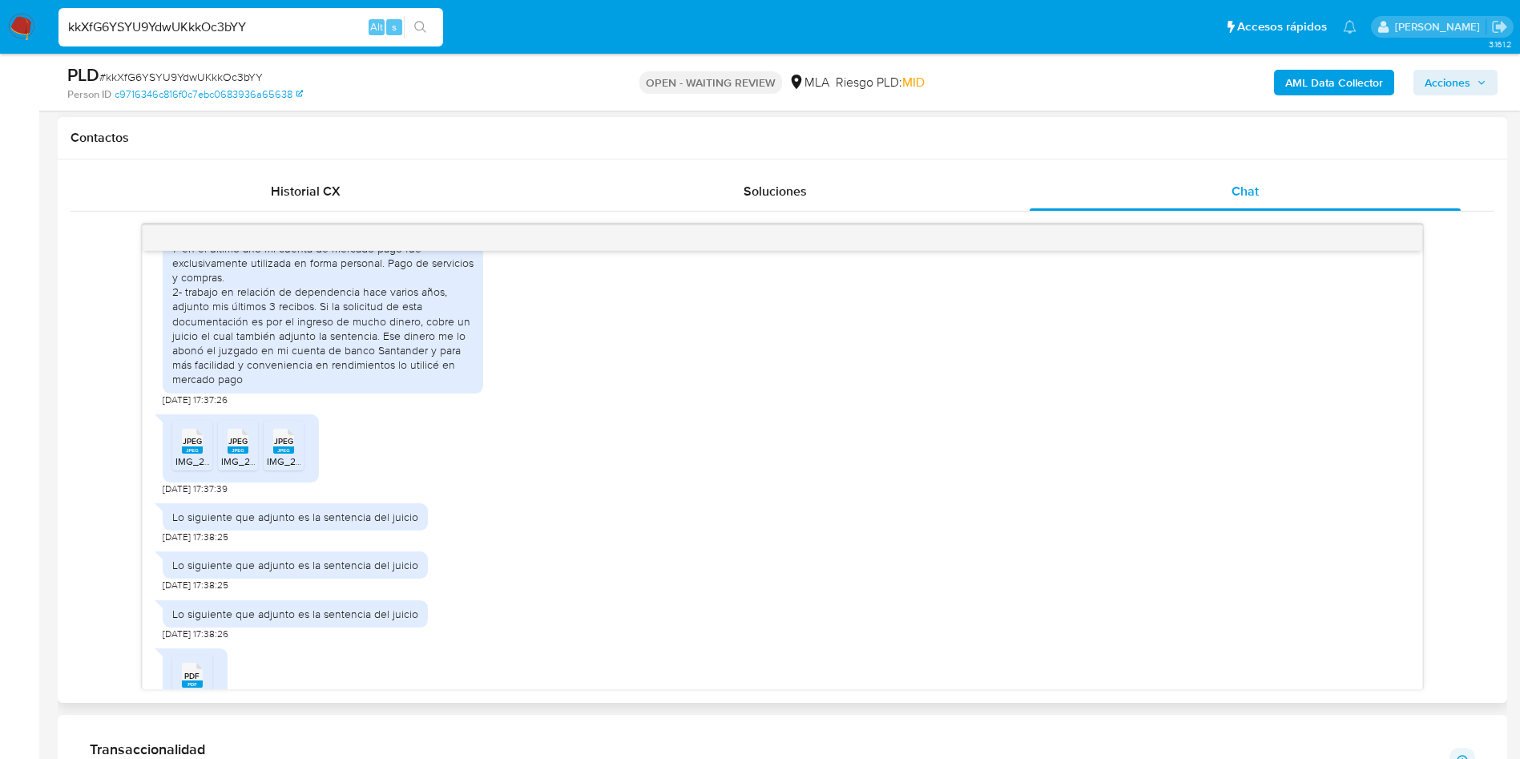
scroll to position [962, 0]
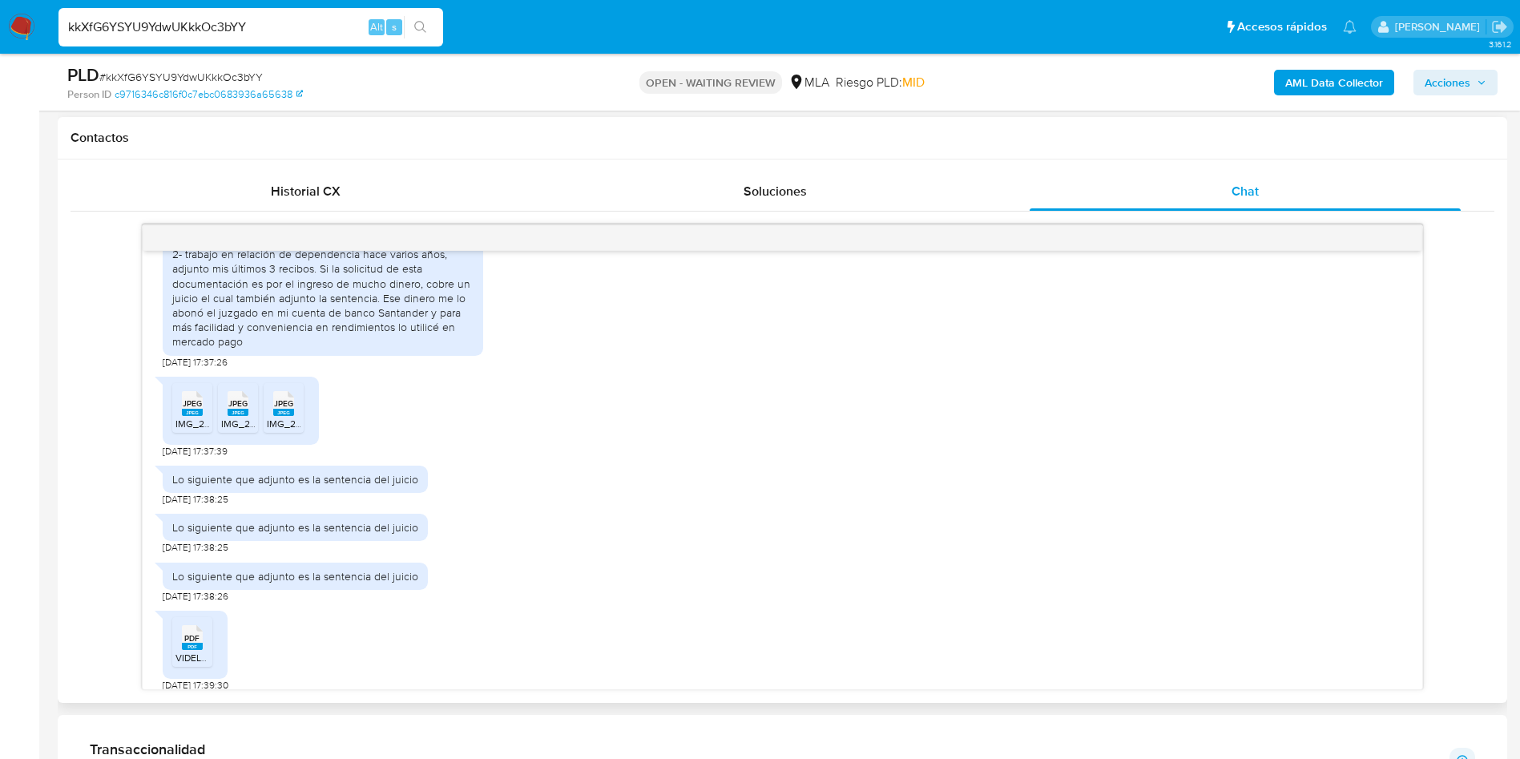
click at [194, 416] on rect at bounding box center [192, 412] width 21 height 7
click at [241, 416] on rect at bounding box center [238, 412] width 21 height 7
click at [277, 416] on rect at bounding box center [283, 412] width 21 height 7
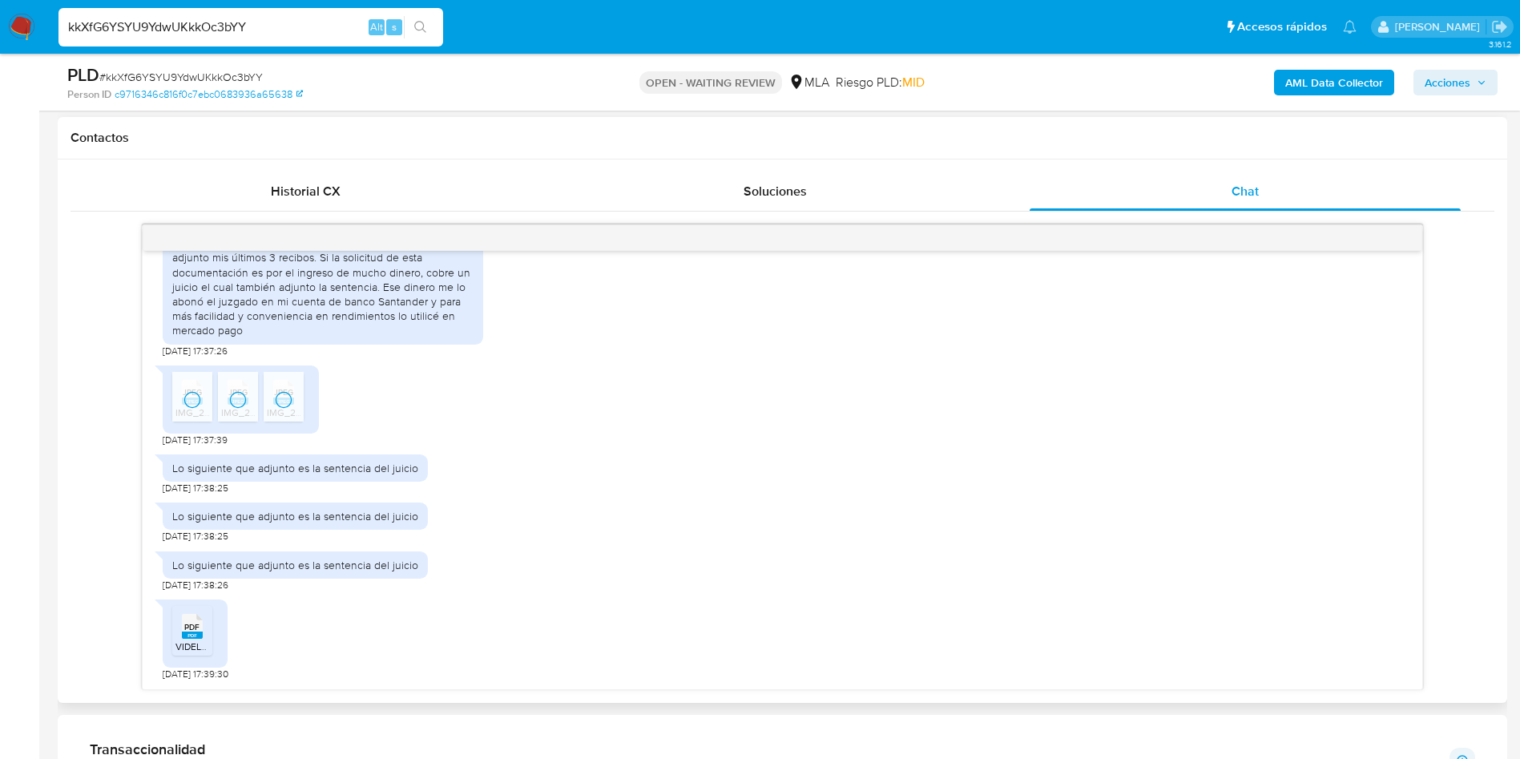
click at [199, 628] on span "PDF" at bounding box center [191, 627] width 15 height 10
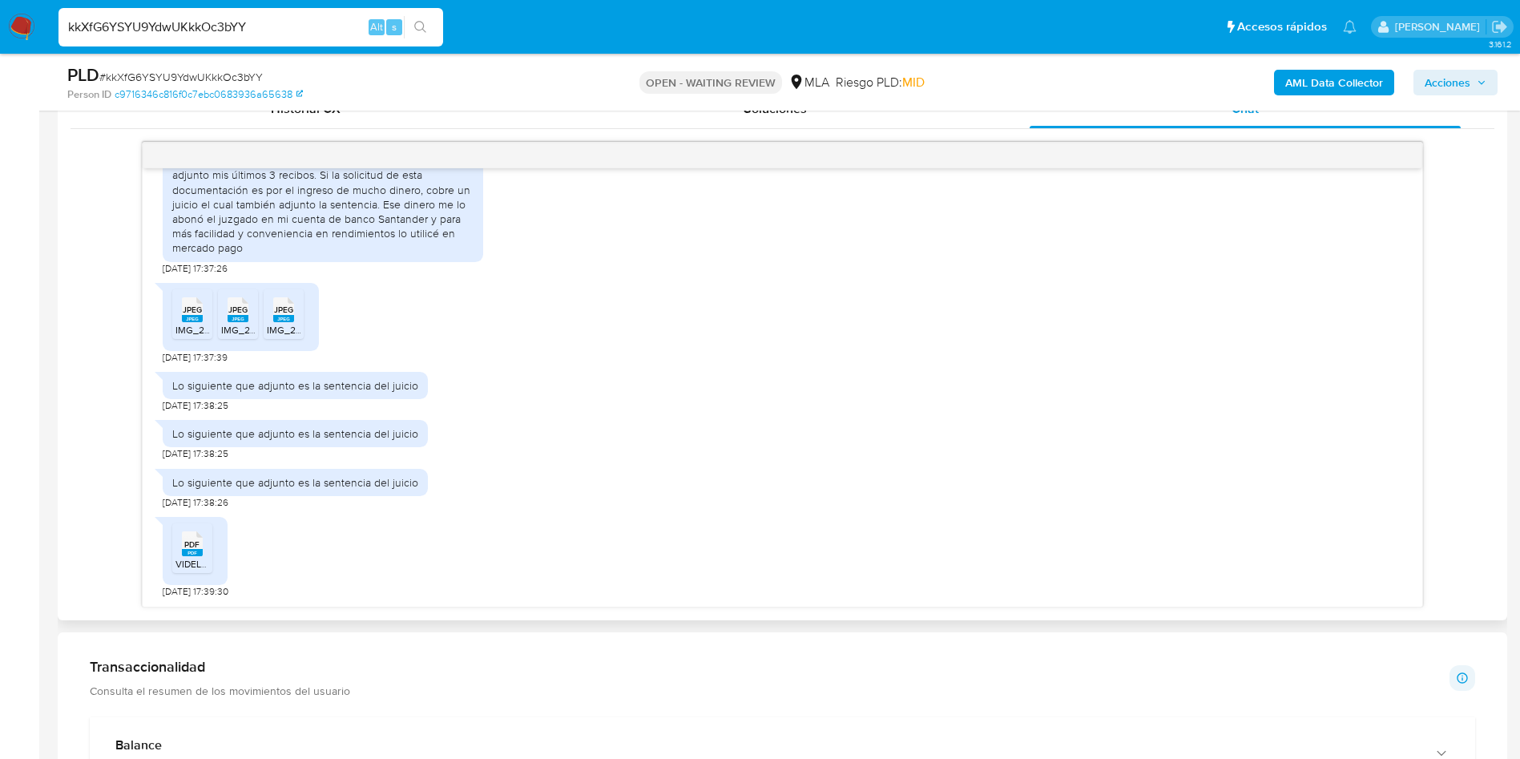
scroll to position [842, 0]
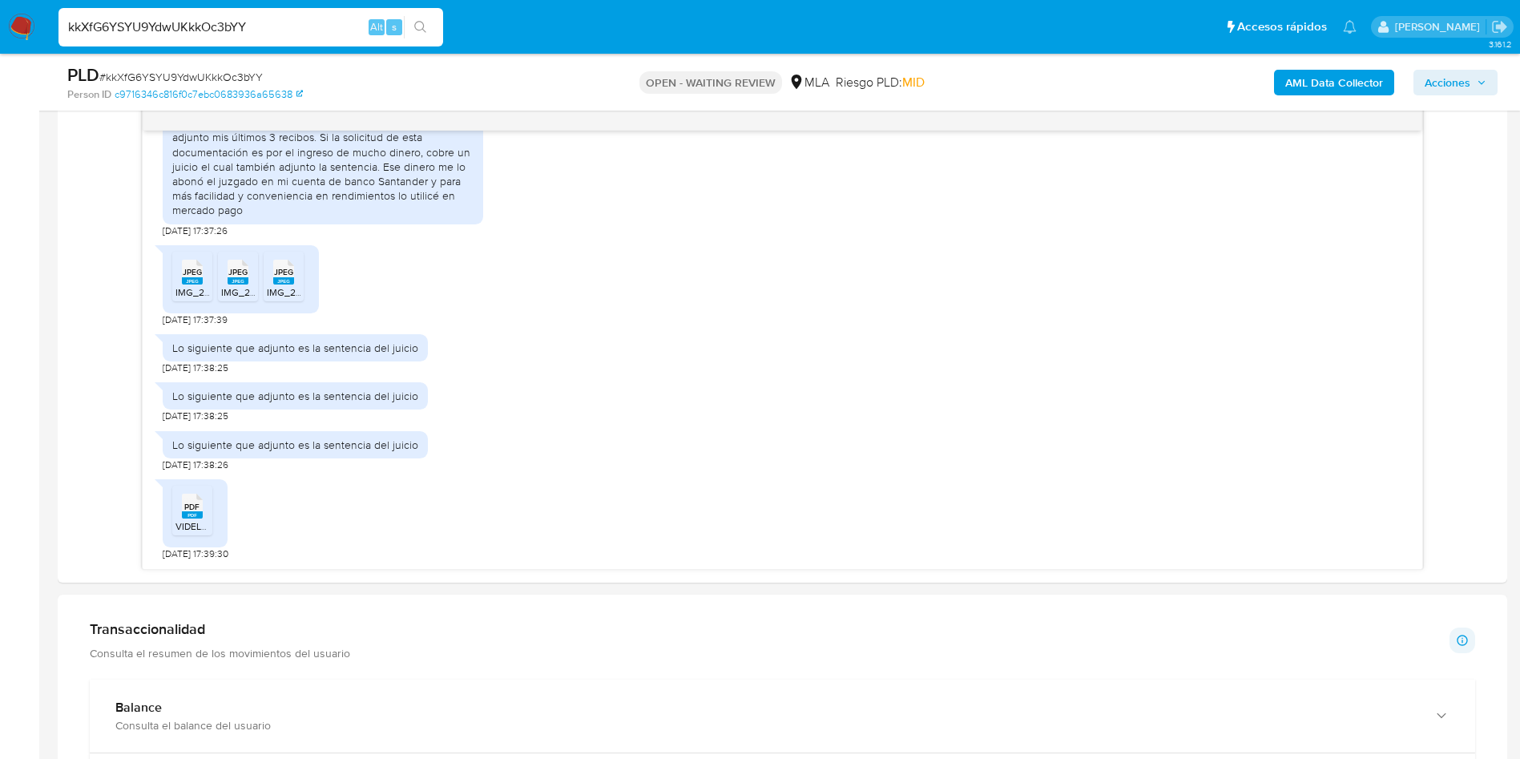
click at [288, 23] on input "kkXfG6YSYU9YdwUKkkOc3bYY" at bounding box center [251, 27] width 385 height 21
paste input "623349953"
type input "623349953"
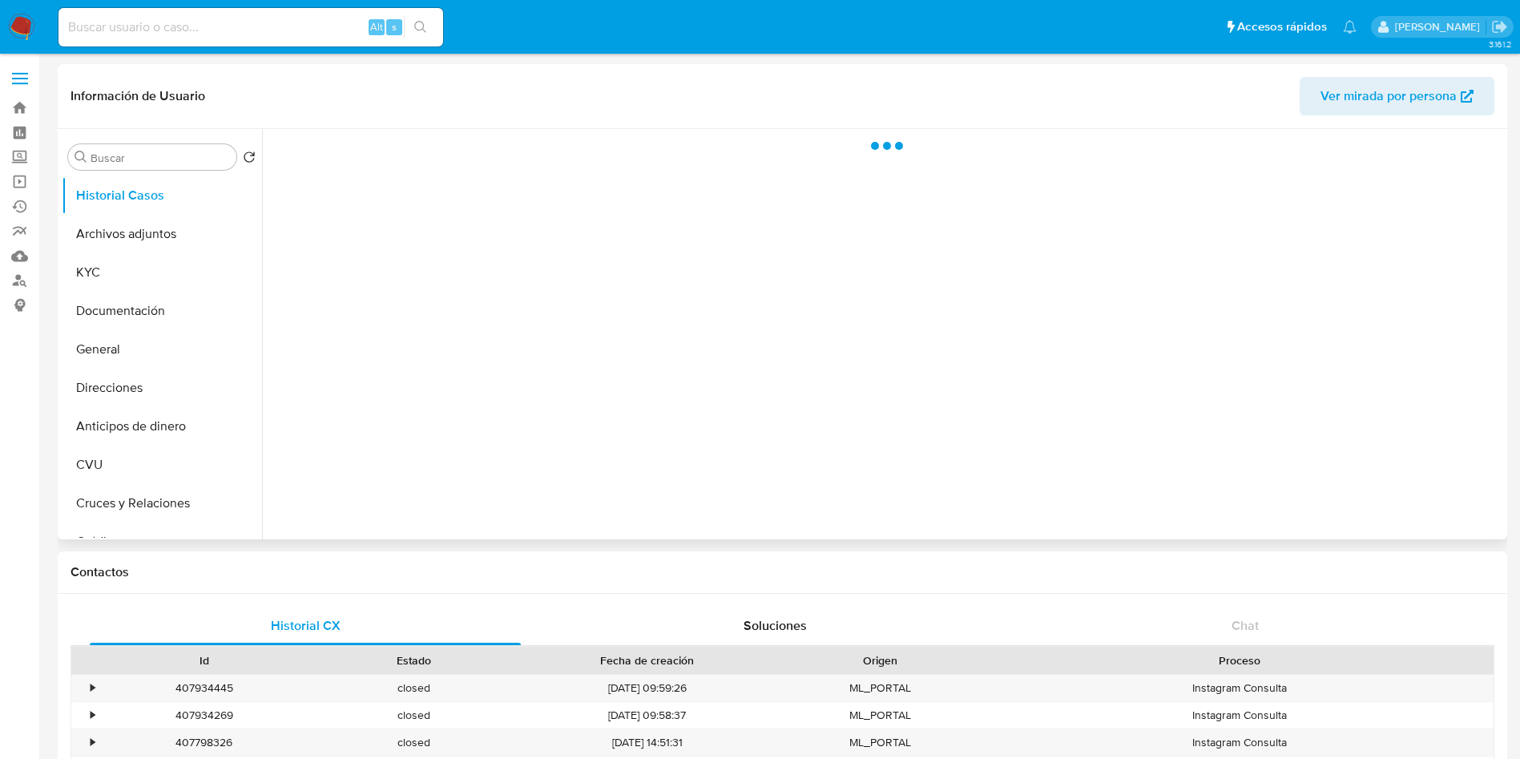
select select "10"
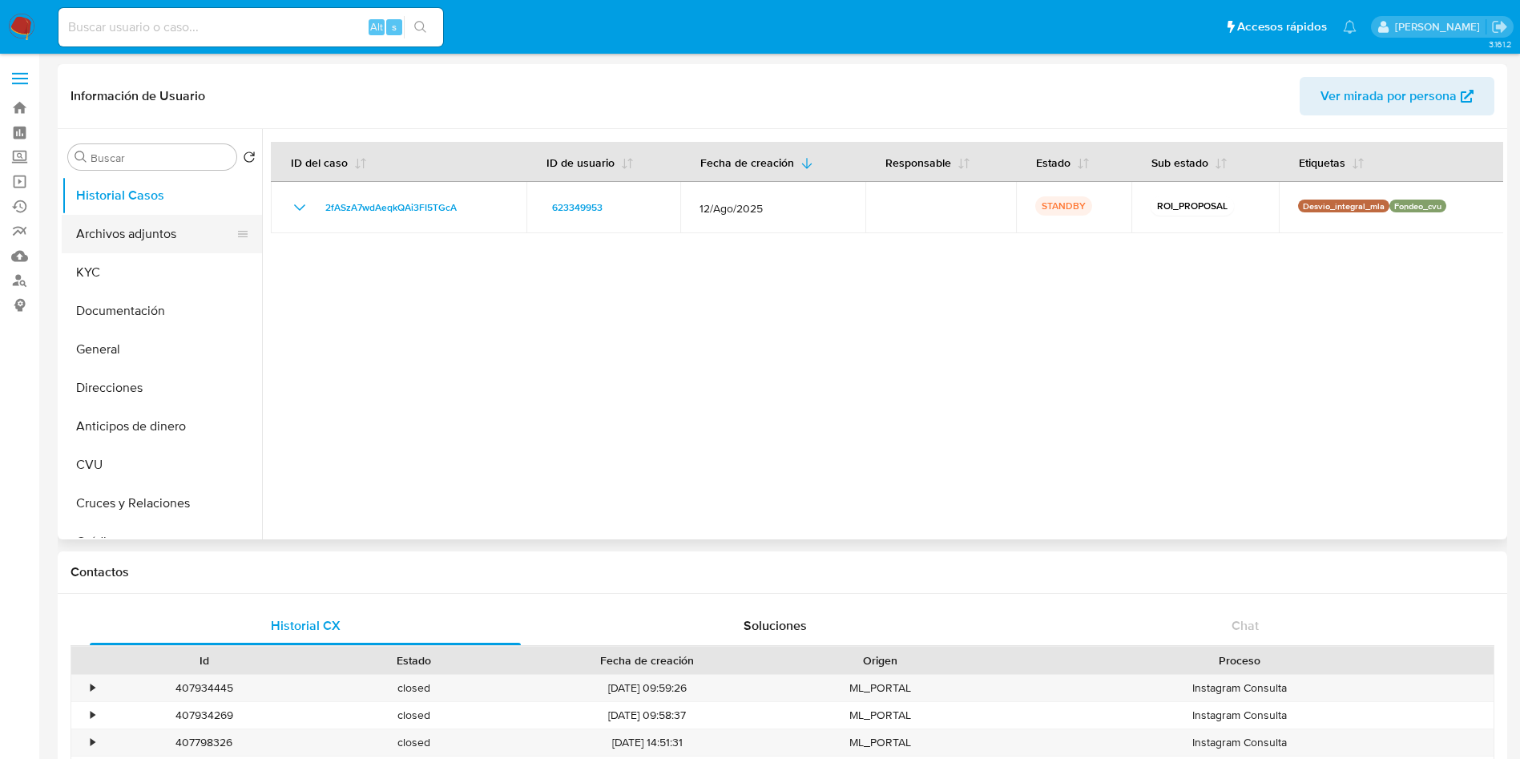
click at [127, 240] on button "Archivos adjuntos" at bounding box center [156, 234] width 188 height 38
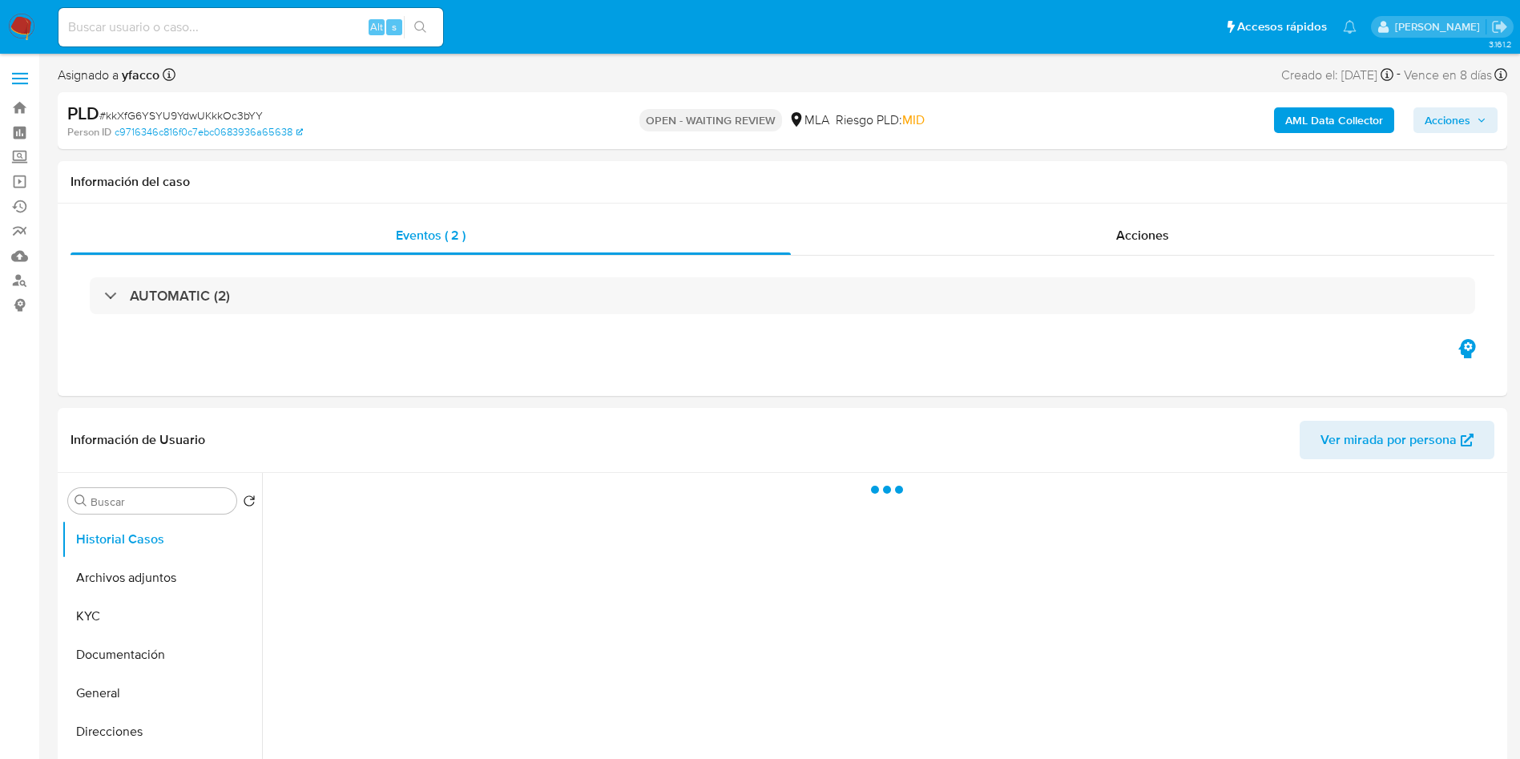
select select "10"
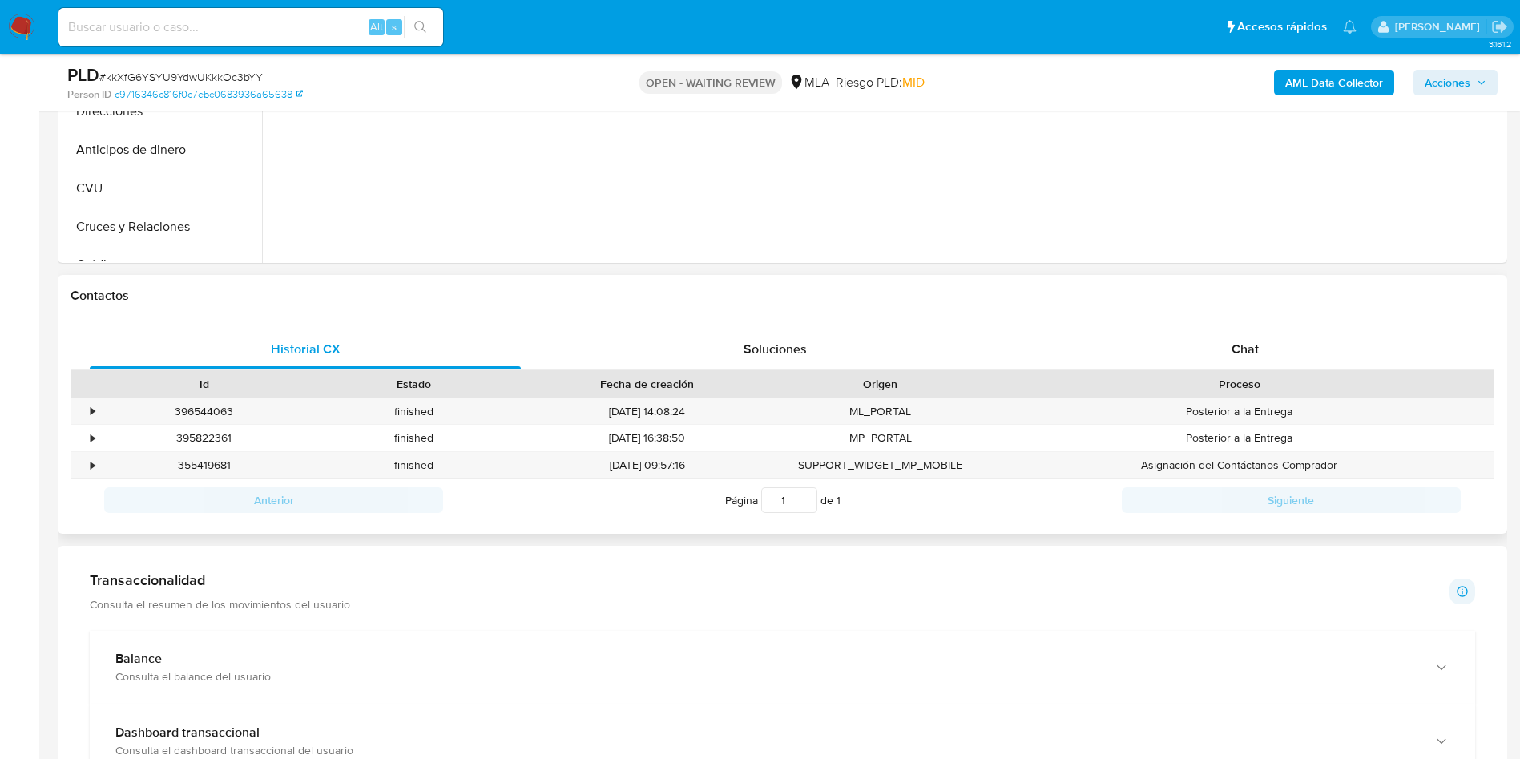
scroll to position [601, 0]
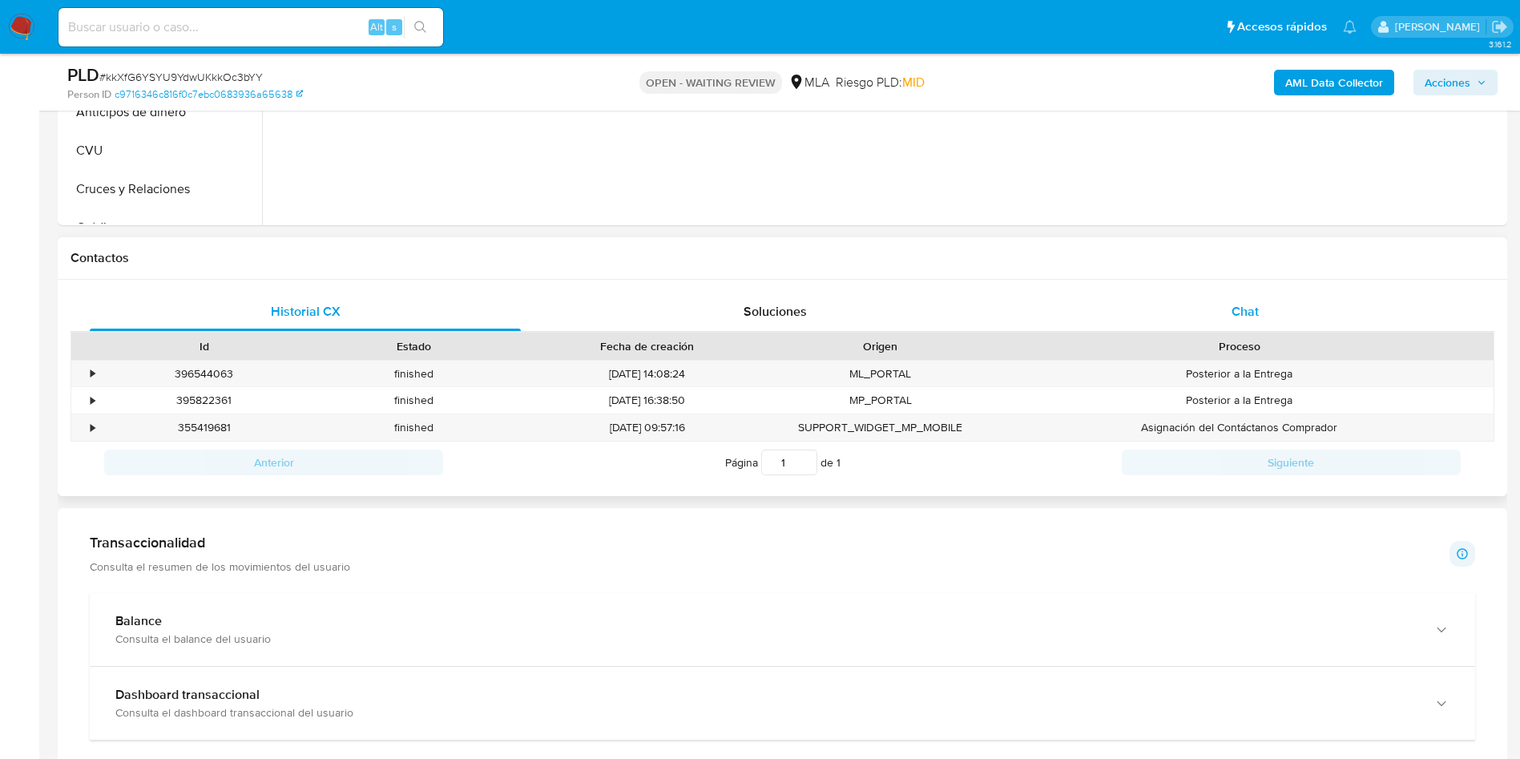
click at [1284, 321] on div "Chat" at bounding box center [1245, 312] width 431 height 38
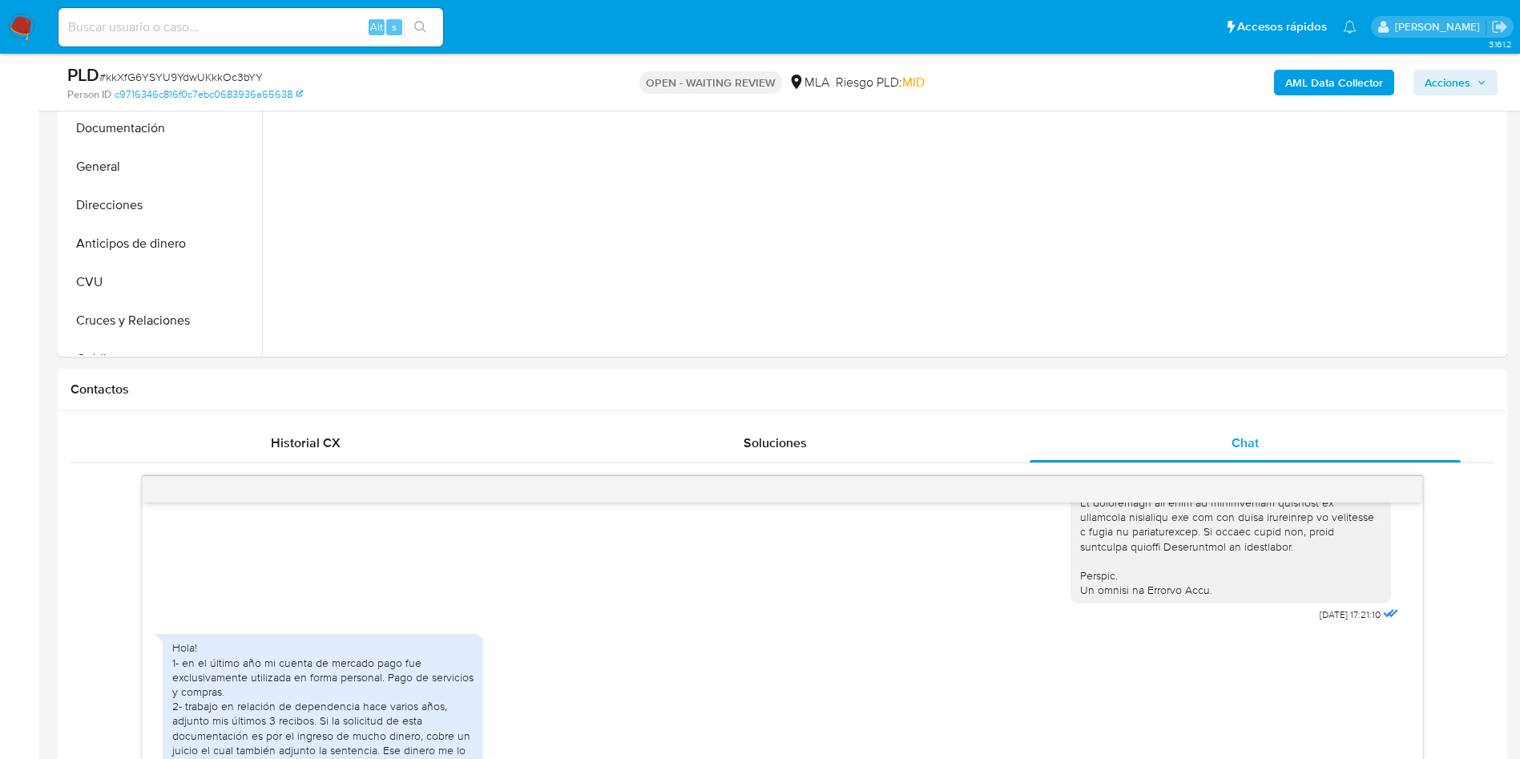
scroll to position [240, 0]
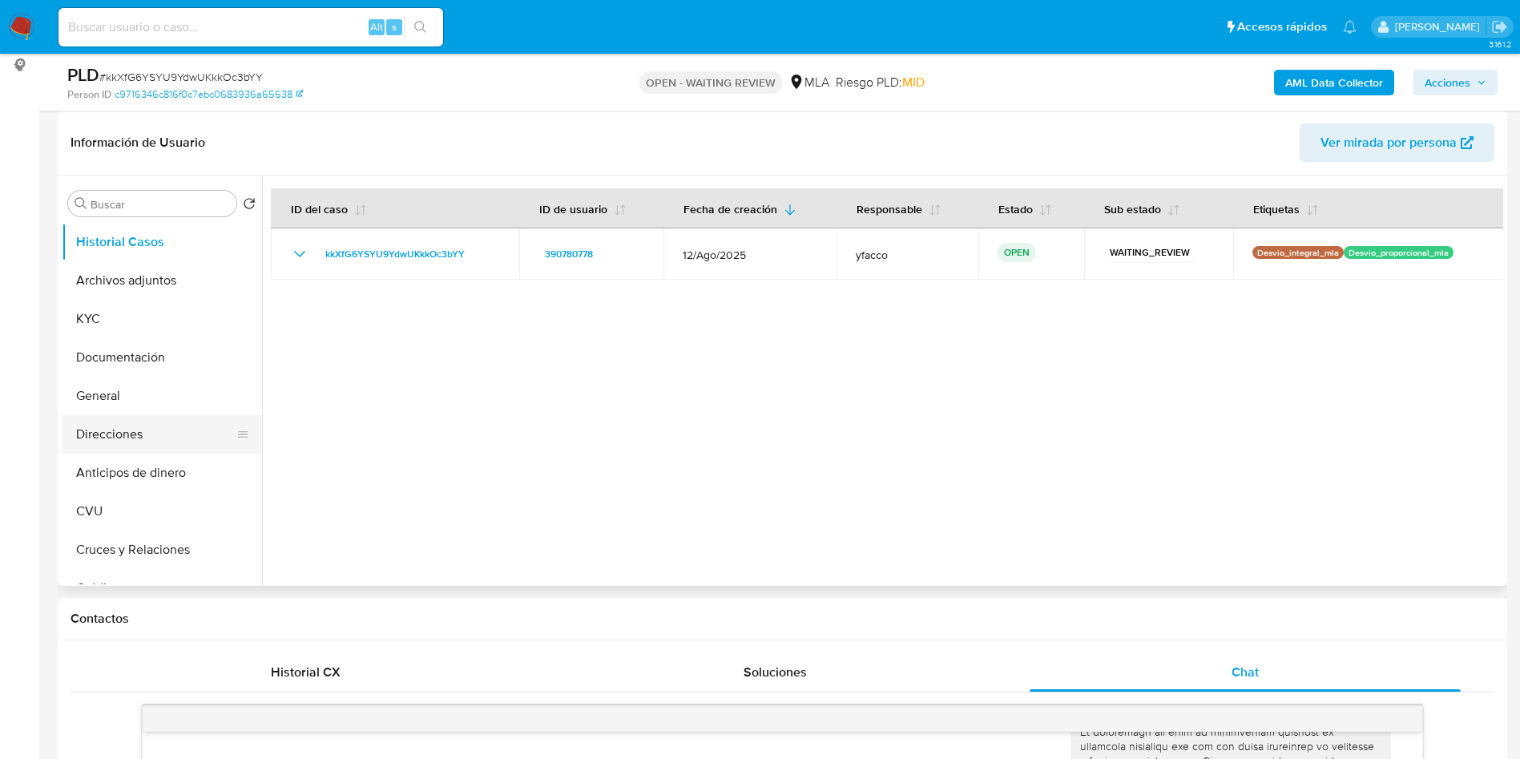
click at [118, 437] on button "Direcciones" at bounding box center [156, 434] width 188 height 38
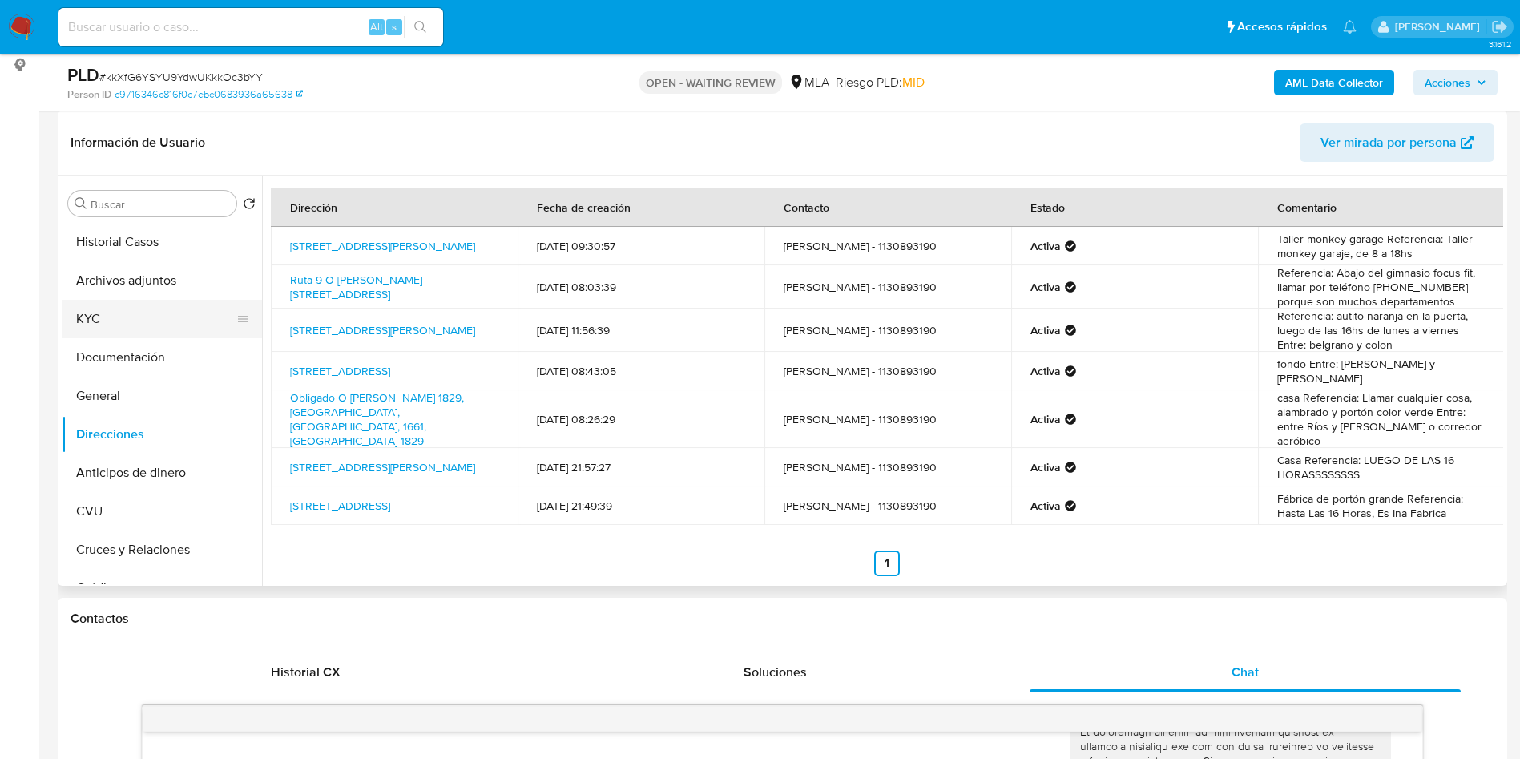
click at [90, 319] on button "KYC" at bounding box center [156, 319] width 188 height 38
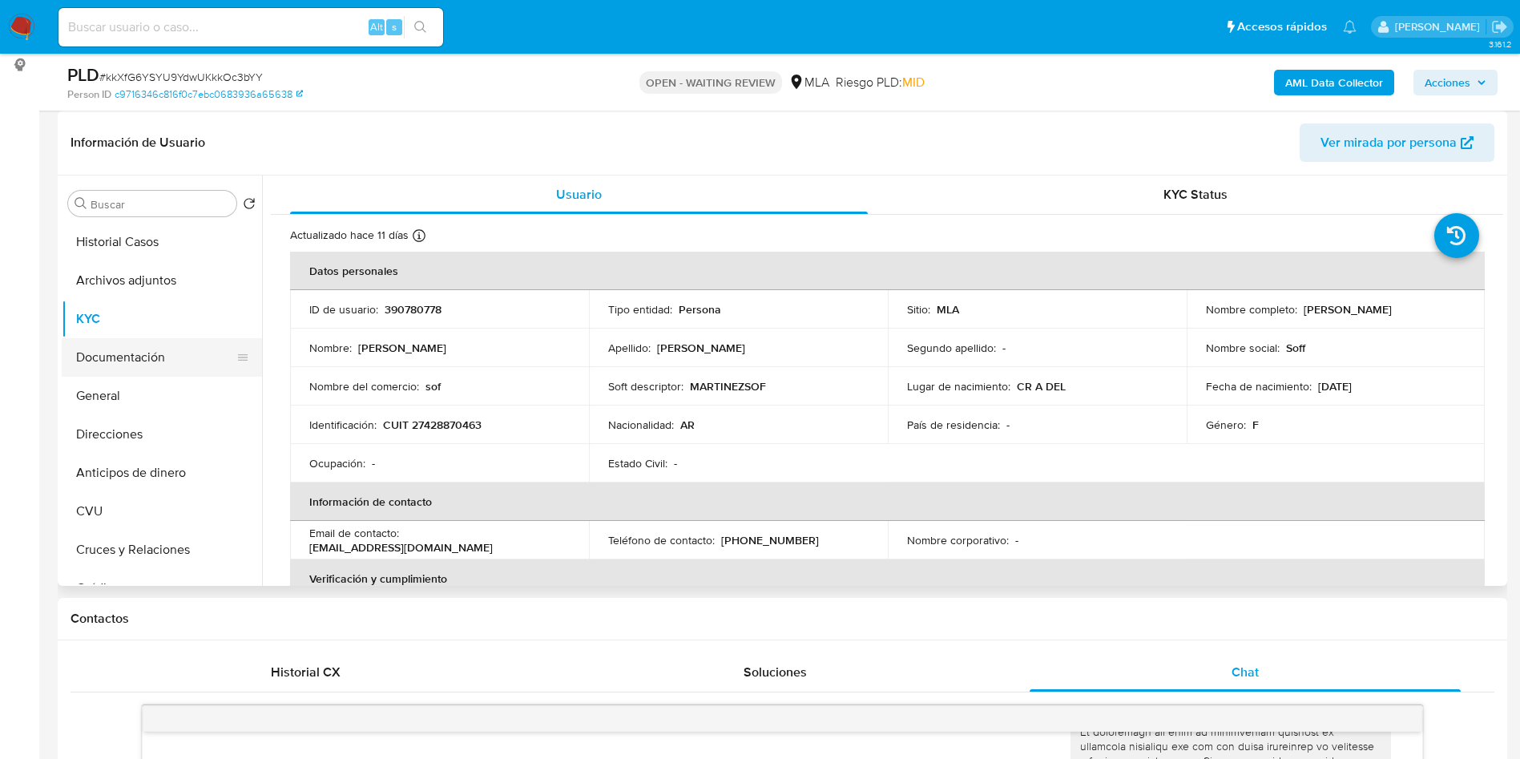
click at [150, 363] on button "Documentación" at bounding box center [156, 357] width 188 height 38
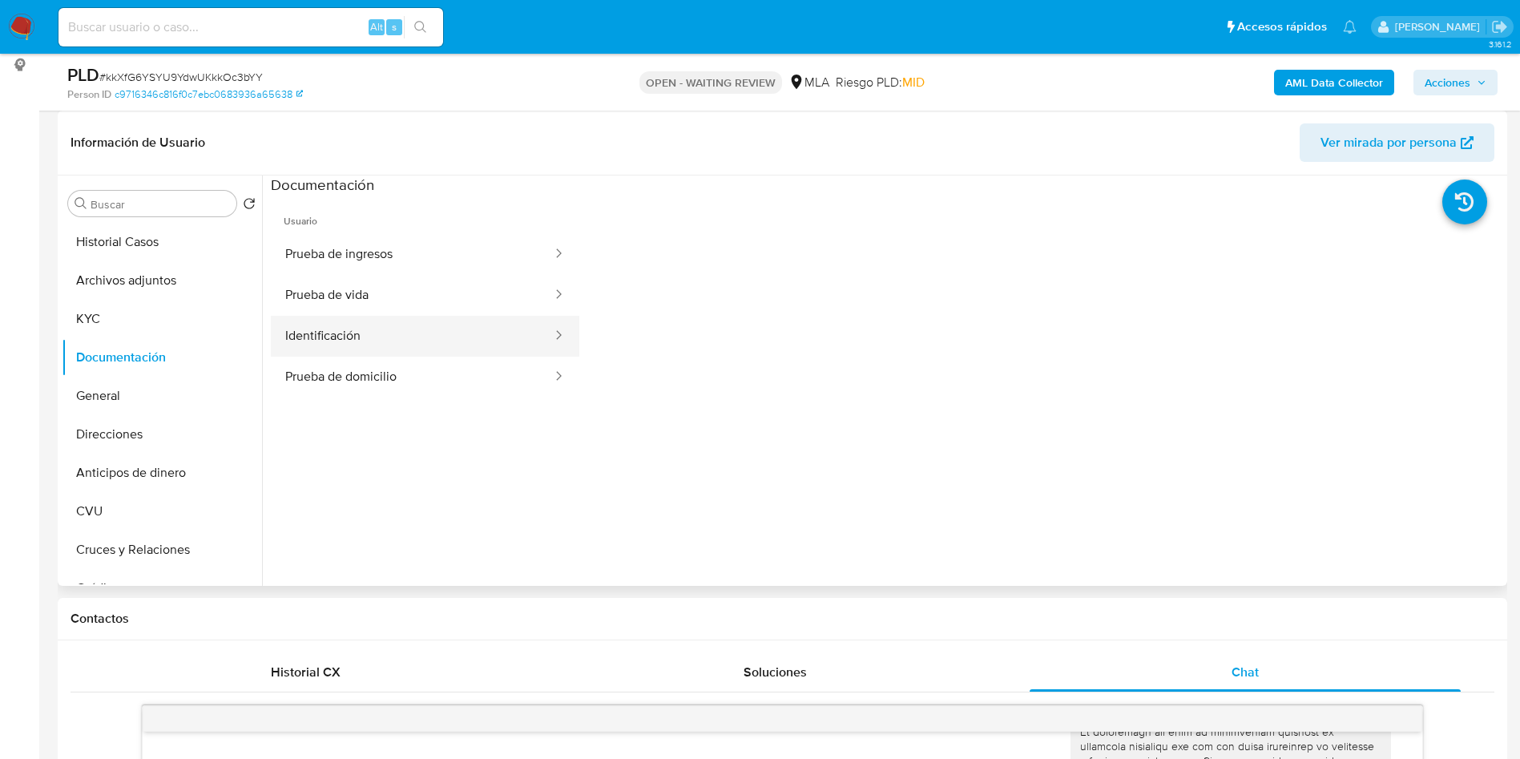
click at [394, 341] on button "Identificación" at bounding box center [412, 336] width 283 height 41
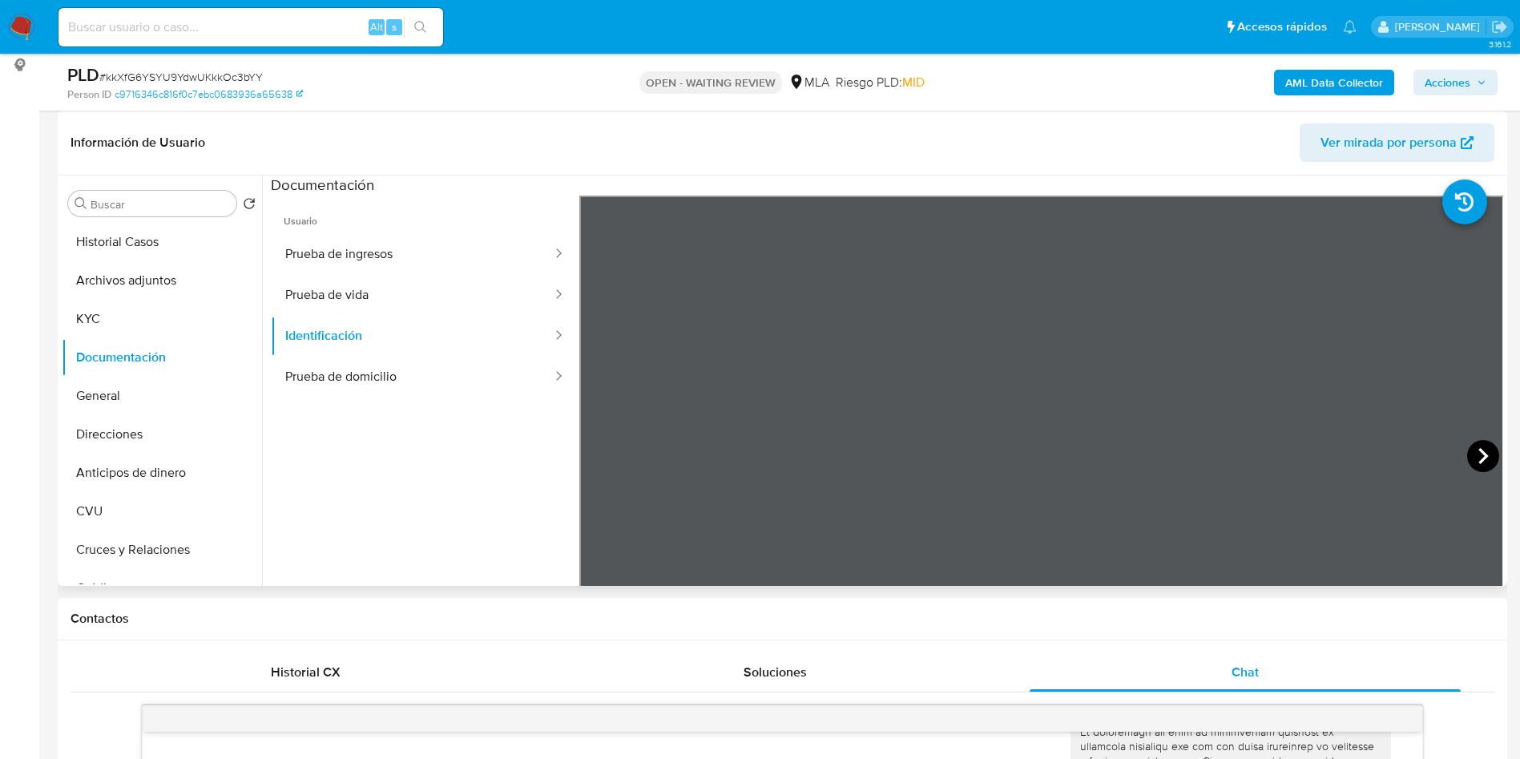
click at [1473, 460] on icon at bounding box center [1483, 456] width 32 height 32
click at [103, 438] on button "Direcciones" at bounding box center [156, 434] width 188 height 38
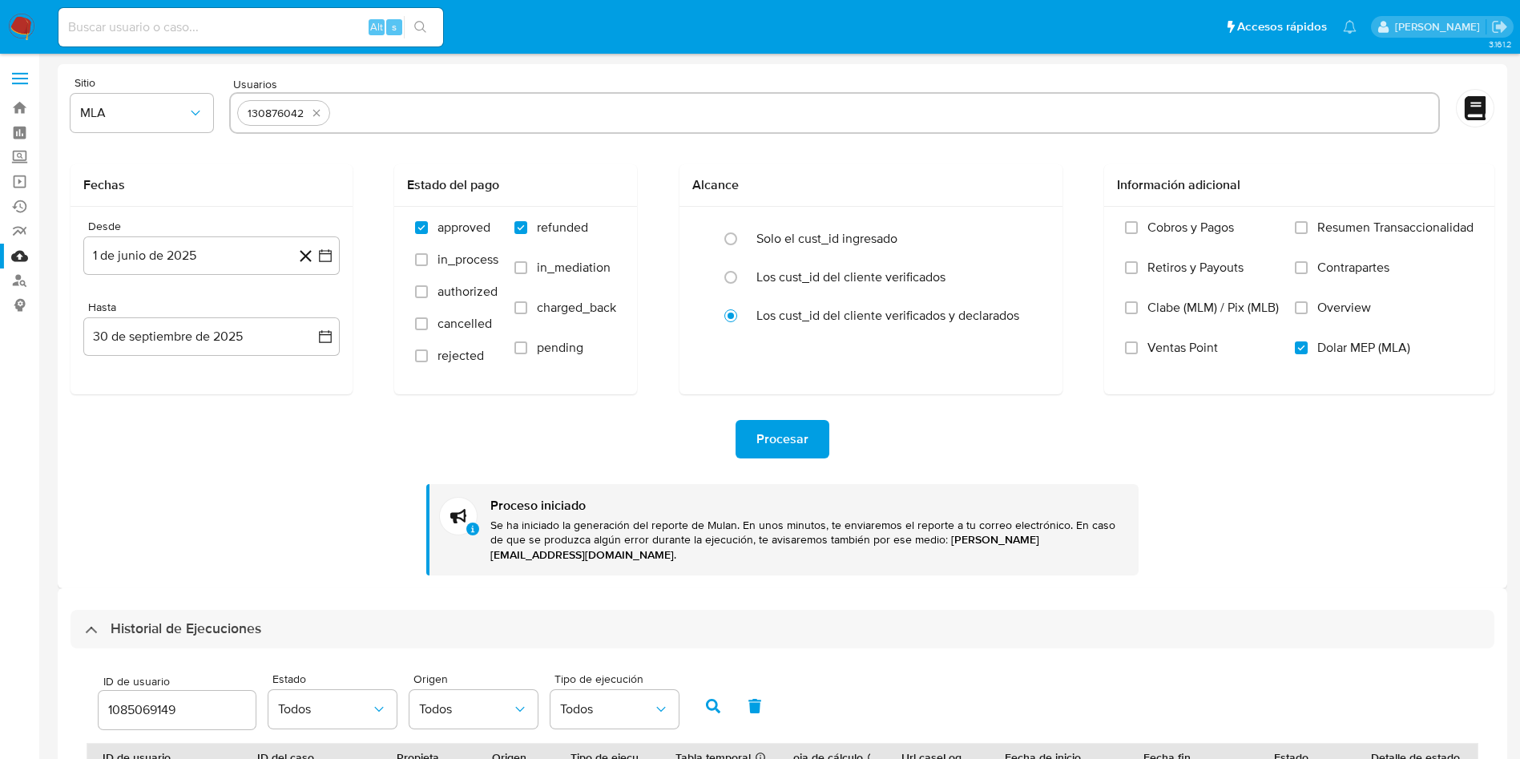
select select "10"
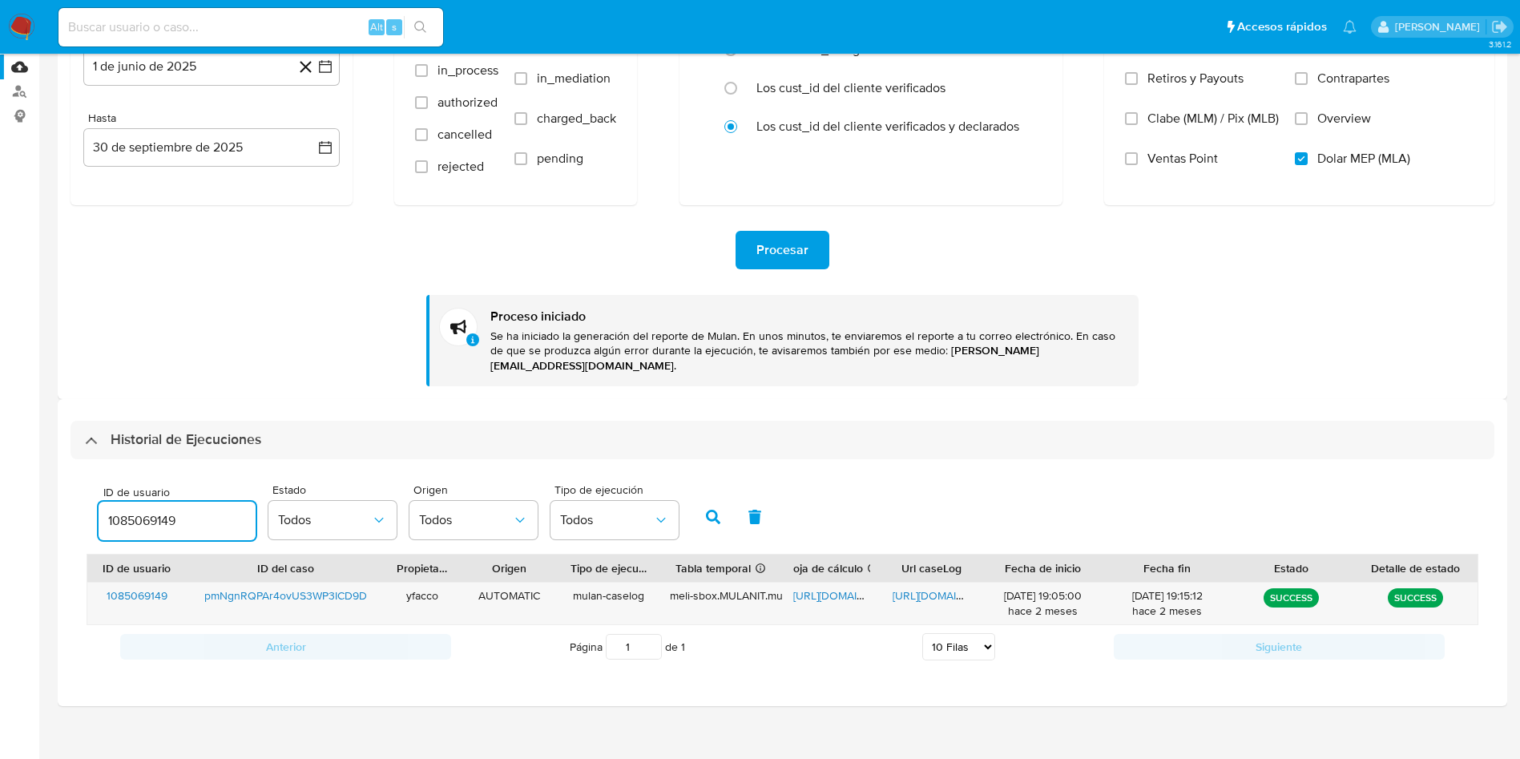
drag, startPoint x: 198, startPoint y: 505, endPoint x: 26, endPoint y: 490, distance: 172.9
click at [26, 490] on section "Bandeja Tablero Screening Búsqueda en Listas Watchlist Herramientas Operaciones…" at bounding box center [760, 292] width 1520 height 963
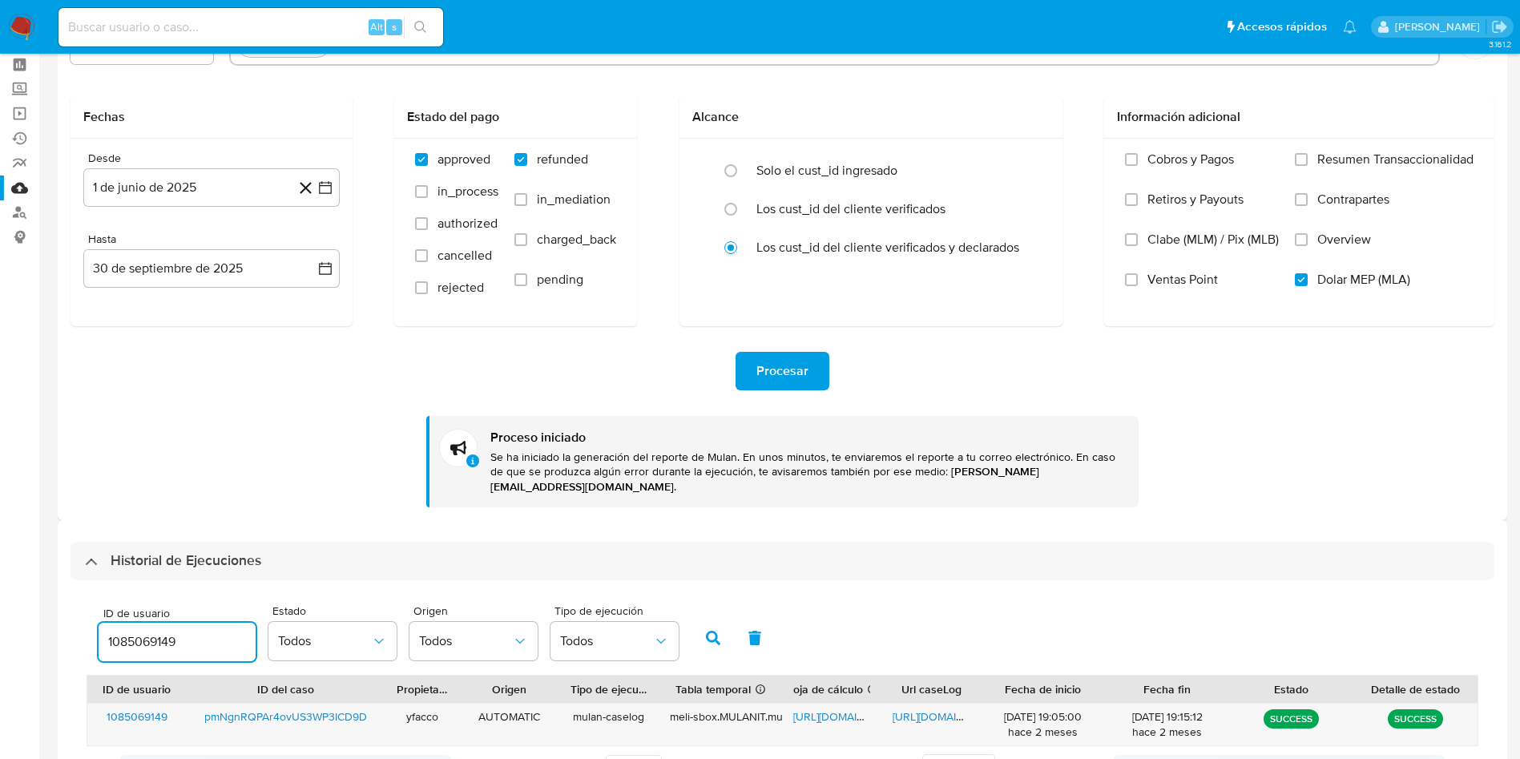
scroll to position [0, 0]
